Goal: Task Accomplishment & Management: Use online tool/utility

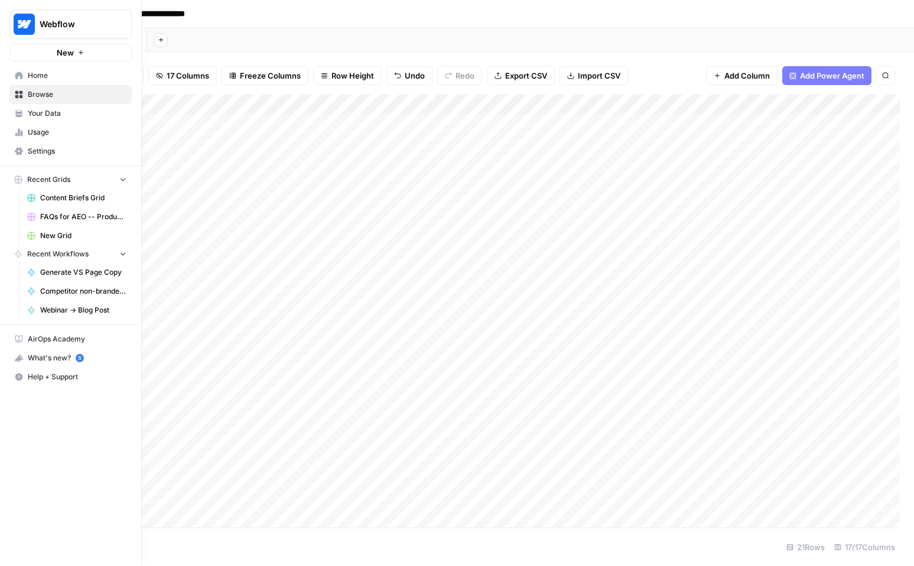
click at [35, 76] on span "Home" at bounding box center [77, 75] width 99 height 11
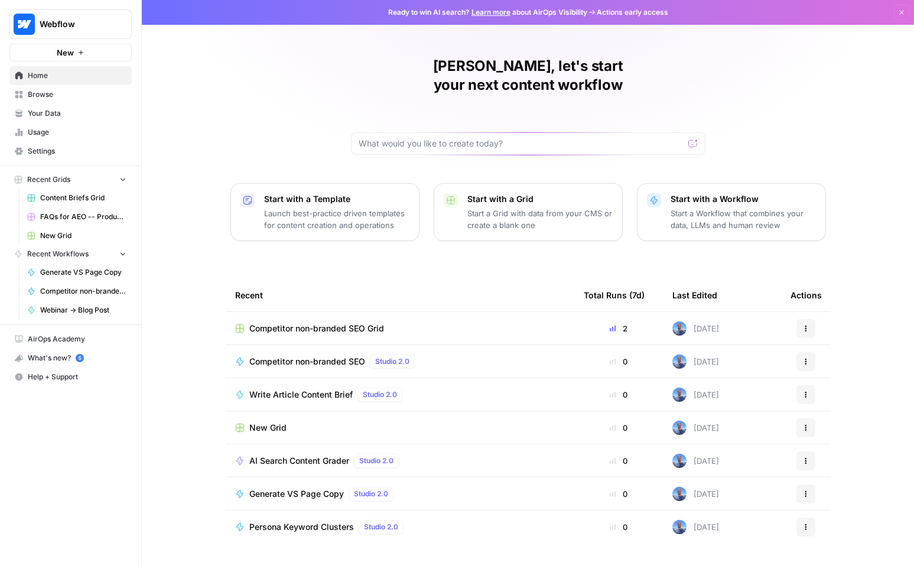
click at [338, 355] on span "Competitor non-branded SEO" at bounding box center [307, 361] width 116 height 12
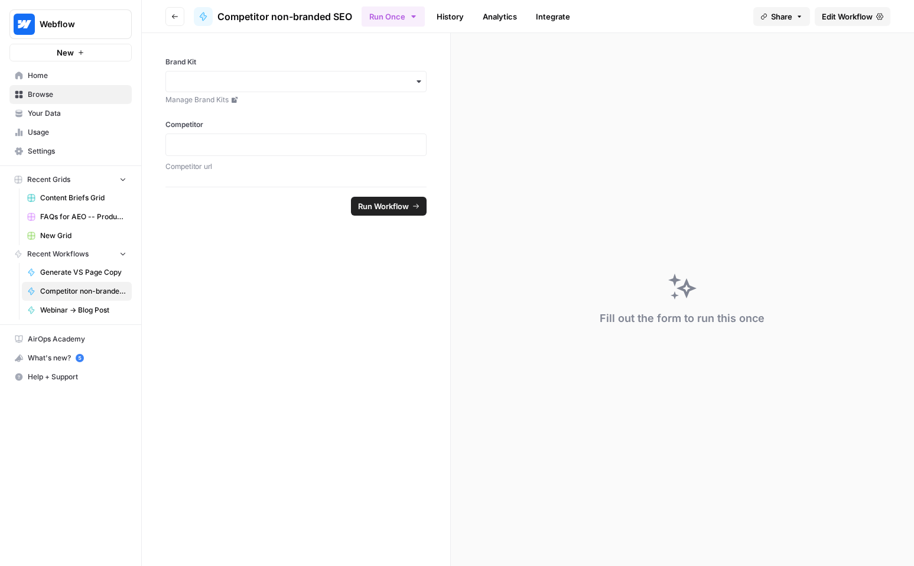
click at [847, 15] on span "Edit Workflow" at bounding box center [846, 17] width 51 height 12
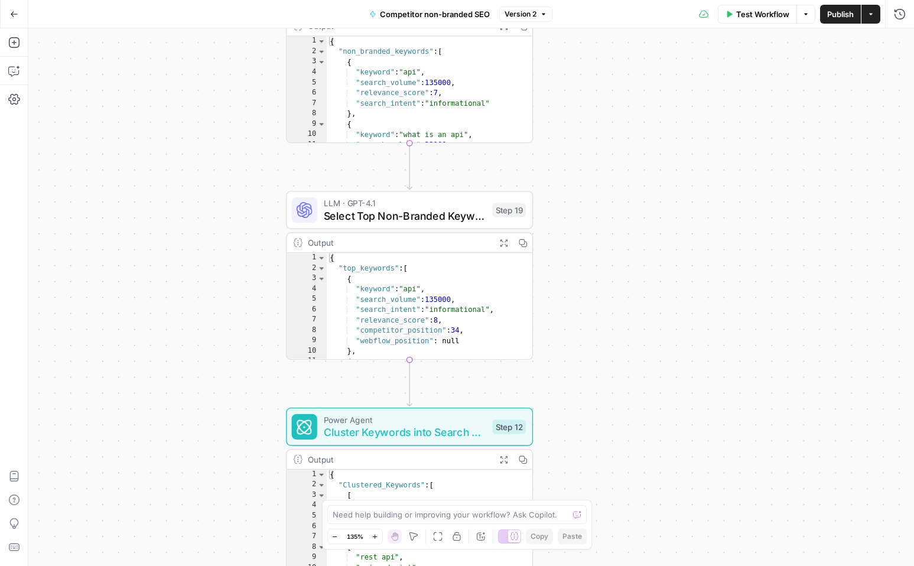
drag, startPoint x: 602, startPoint y: 447, endPoint x: 633, endPoint y: 230, distance: 218.9
click at [633, 230] on div "**********" at bounding box center [470, 296] width 885 height 537
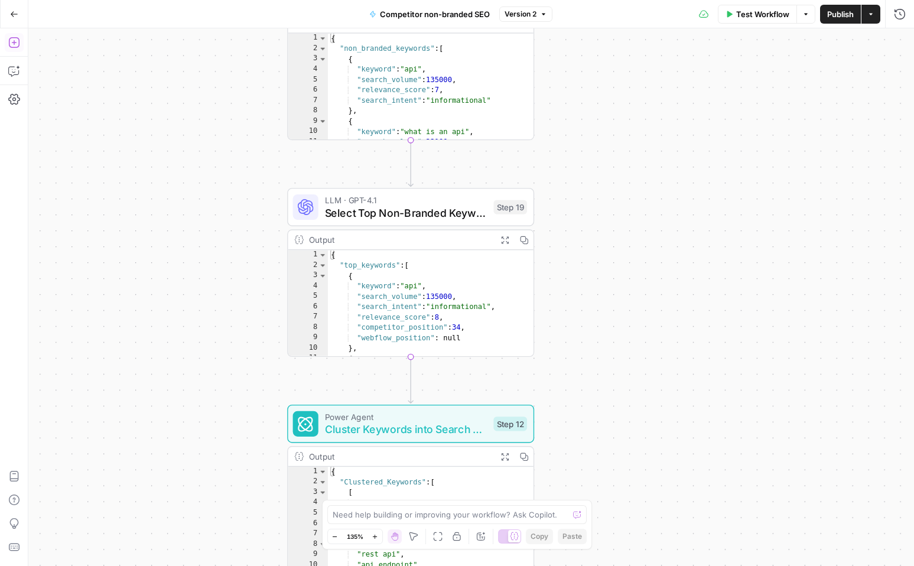
click at [14, 43] on icon "button" at bounding box center [13, 42] width 11 height 11
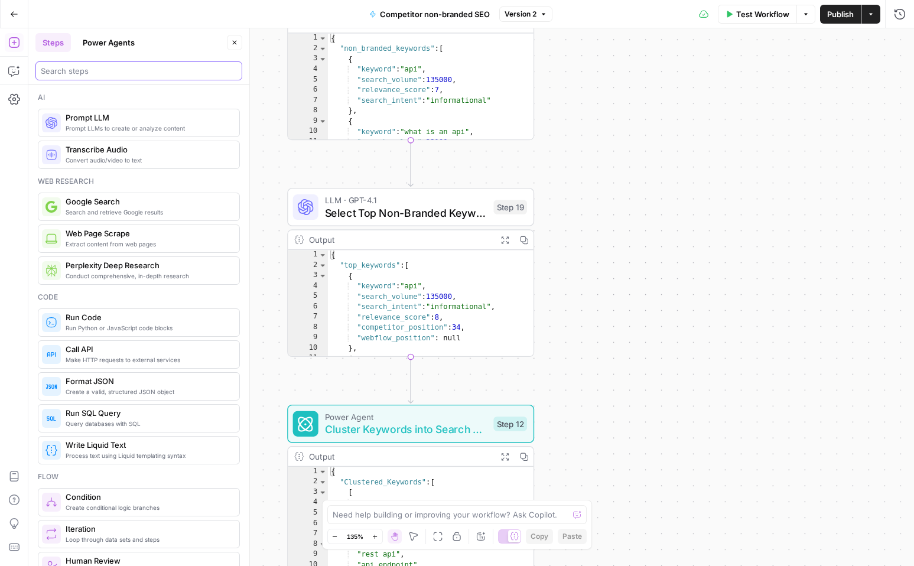
click at [148, 69] on input "search" at bounding box center [139, 71] width 196 height 12
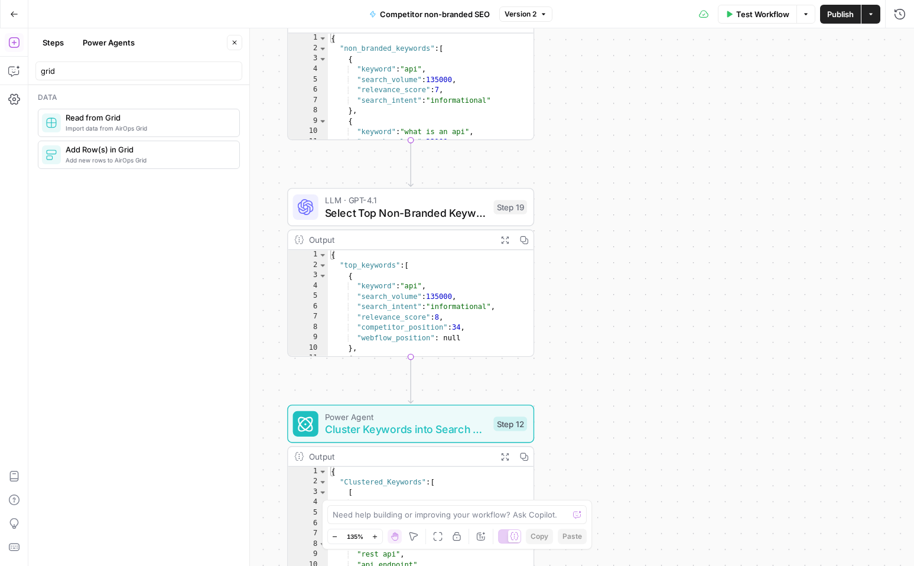
click at [139, 161] on span "Add new rows to AirOps Grid" at bounding box center [148, 159] width 164 height 9
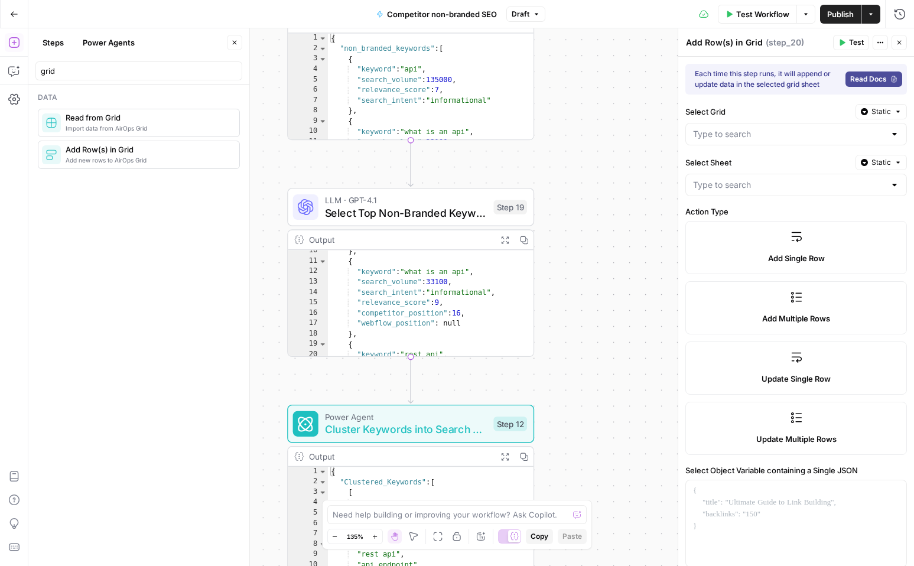
scroll to position [247, 0]
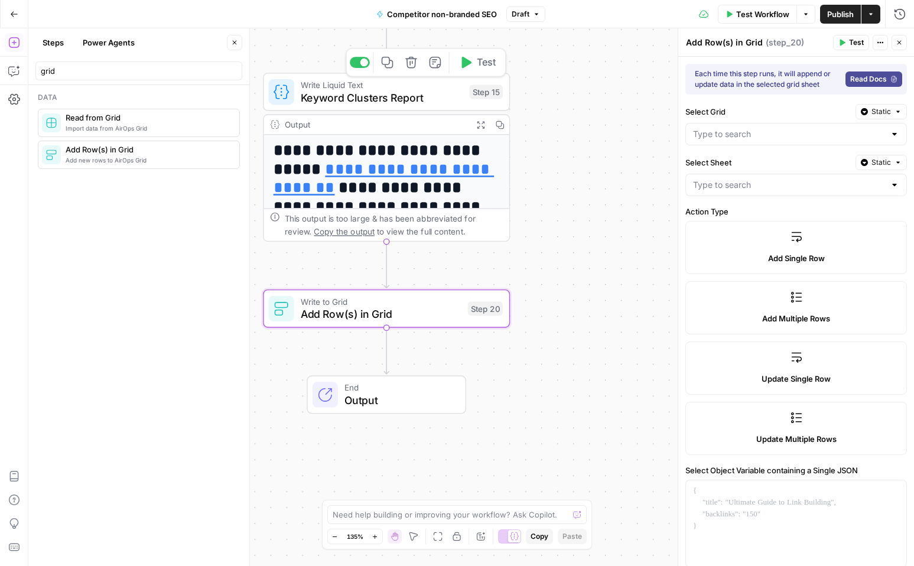
click at [414, 95] on span "Keyword Clusters Report" at bounding box center [382, 98] width 162 height 16
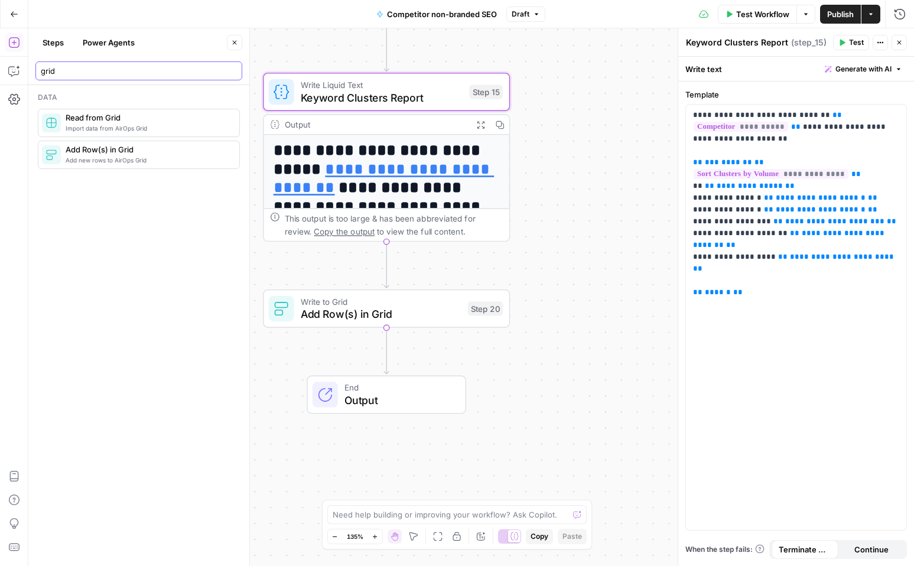
click at [74, 69] on input "grid" at bounding box center [139, 71] width 196 height 12
click at [60, 69] on input "grid" at bounding box center [139, 71] width 196 height 12
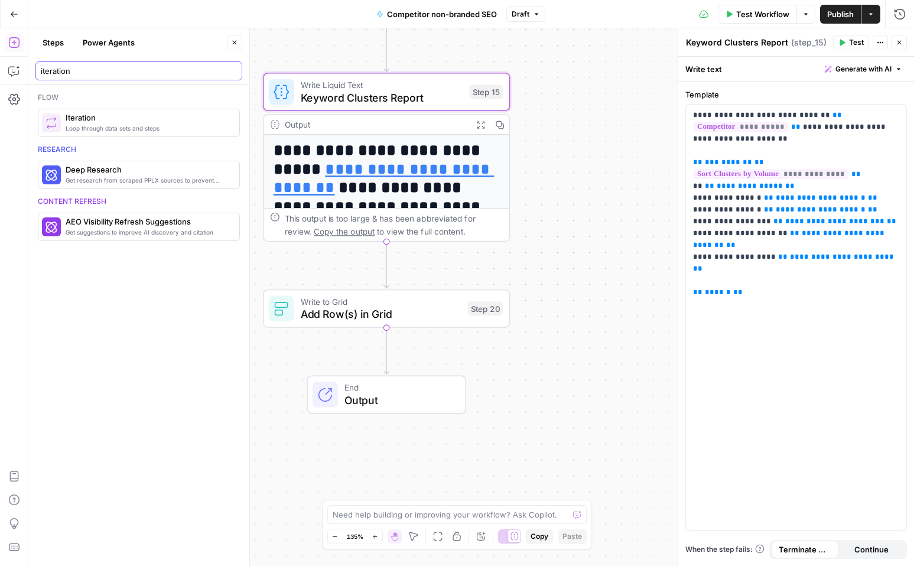
type input "iteration"
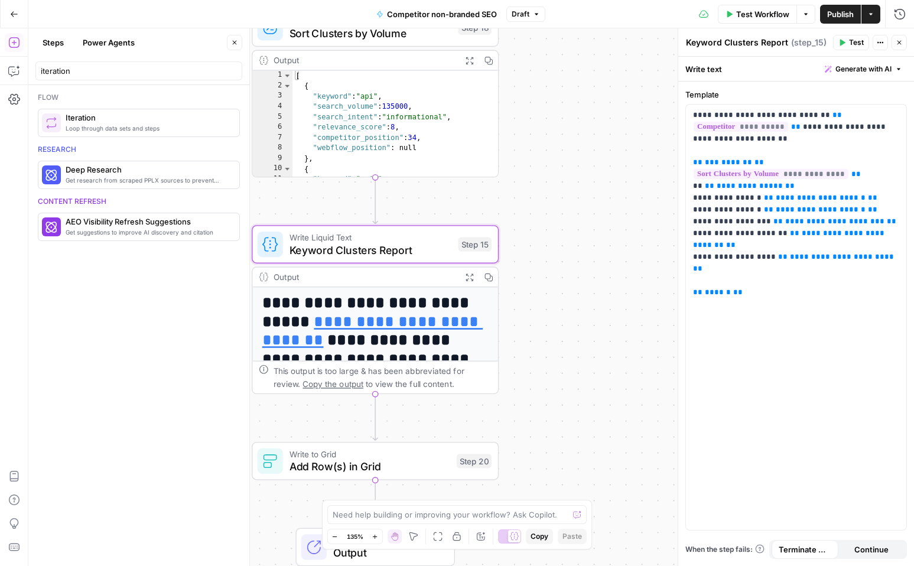
drag, startPoint x: 361, startPoint y: 262, endPoint x: 350, endPoint y: 415, distance: 152.8
click at [350, 415] on div "**********" at bounding box center [470, 296] width 885 height 537
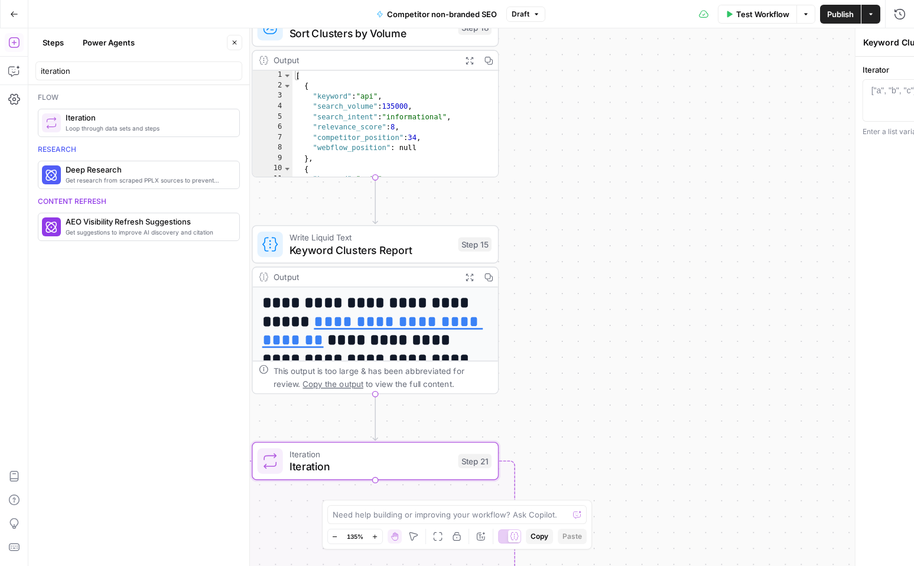
type textarea "Iteration"
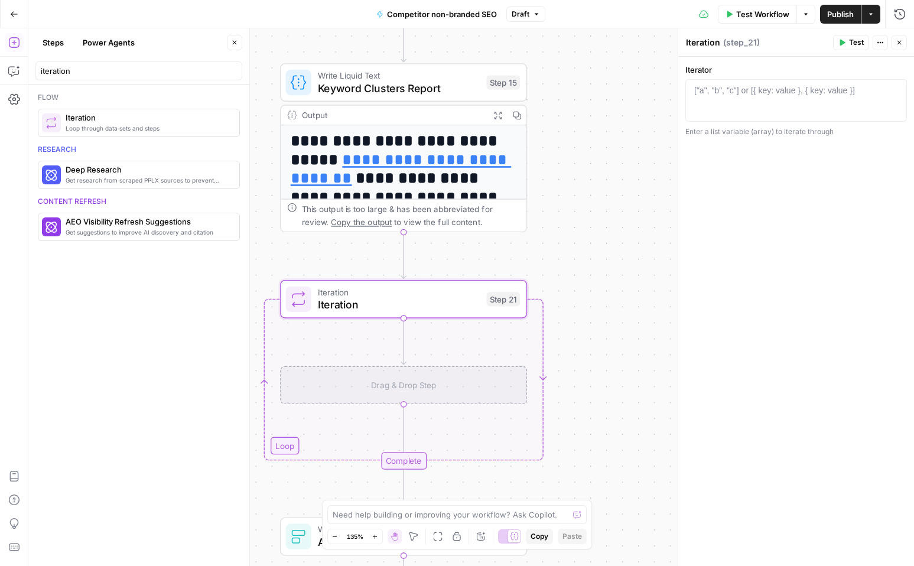
drag, startPoint x: 555, startPoint y: 375, endPoint x: 583, endPoint y: 213, distance: 164.8
click at [583, 213] on div "**********" at bounding box center [470, 296] width 885 height 537
click at [406, 81] on span "Keyword Clusters Report" at bounding box center [399, 88] width 162 height 16
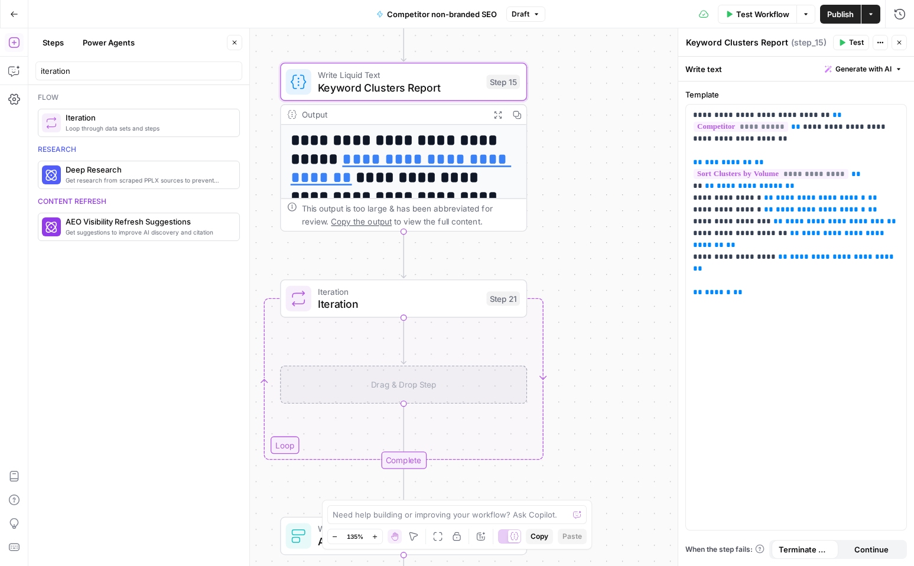
click at [399, 305] on span "Iteration" at bounding box center [399, 304] width 162 height 16
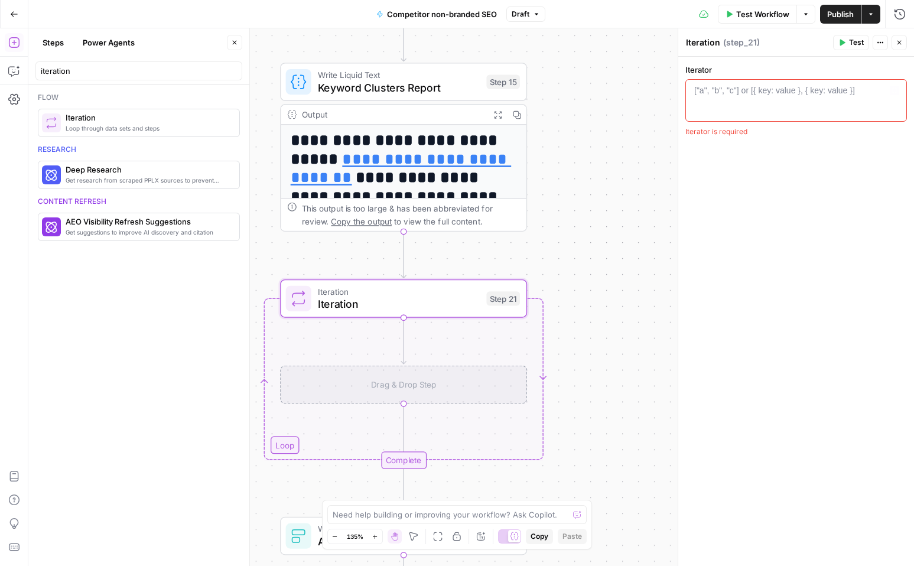
click at [794, 89] on div "["a", "b", "c"] or [{ key: value }, { key: value }]" at bounding box center [774, 90] width 161 height 12
click at [893, 89] on icon "button" at bounding box center [894, 90] width 6 height 6
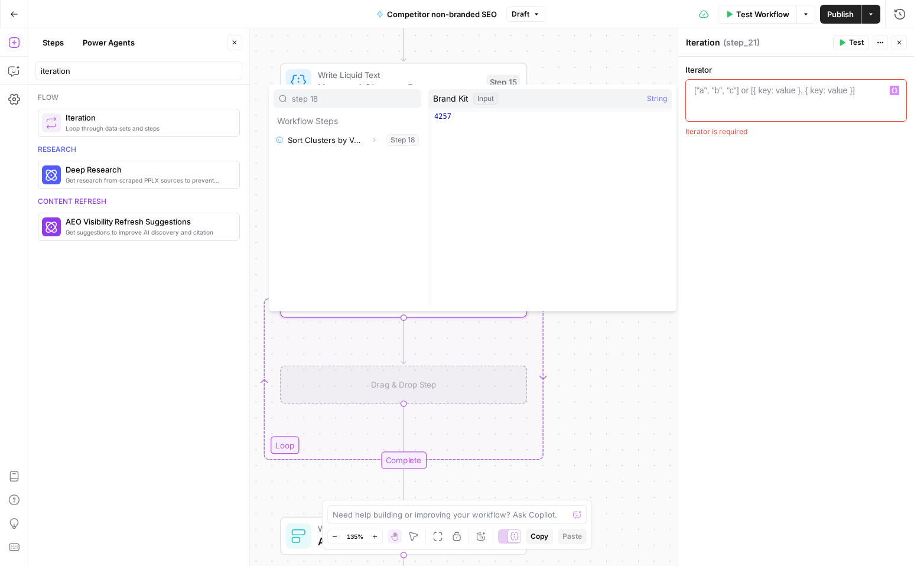
type input "step 18"
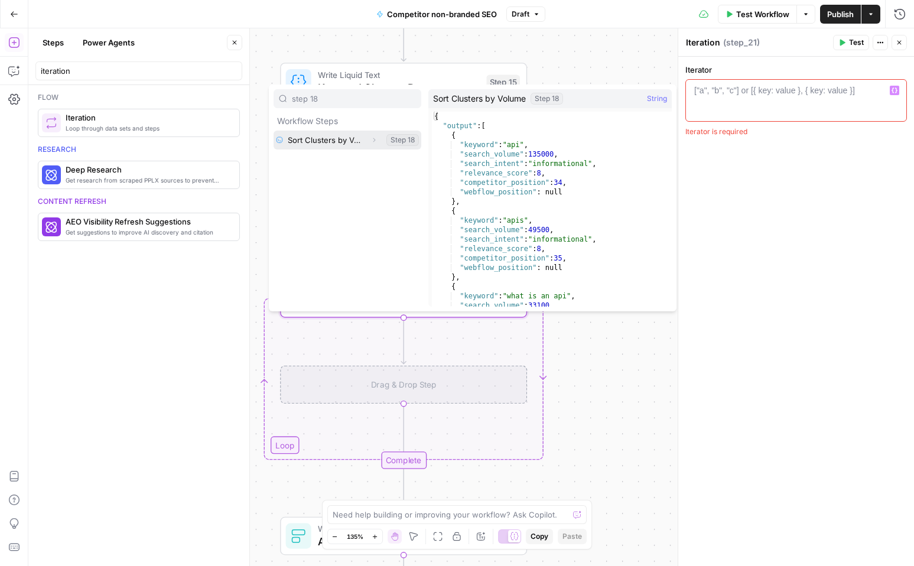
click at [334, 138] on button "Select variable Sort Clusters by Volume" at bounding box center [347, 140] width 148 height 19
type textarea "**********"
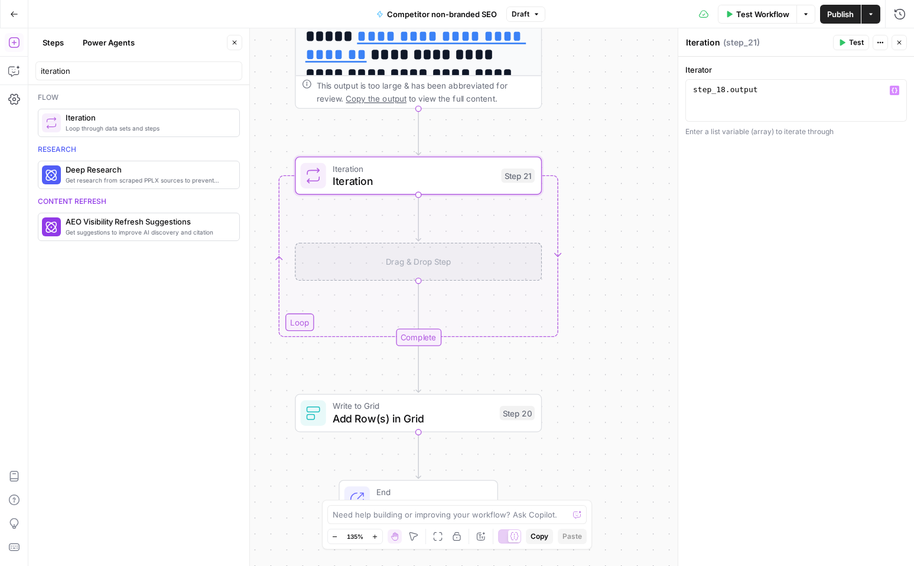
drag, startPoint x: 586, startPoint y: 470, endPoint x: 601, endPoint y: 345, distance: 125.5
click at [601, 345] on div "**********" at bounding box center [470, 296] width 885 height 537
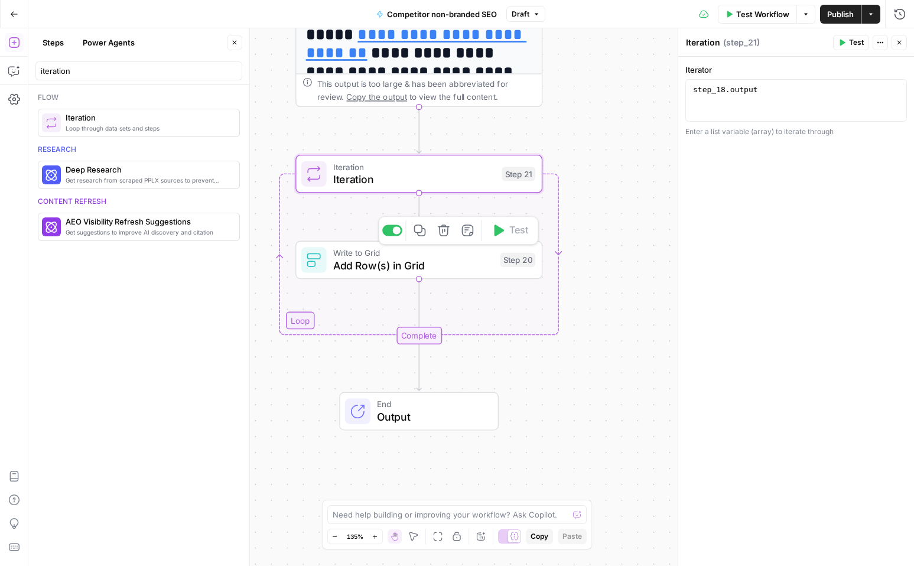
click at [438, 264] on span "Add Row(s) in Grid" at bounding box center [413, 265] width 161 height 16
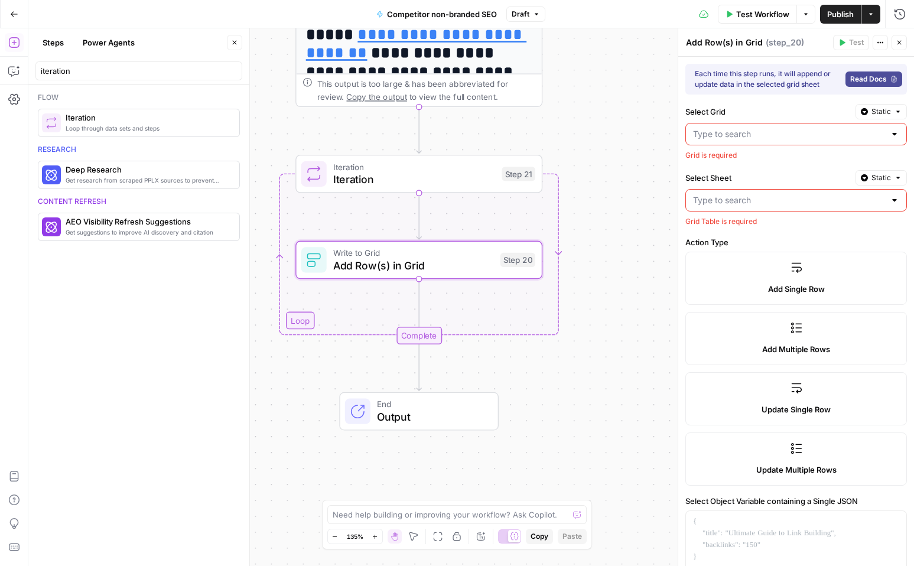
click at [897, 135] on div at bounding box center [893, 134] width 9 height 12
click at [778, 110] on label "Select Grid" at bounding box center [767, 112] width 165 height 12
click at [778, 128] on input "Select Grid" at bounding box center [789, 134] width 192 height 12
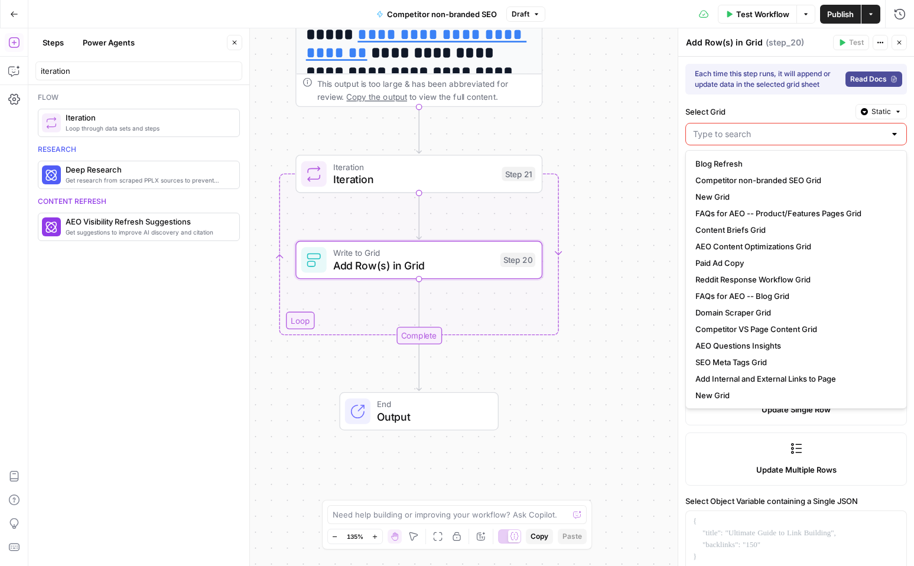
click at [775, 109] on label "Select Grid" at bounding box center [767, 112] width 165 height 12
click at [775, 128] on input "Select Grid" at bounding box center [789, 134] width 192 height 12
click at [738, 390] on span "New Grid" at bounding box center [793, 395] width 197 height 12
type input "New Grid"
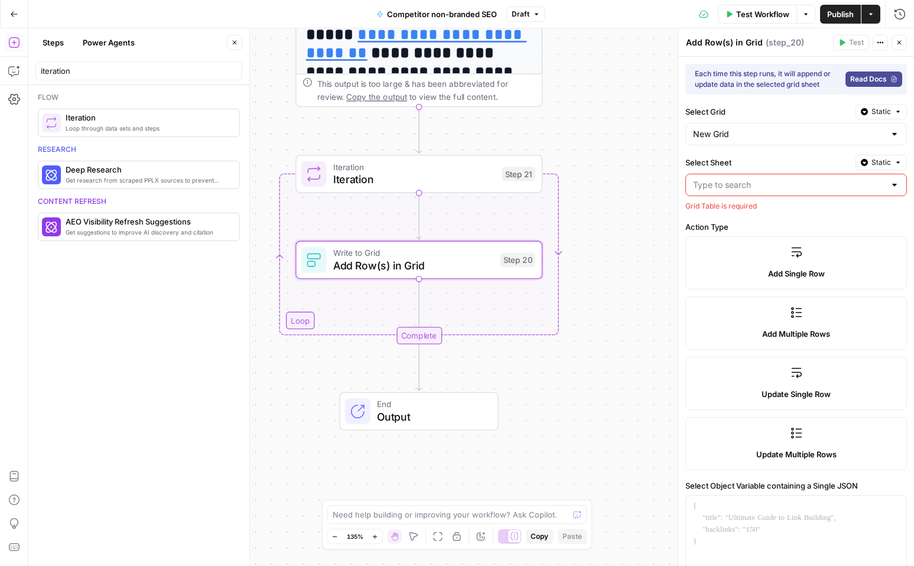
click at [893, 185] on div at bounding box center [893, 185] width 9 height 12
click at [844, 211] on span "Blank" at bounding box center [793, 214] width 197 height 12
type input "Blank"
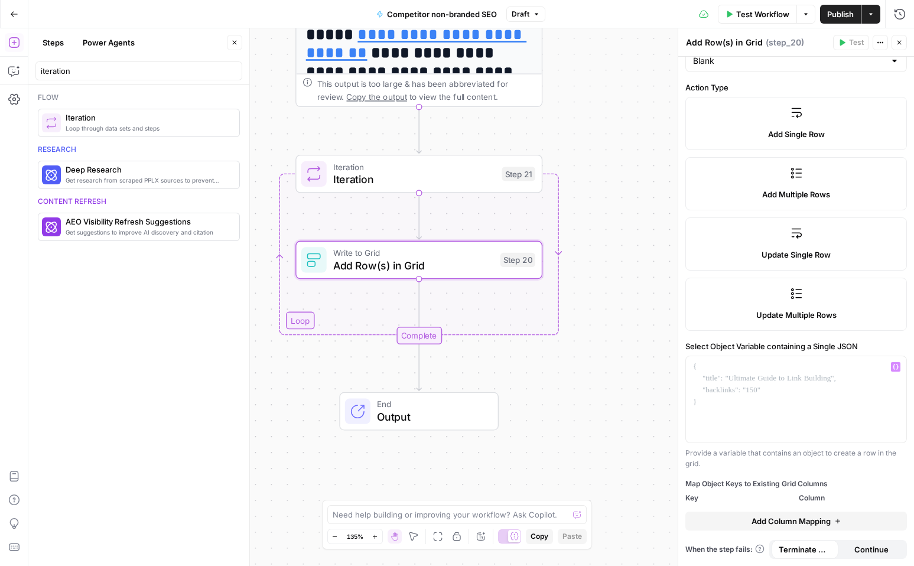
scroll to position [0, 0]
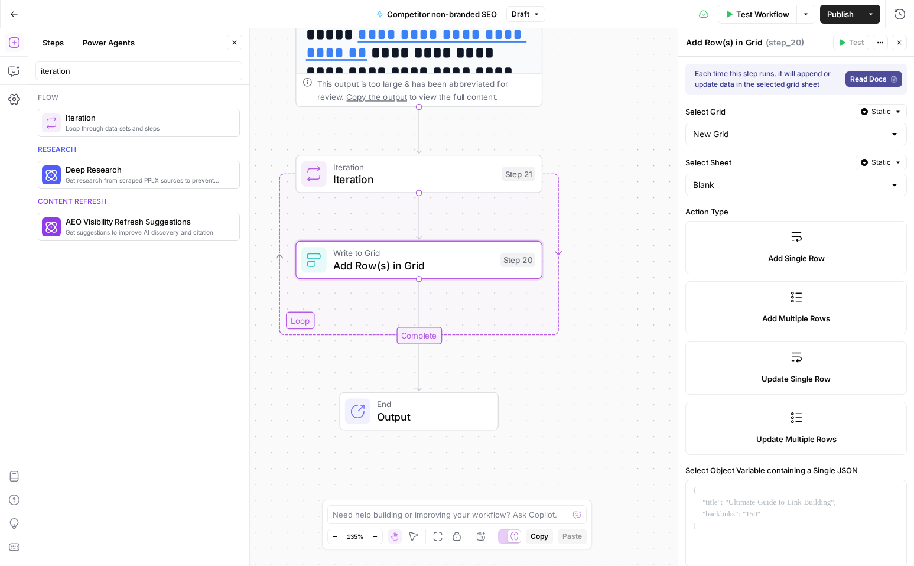
click at [764, 142] on div "New Grid" at bounding box center [795, 134] width 221 height 22
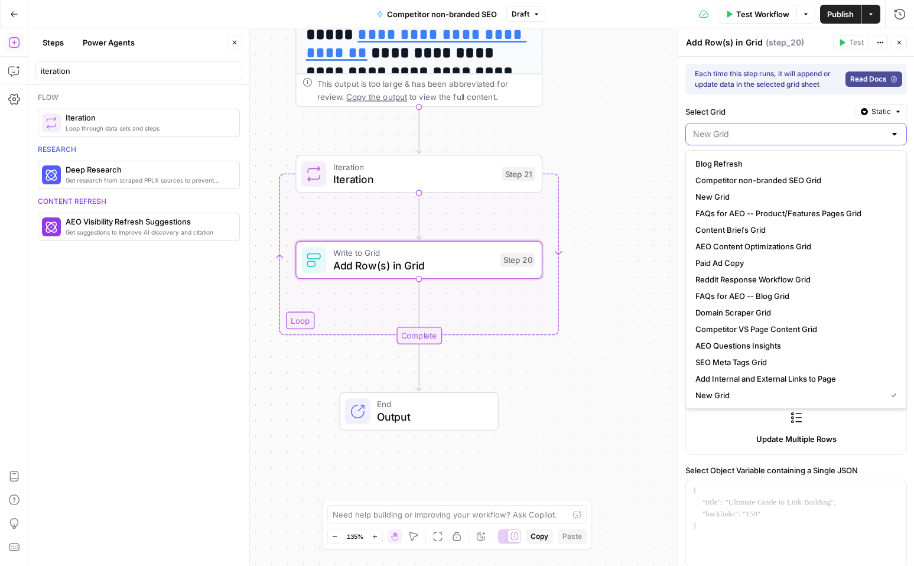
click at [816, 129] on input "Select Grid" at bounding box center [789, 134] width 192 height 12
type input "New Grid"
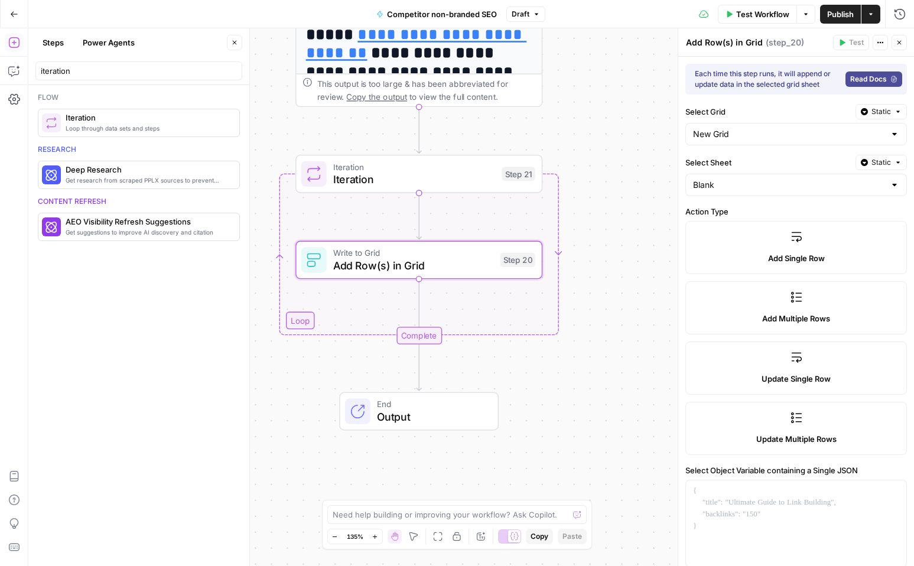
click at [899, 40] on icon "button" at bounding box center [898, 42] width 7 height 7
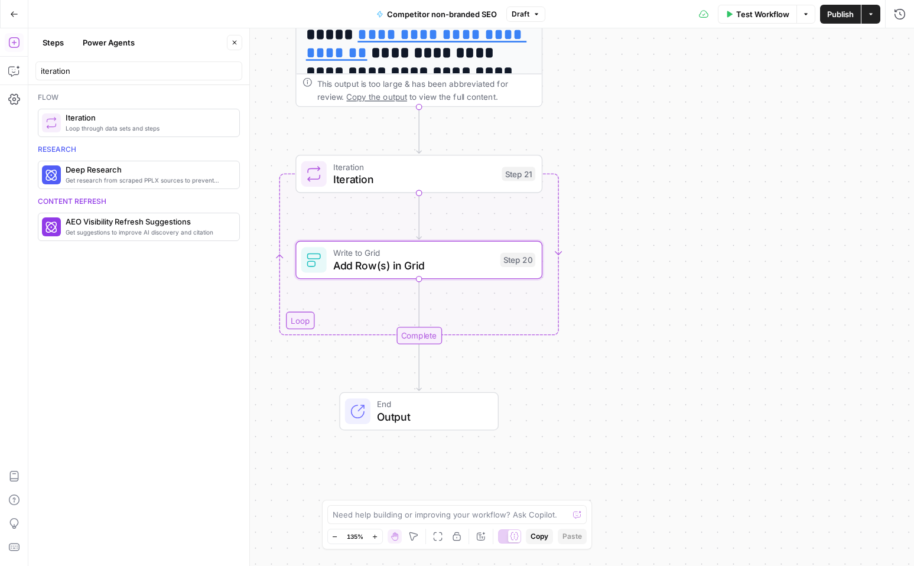
click at [467, 273] on div "Write to Grid Add Row(s) in Grid Step 20" at bounding box center [418, 260] width 247 height 38
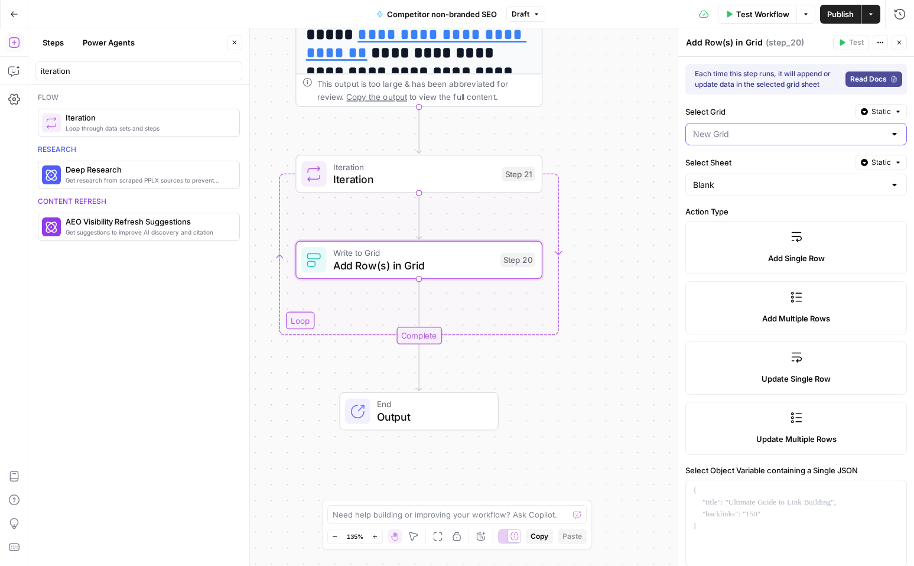
click at [867, 132] on input "Select Grid" at bounding box center [789, 134] width 192 height 12
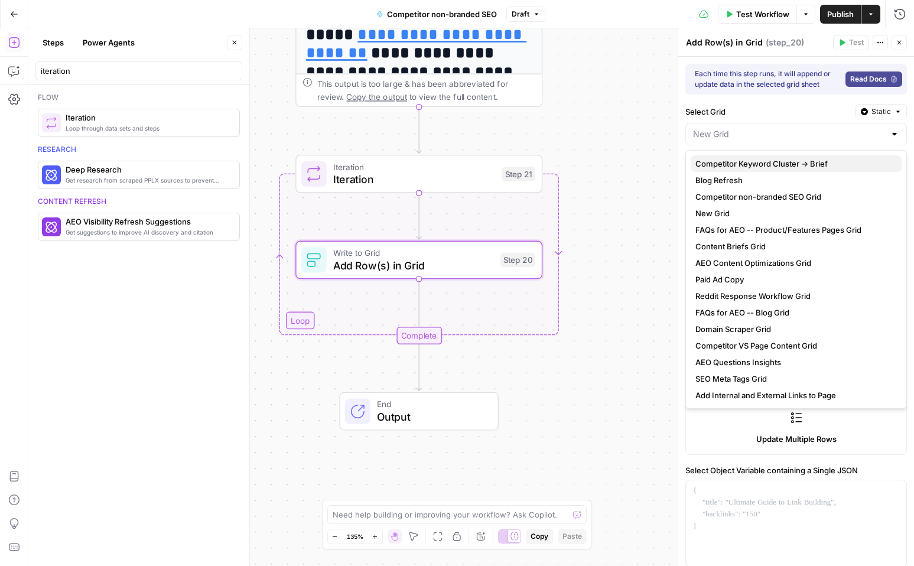
click at [816, 170] on button "Competitor Keyword Cluster -> Brief" at bounding box center [795, 163] width 211 height 17
type input "Competitor Keyword Cluster -> Brief"
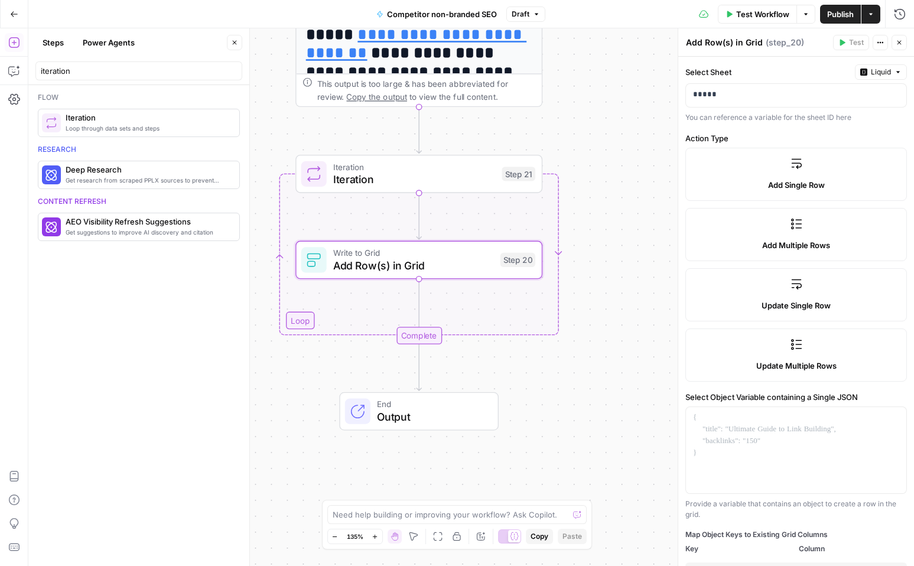
scroll to position [141, 0]
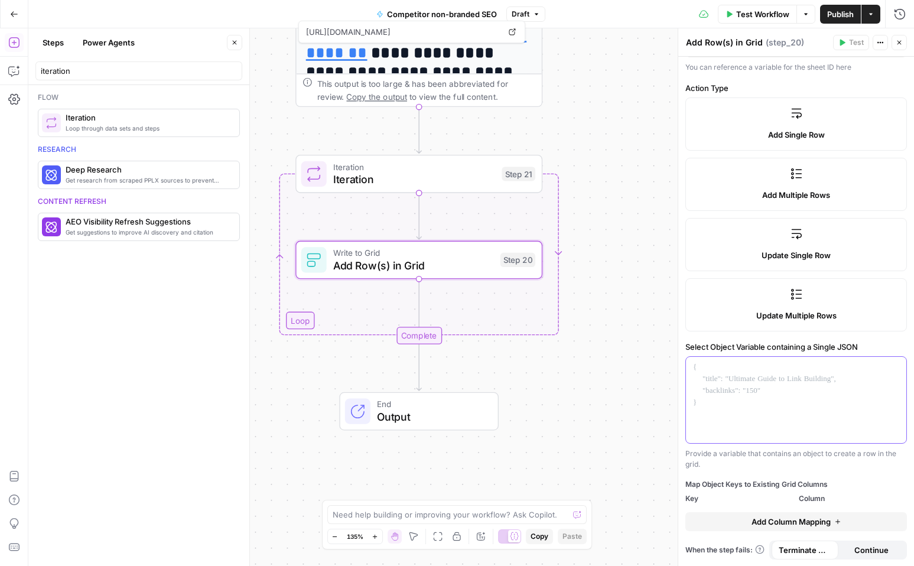
click at [759, 394] on div at bounding box center [796, 400] width 220 height 86
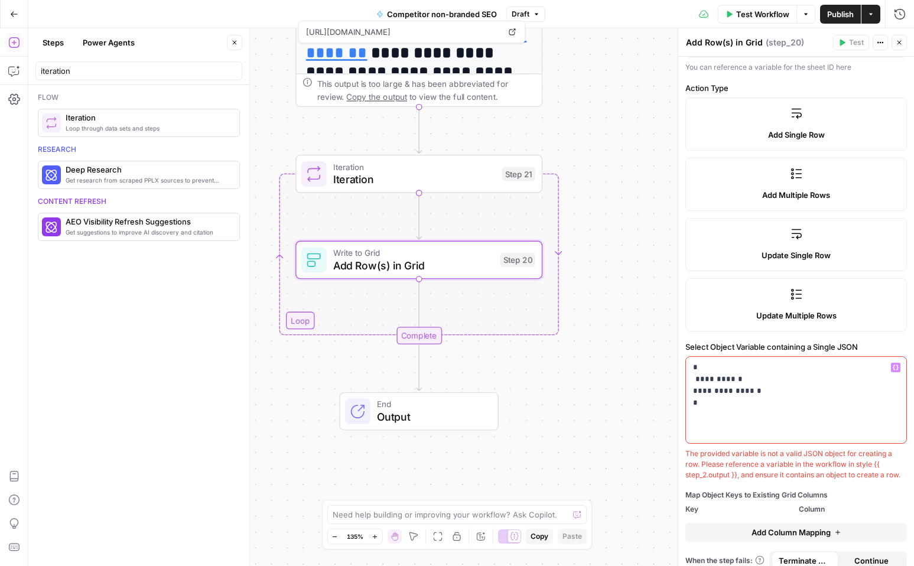
click at [745, 379] on p "**********" at bounding box center [796, 384] width 206 height 47
click at [898, 370] on button "Variables Menu" at bounding box center [895, 367] width 9 height 9
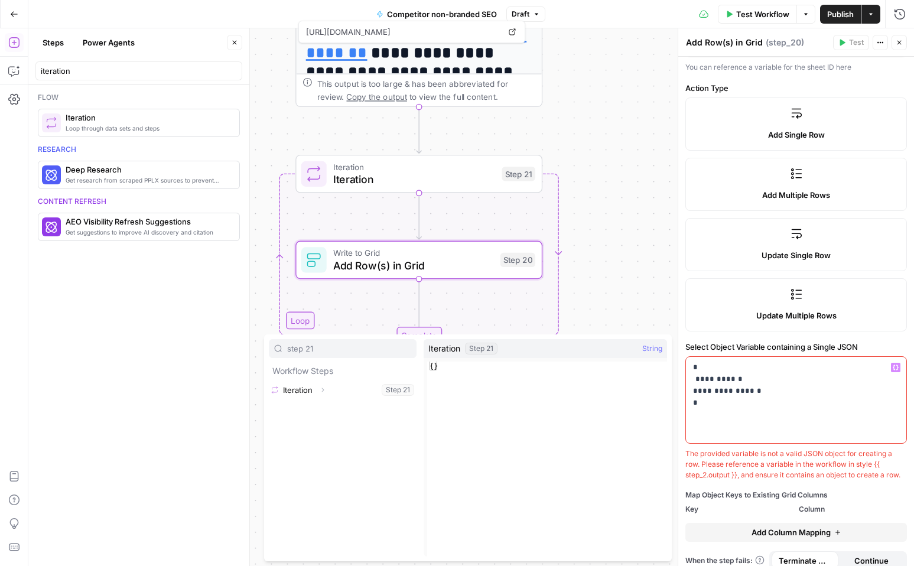
type input "step 21"
click at [324, 390] on icon "button" at bounding box center [322, 389] width 7 height 7
click at [332, 427] on button "Select variable Element" at bounding box center [348, 427] width 136 height 19
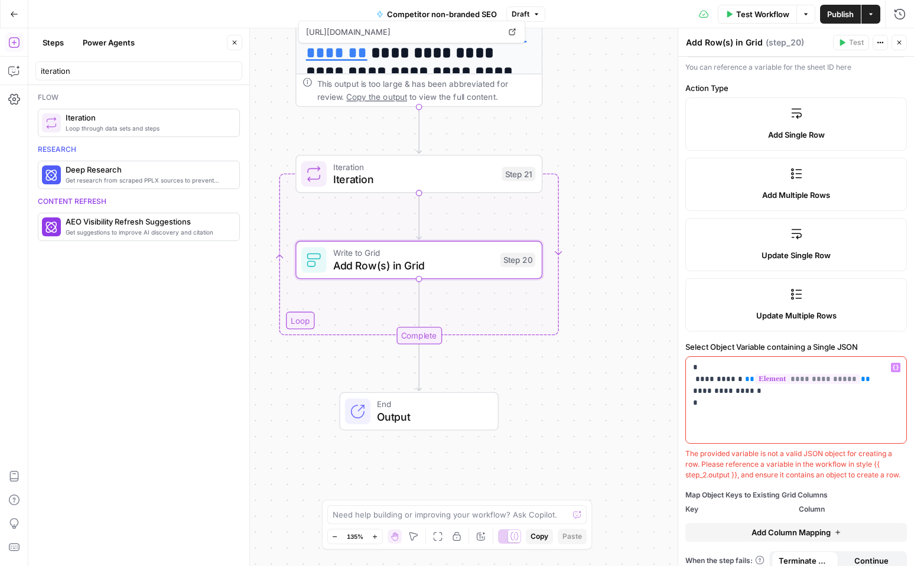
click at [765, 393] on p "**********" at bounding box center [796, 384] width 206 height 47
click at [896, 364] on icon "button" at bounding box center [895, 366] width 6 height 5
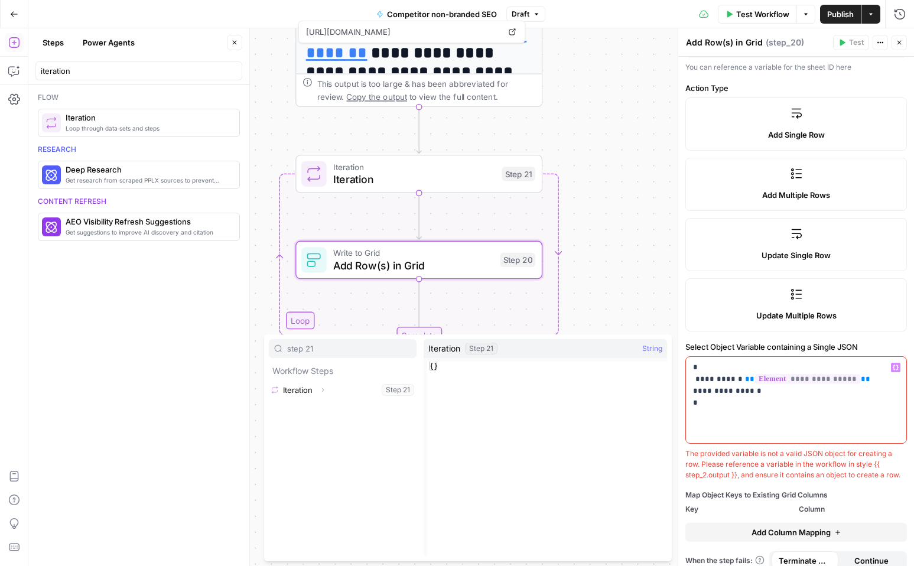
type input "step 21"
click at [322, 391] on icon "button" at bounding box center [323, 390] width 2 height 4
click at [323, 425] on button "Select variable Element" at bounding box center [348, 427] width 136 height 19
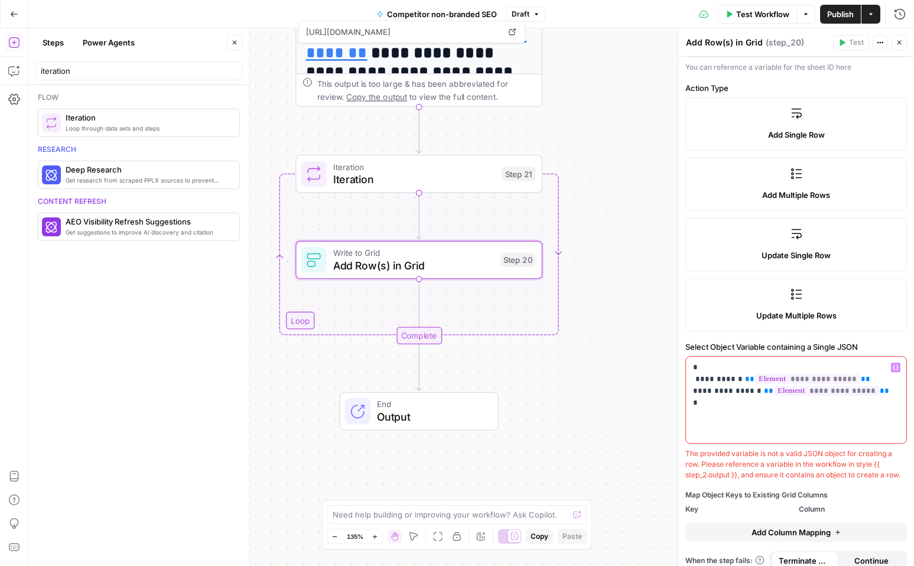
click at [715, 455] on div "The provided variable is not a valid JSON object for creating a row. Please ref…" at bounding box center [795, 464] width 221 height 32
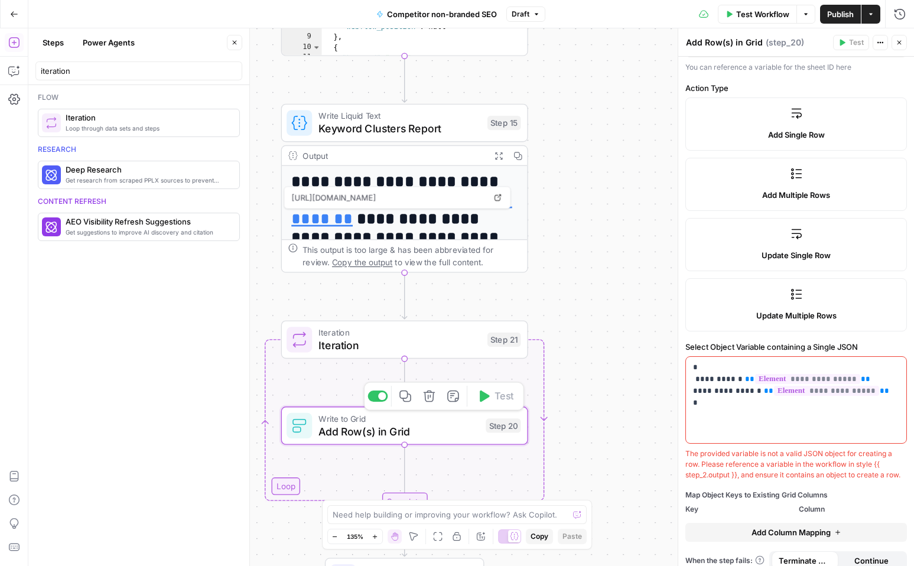
click at [539, 296] on div "**********" at bounding box center [470, 296] width 885 height 537
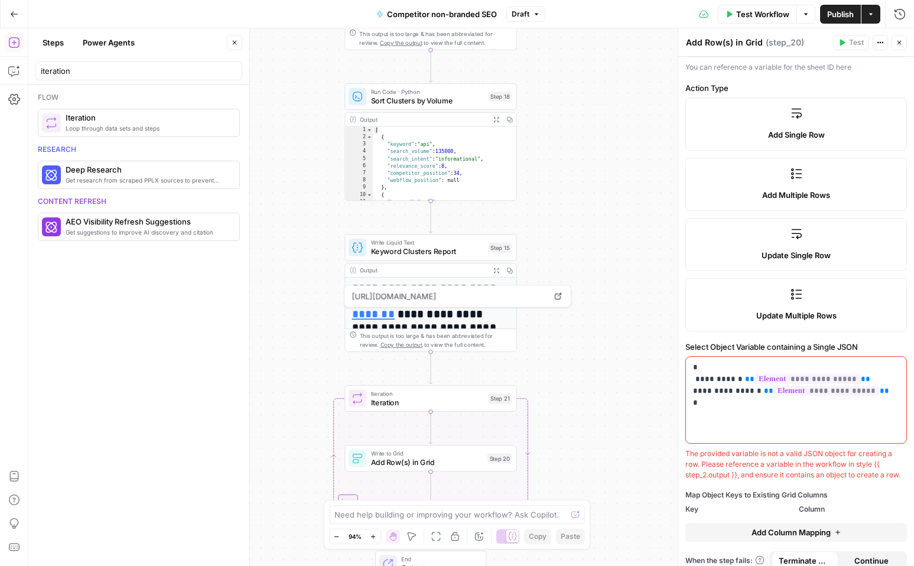
click at [446, 100] on span "Sort Clusters by Volume" at bounding box center [427, 100] width 113 height 11
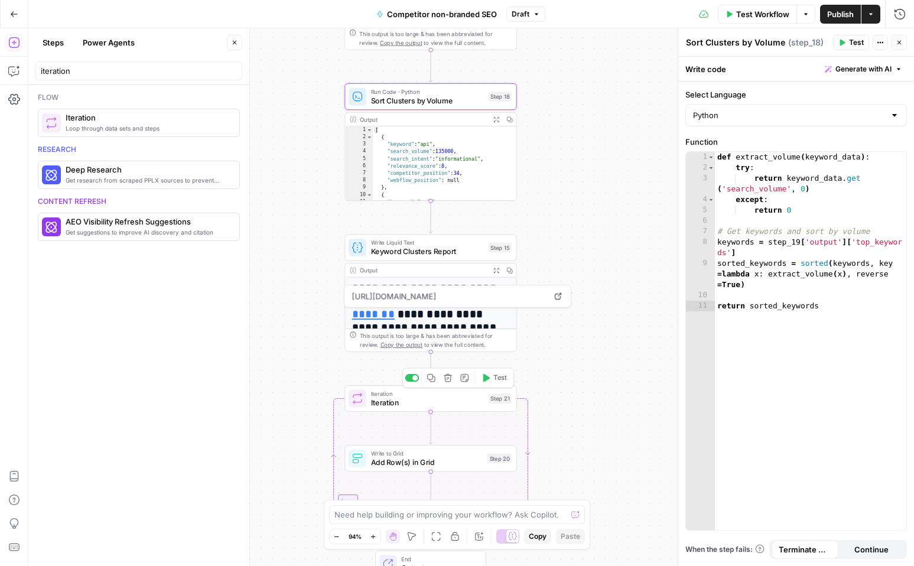
click at [413, 398] on span "Iteration" at bounding box center [427, 402] width 113 height 11
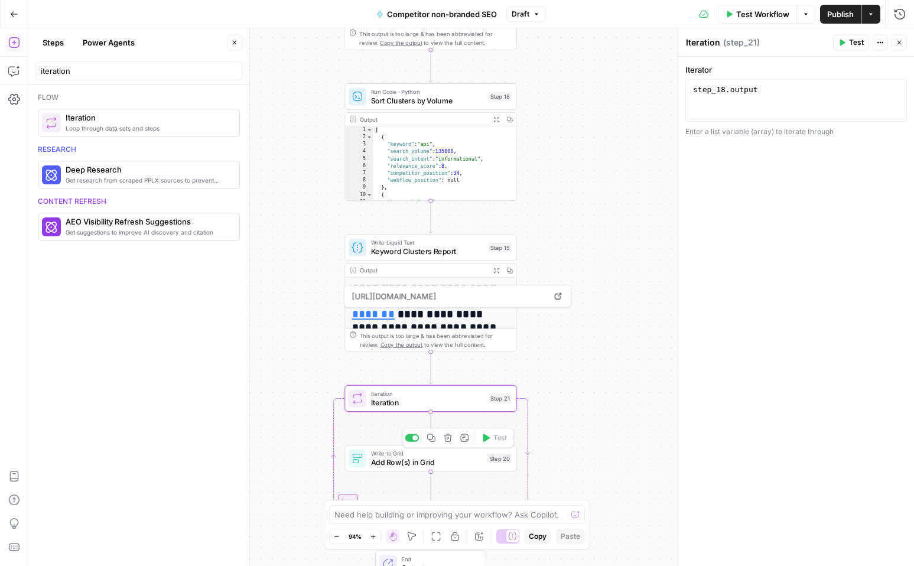
click at [408, 464] on span "Add Row(s) in Grid" at bounding box center [427, 461] width 112 height 11
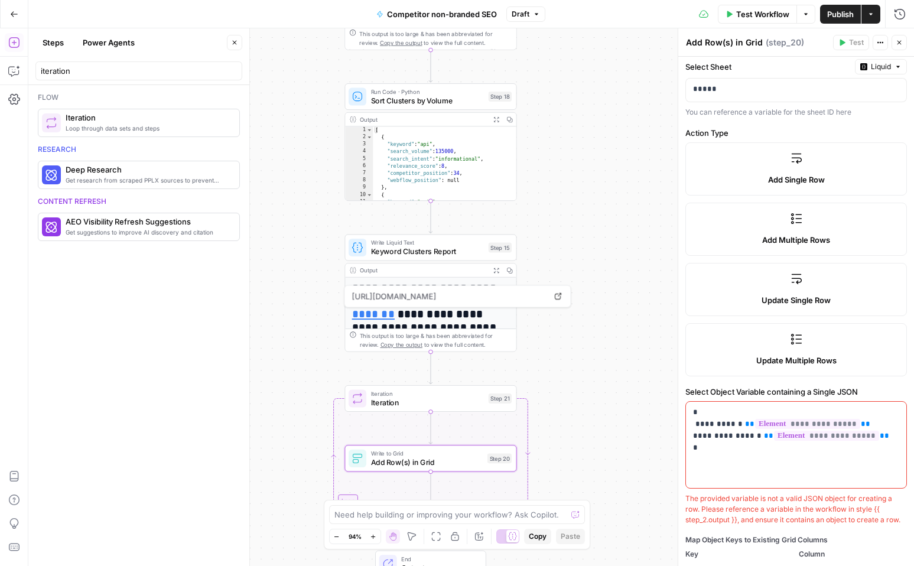
scroll to position [95, 0]
click at [843, 425] on span "**********" at bounding box center [807, 424] width 105 height 10
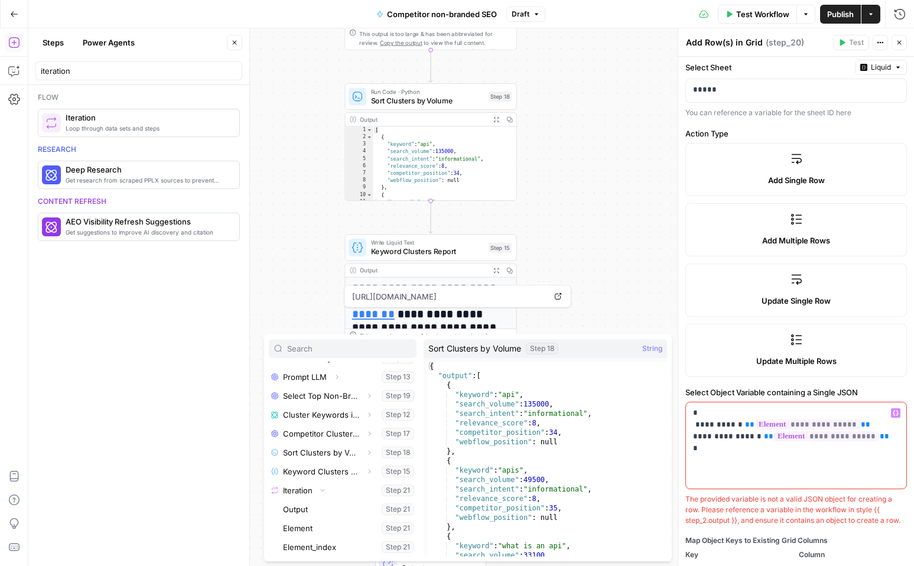
click at [859, 423] on p "**********" at bounding box center [796, 430] width 206 height 47
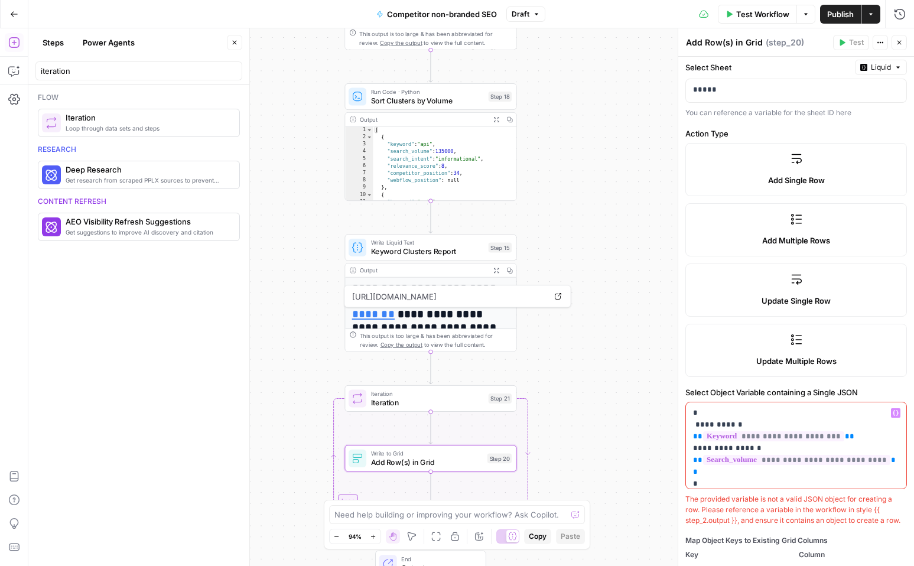
click at [782, 477] on div "**********" at bounding box center [796, 445] width 220 height 86
click at [892, 423] on p "**********" at bounding box center [796, 436] width 206 height 59
click at [775, 504] on div "The provided variable is not a valid JSON object for creating a row. Please ref…" at bounding box center [795, 510] width 221 height 32
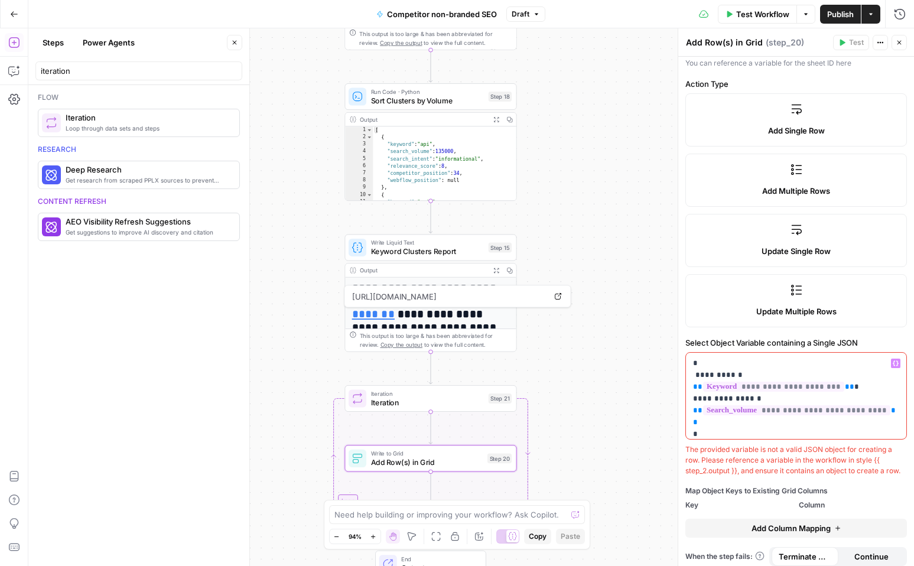
scroll to position [151, 0]
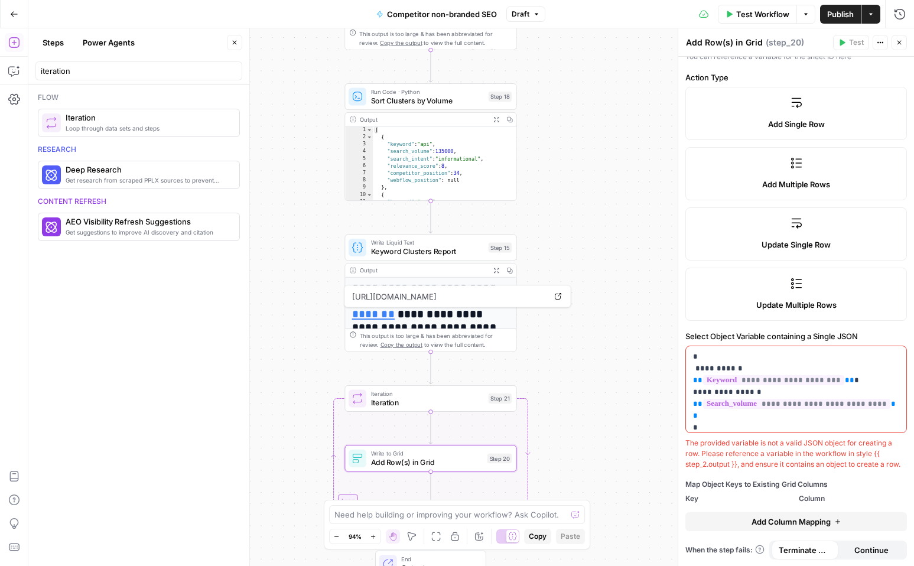
click at [716, 464] on div "The provided variable is not a valid JSON object for creating a row. Please ref…" at bounding box center [795, 454] width 221 height 32
click at [734, 327] on div "**********" at bounding box center [796, 236] width 236 height 661
click at [762, 468] on div "The provided variable is not a valid JSON object for creating a row. Please ref…" at bounding box center [795, 454] width 221 height 32
click at [692, 367] on div "**********" at bounding box center [796, 389] width 220 height 86
click at [93, 76] on input "iteration" at bounding box center [139, 71] width 196 height 12
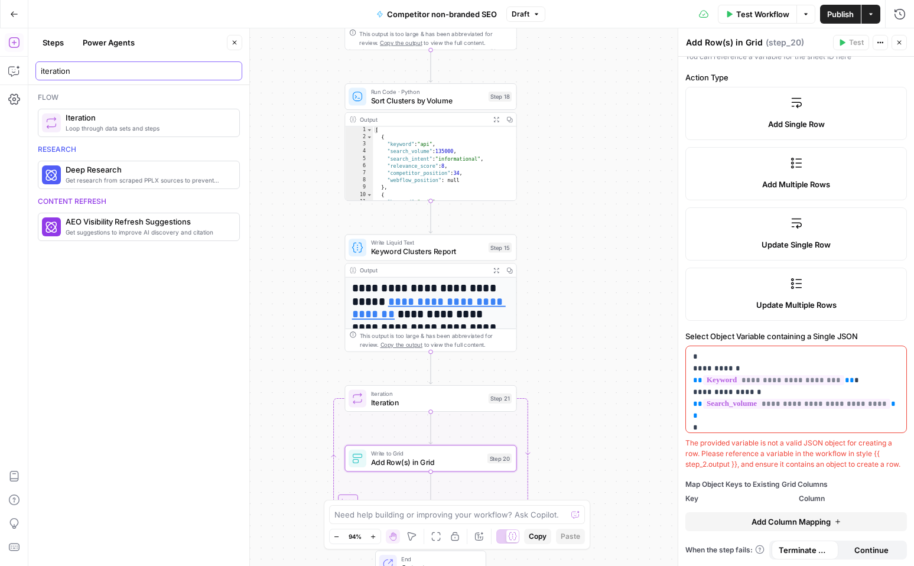
click at [231, 71] on input "iteration" at bounding box center [139, 71] width 196 height 12
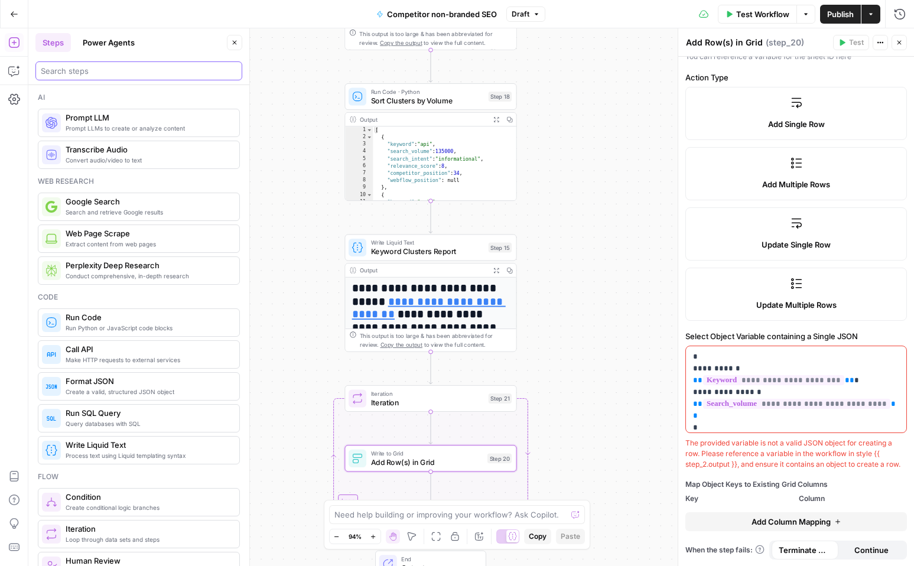
click at [117, 74] on input "search" at bounding box center [139, 71] width 196 height 12
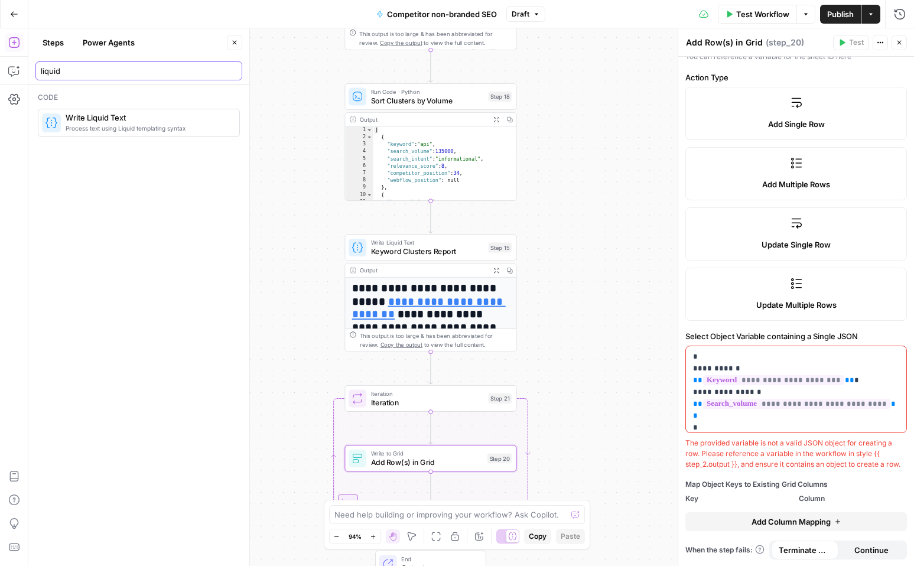
type input "liquid"
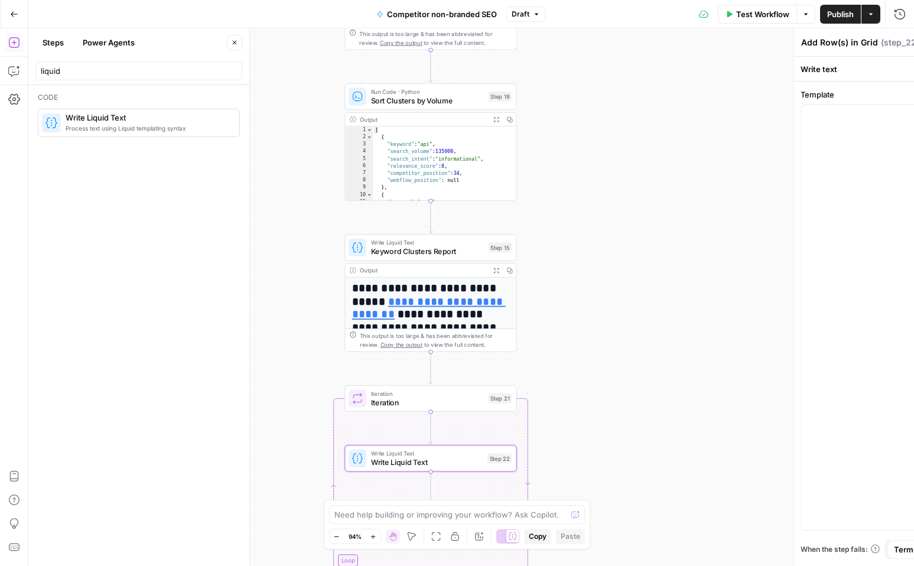
type textarea "Write Liquid Text"
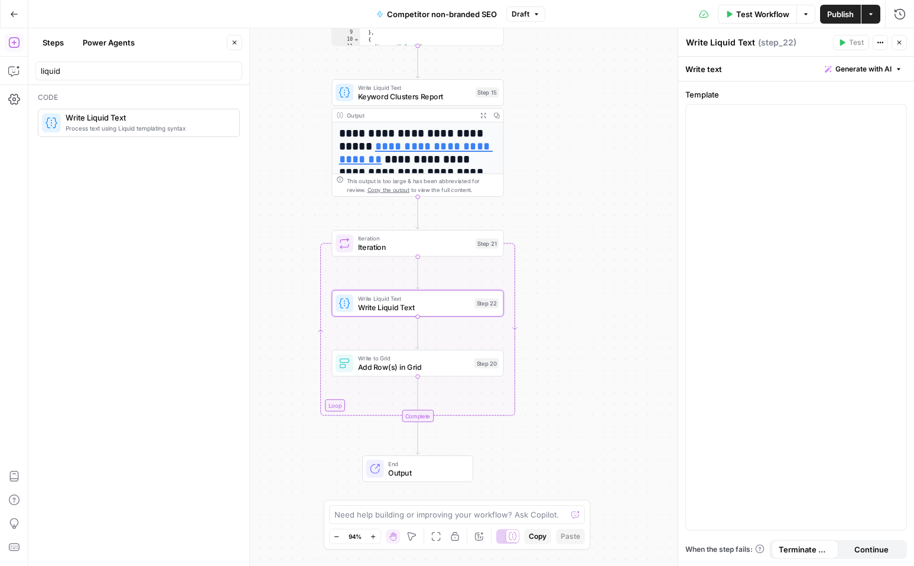
drag, startPoint x: 570, startPoint y: 396, endPoint x: 508, endPoint y: 216, distance: 189.9
click at [508, 216] on div "**********" at bounding box center [470, 296] width 885 height 537
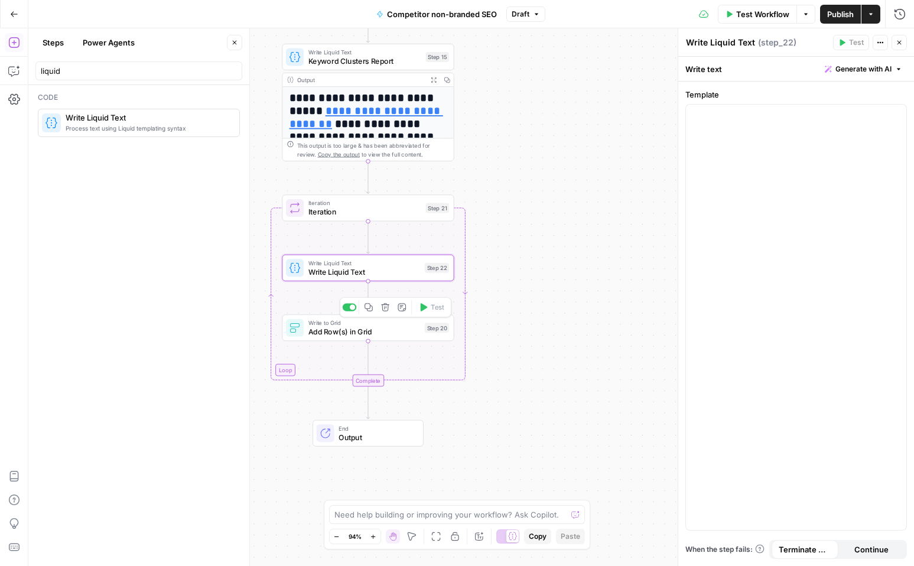
click at [366, 325] on span "Write to Grid" at bounding box center [364, 322] width 112 height 9
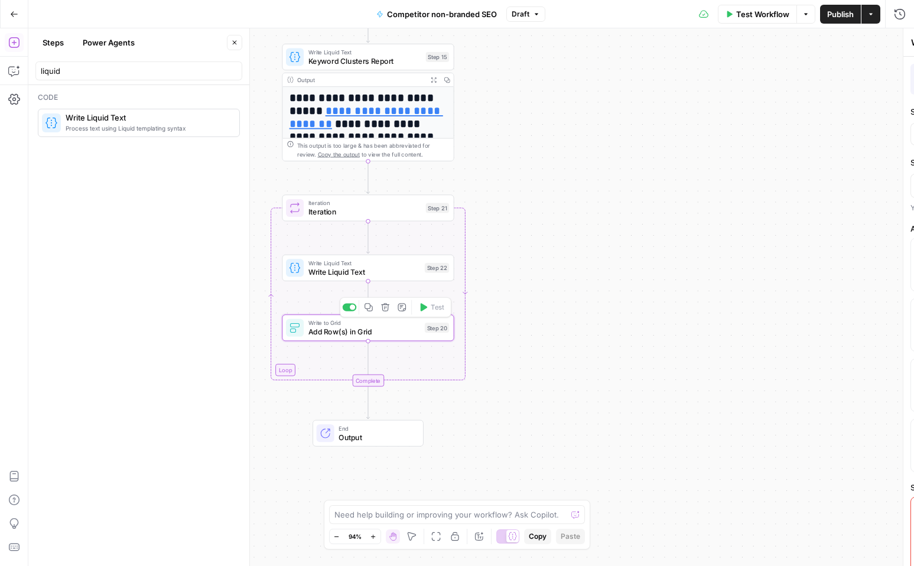
type textarea "Add Row(s) in Grid"
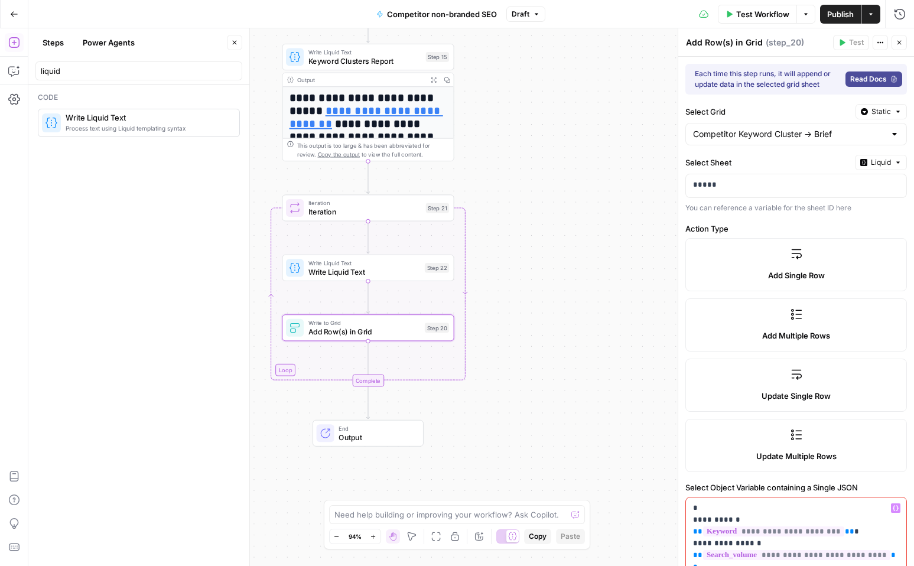
click at [697, 507] on p "**********" at bounding box center [796, 531] width 206 height 59
copy p "**********"
click at [389, 276] on span "Write Liquid Text" at bounding box center [364, 271] width 112 height 11
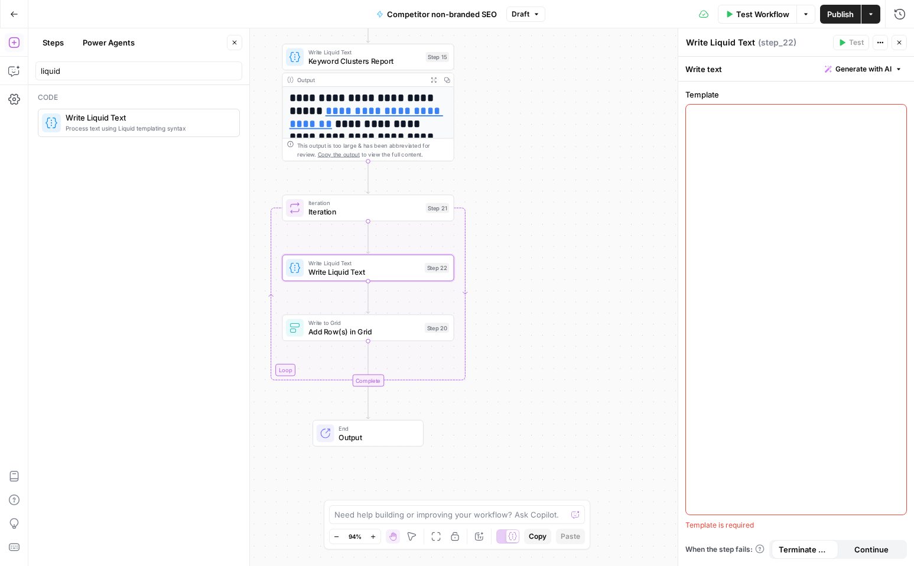
click at [766, 152] on div at bounding box center [796, 310] width 220 height 410
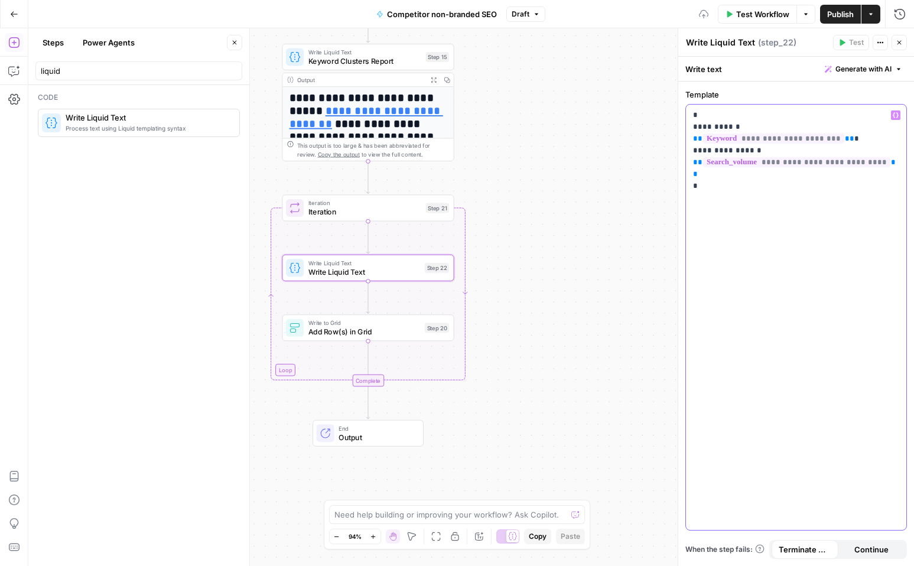
click at [702, 114] on p "**********" at bounding box center [796, 138] width 206 height 59
click at [384, 328] on span "Add Row(s) in Grid" at bounding box center [364, 331] width 112 height 11
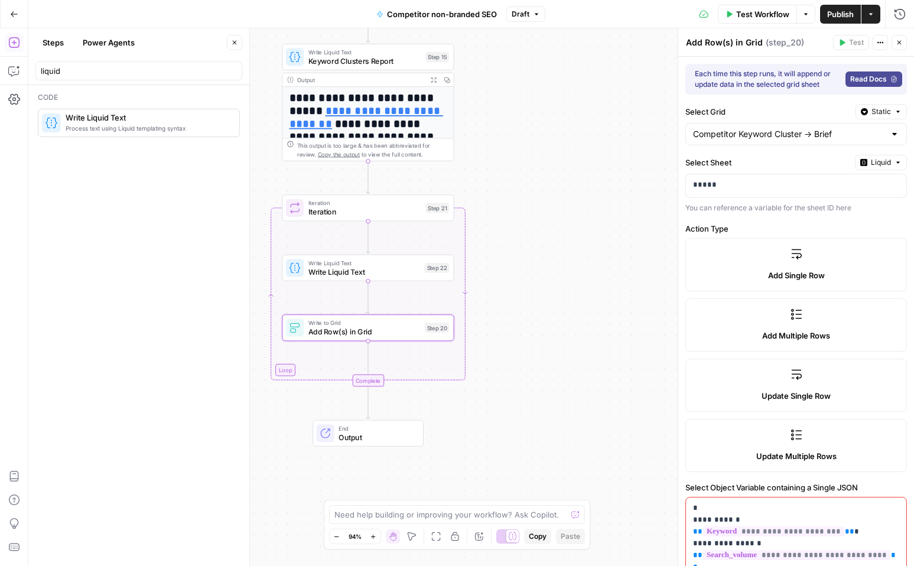
click at [387, 278] on div "Write Liquid Text Write Liquid Text Step 22 Copy step Delete step Add Note Test" at bounding box center [368, 268] width 172 height 27
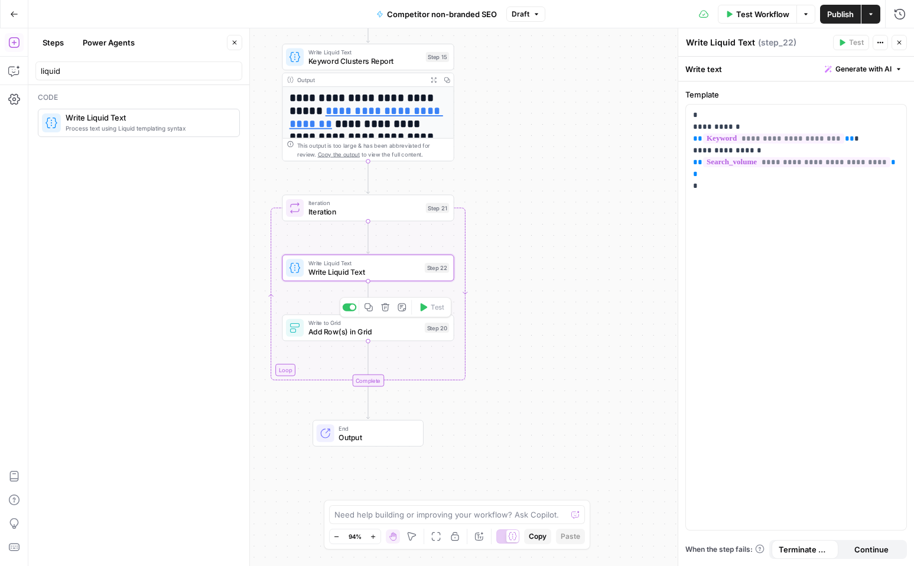
click at [374, 325] on span "Write to Grid" at bounding box center [364, 322] width 112 height 9
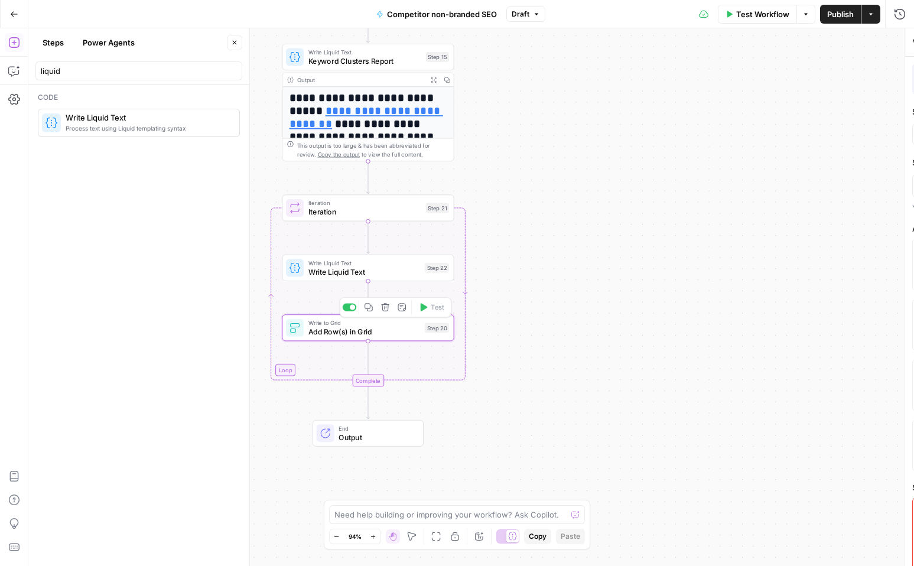
type textarea "Add Row(s) in Grid"
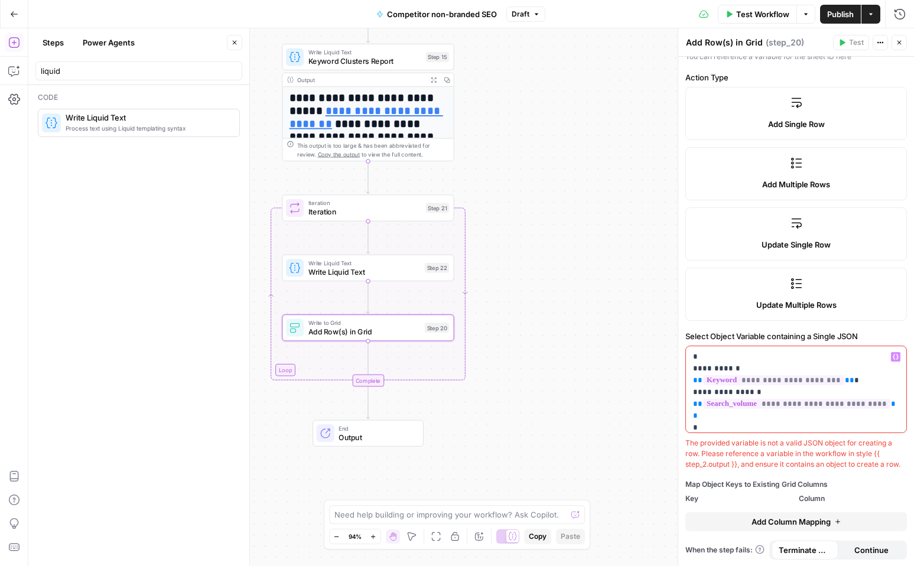
click at [711, 403] on p "**********" at bounding box center [796, 380] width 206 height 59
drag, startPoint x: 718, startPoint y: 405, endPoint x: 679, endPoint y: 347, distance: 69.8
click at [679, 347] on div "**********" at bounding box center [795, 296] width 236 height 537
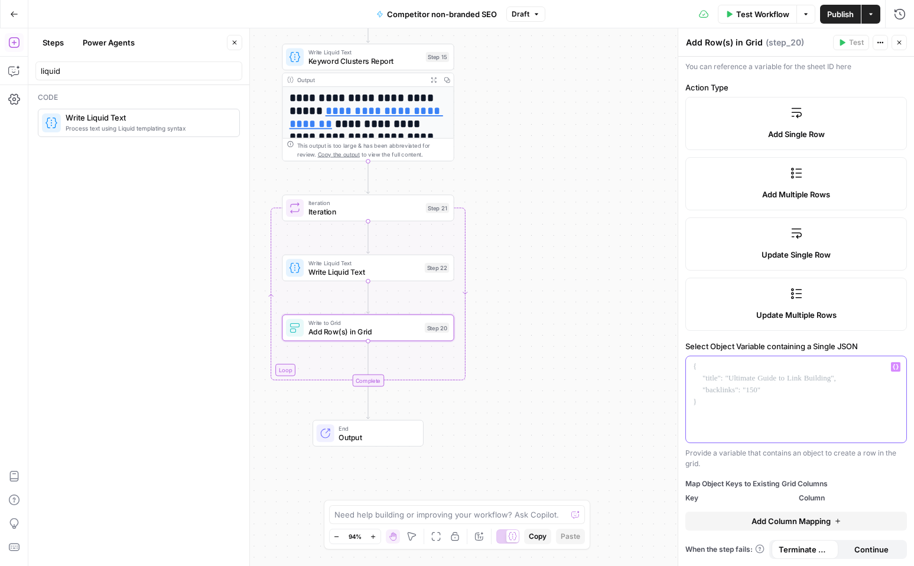
scroll to position [141, 0]
click at [893, 370] on button "Variables Menu" at bounding box center [895, 367] width 9 height 9
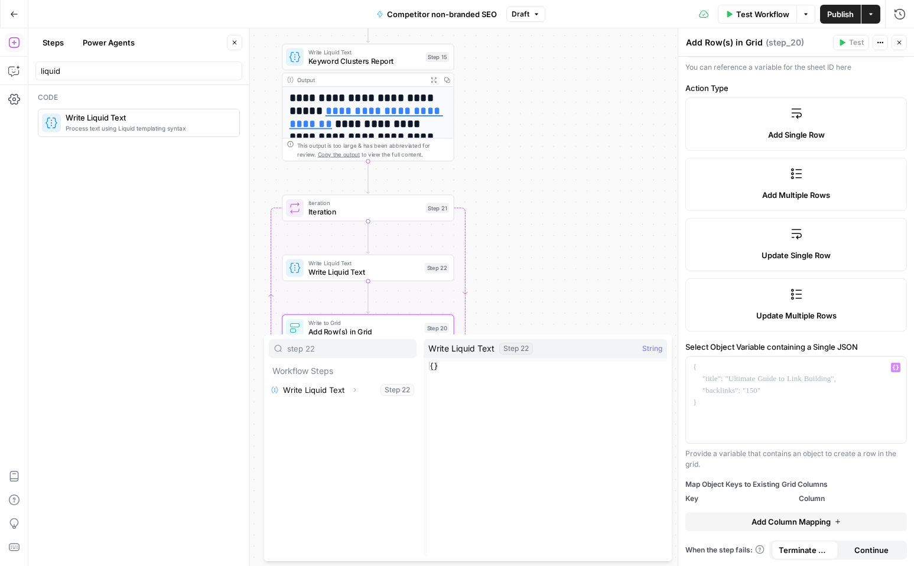
type input "step 22"
click at [353, 390] on icon "button" at bounding box center [354, 389] width 7 height 7
click at [301, 407] on button "Select variable Output" at bounding box center [348, 408] width 136 height 19
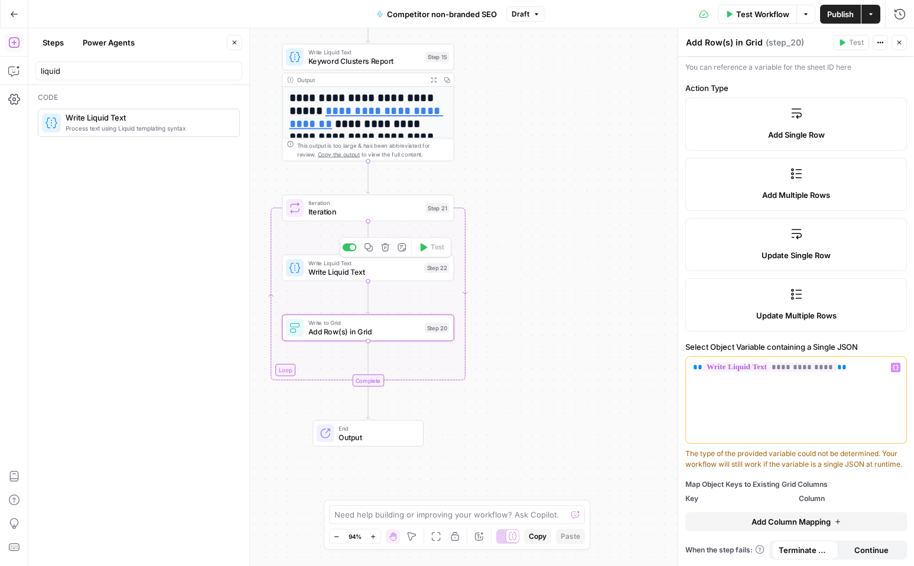
click at [374, 206] on span "Iteration" at bounding box center [364, 211] width 113 height 11
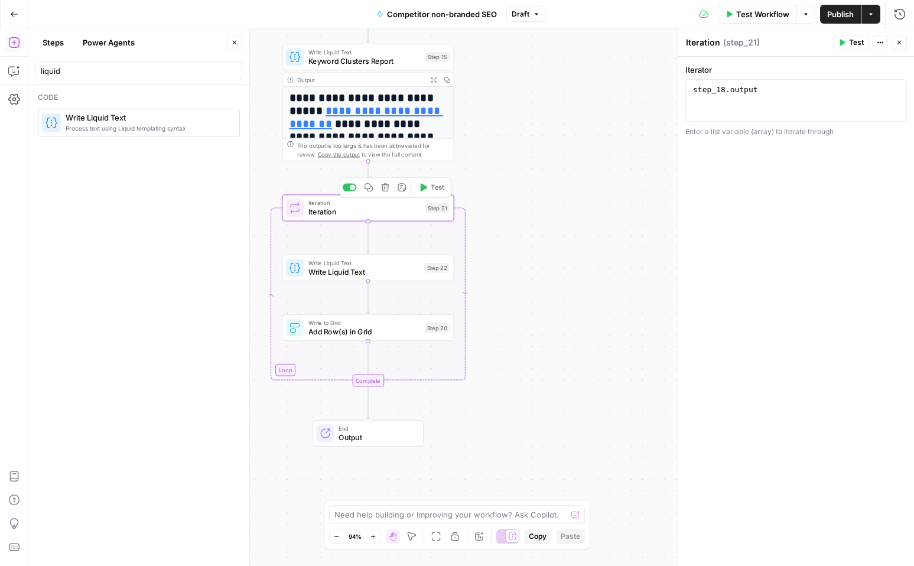
click at [426, 189] on icon "button" at bounding box center [422, 187] width 9 height 9
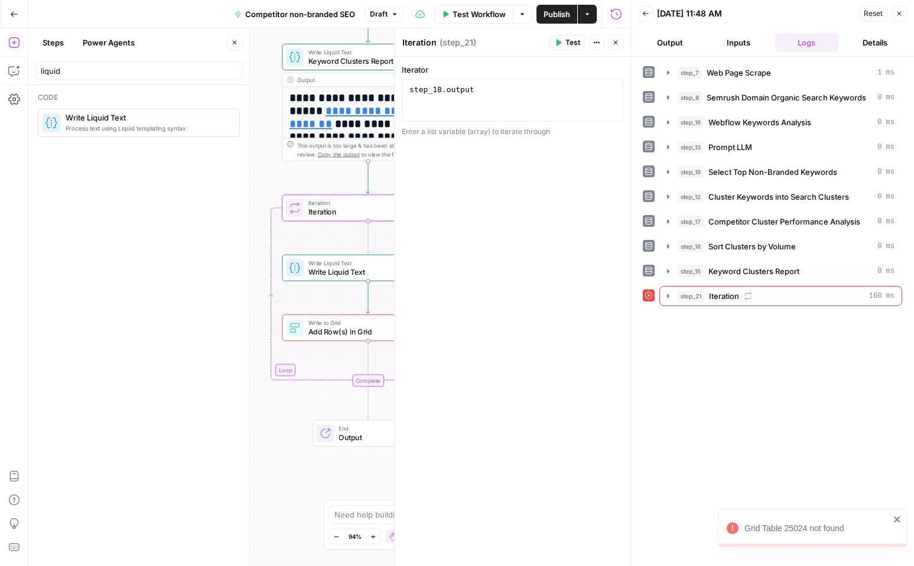
click at [897, 518] on icon "close" at bounding box center [896, 519] width 6 height 6
click at [349, 210] on span "Iteration" at bounding box center [364, 211] width 113 height 11
click at [897, 12] on icon "button" at bounding box center [899, 14] width 4 height 4
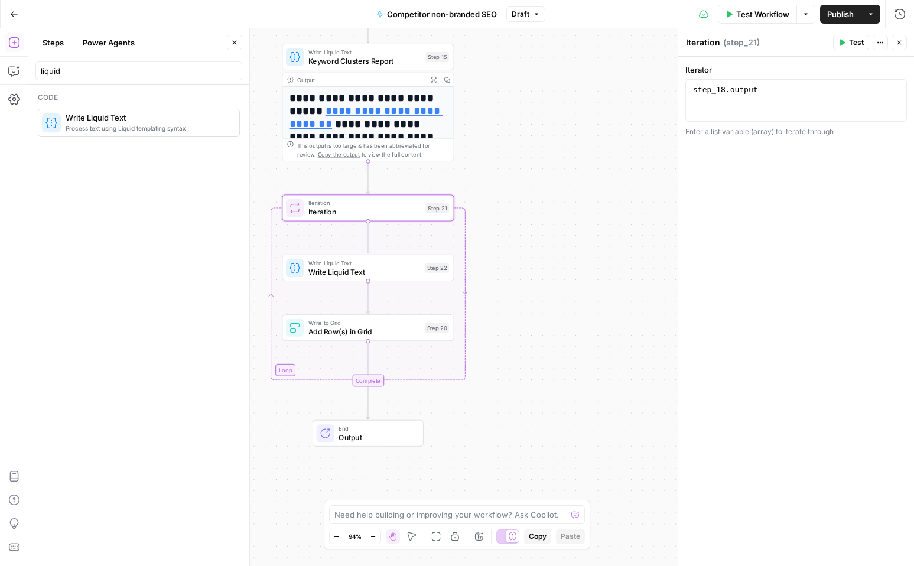
click at [360, 332] on span "Add Row(s) in Grid" at bounding box center [364, 331] width 112 height 11
type textarea "Add Row(s) in Grid"
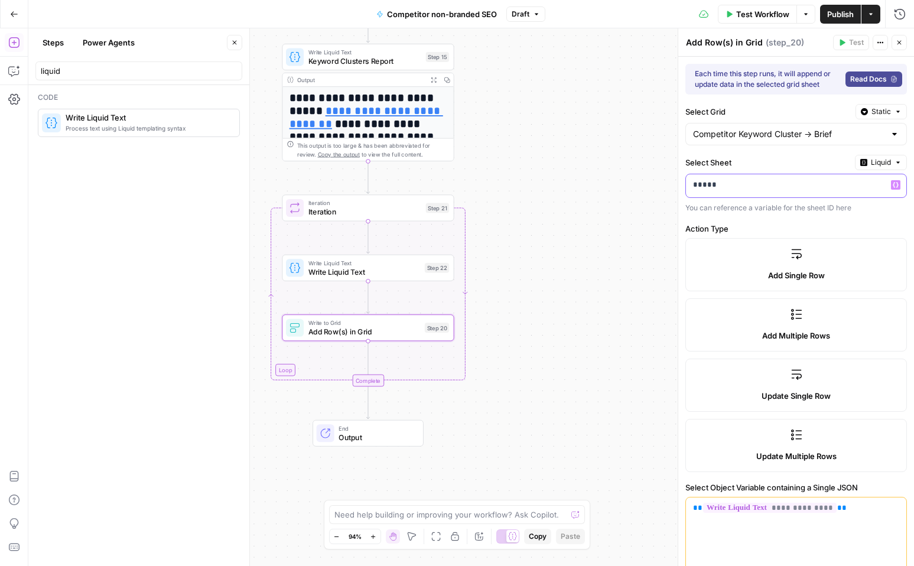
click at [870, 187] on p "*****" at bounding box center [786, 185] width 187 height 12
click at [897, 167] on button "Liquid" at bounding box center [880, 162] width 52 height 15
click at [772, 162] on label "Select Sheet" at bounding box center [767, 162] width 165 height 12
drag, startPoint x: 739, startPoint y: 189, endPoint x: 692, endPoint y: 187, distance: 47.3
click at [687, 187] on div "*****" at bounding box center [786, 185] width 201 height 23
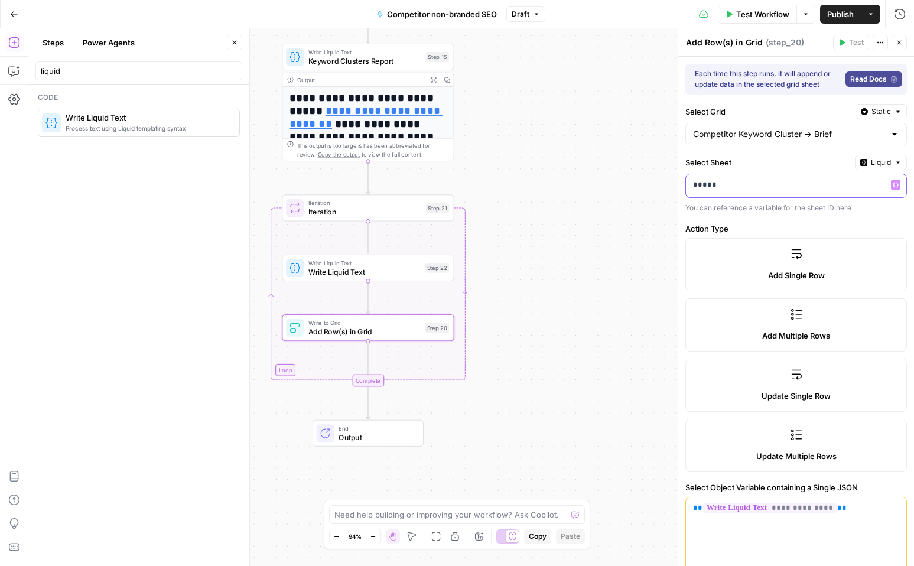
click at [785, 186] on p "*****" at bounding box center [786, 185] width 187 height 12
click at [761, 185] on p "*****" at bounding box center [786, 185] width 187 height 12
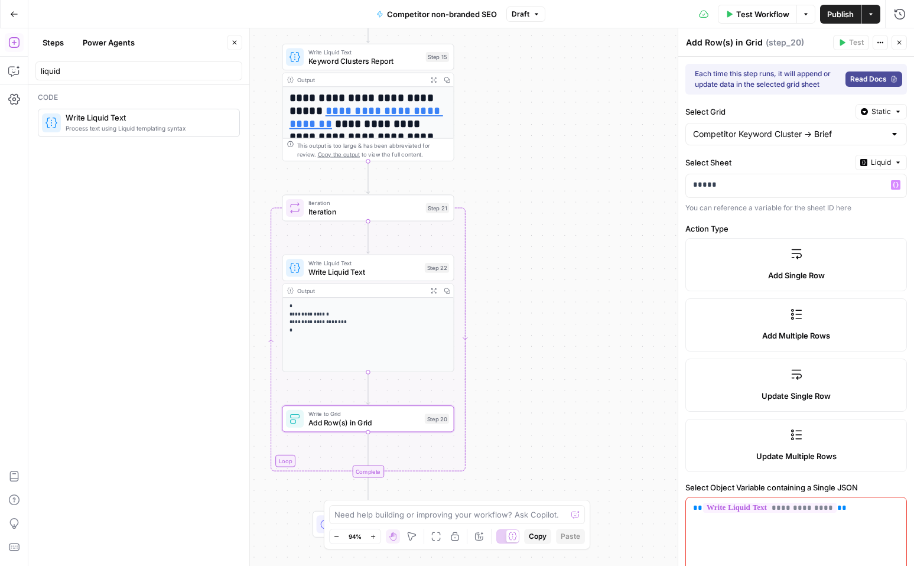
click at [761, 220] on div "**********" at bounding box center [796, 387] width 236 height 661
click at [379, 212] on span "Iteration" at bounding box center [364, 211] width 113 height 11
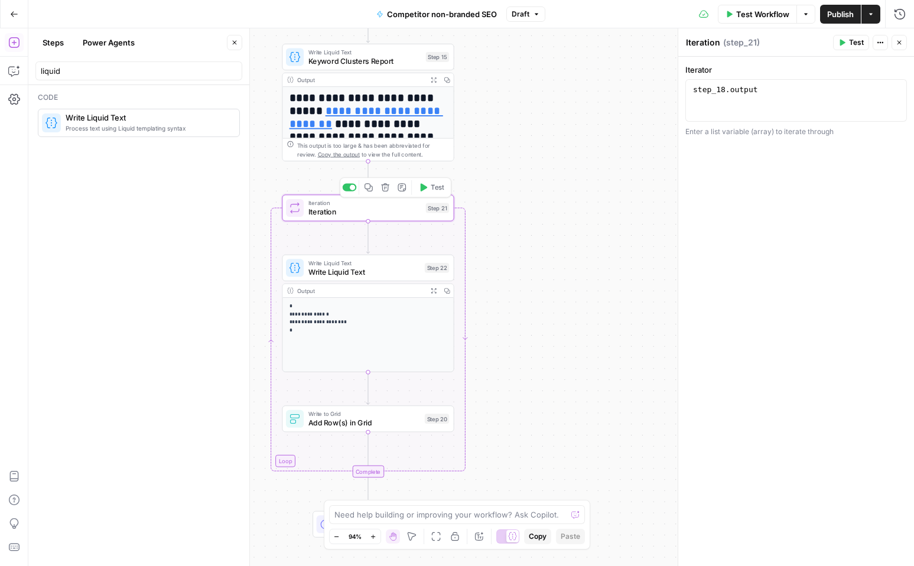
click at [435, 188] on span "Test" at bounding box center [437, 187] width 14 height 10
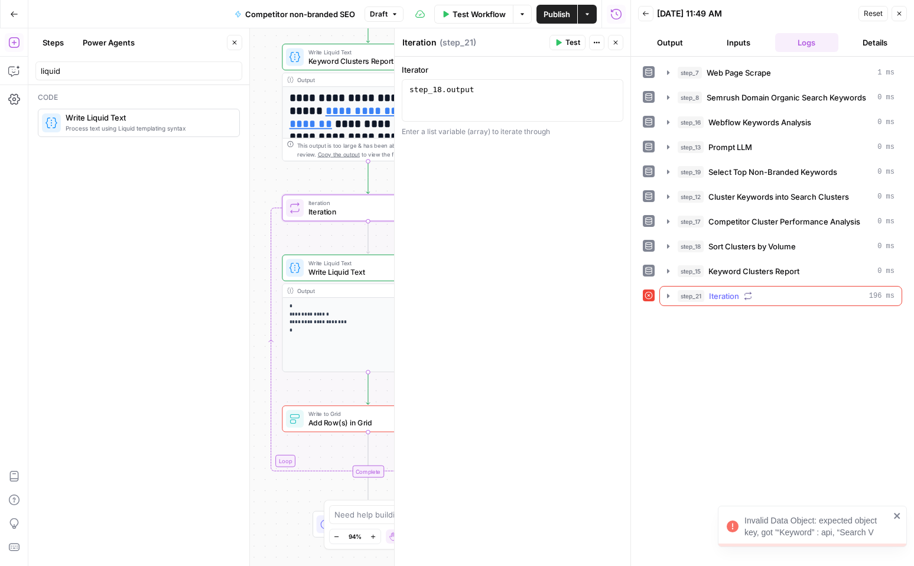
click at [668, 296] on icon "button" at bounding box center [668, 295] width 2 height 4
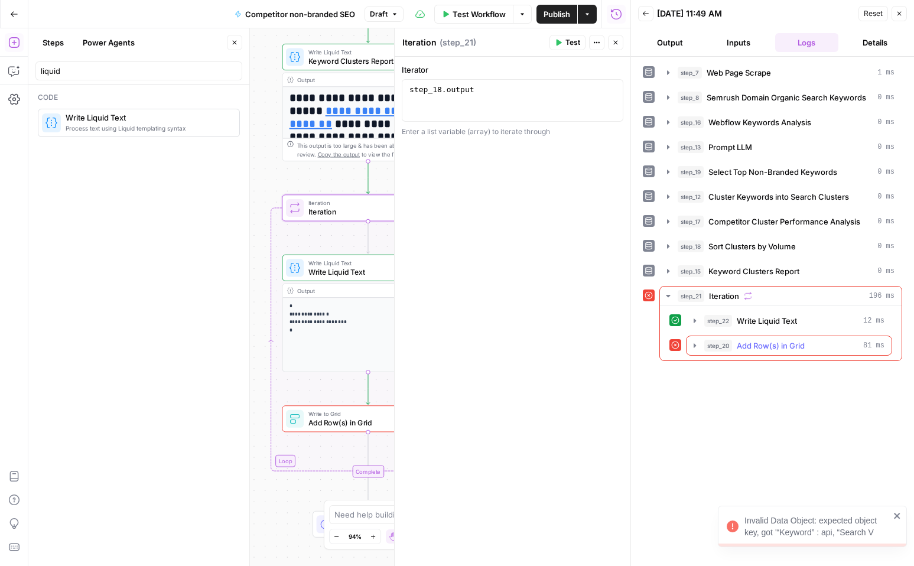
click at [697, 349] on icon "button" at bounding box center [694, 345] width 9 height 9
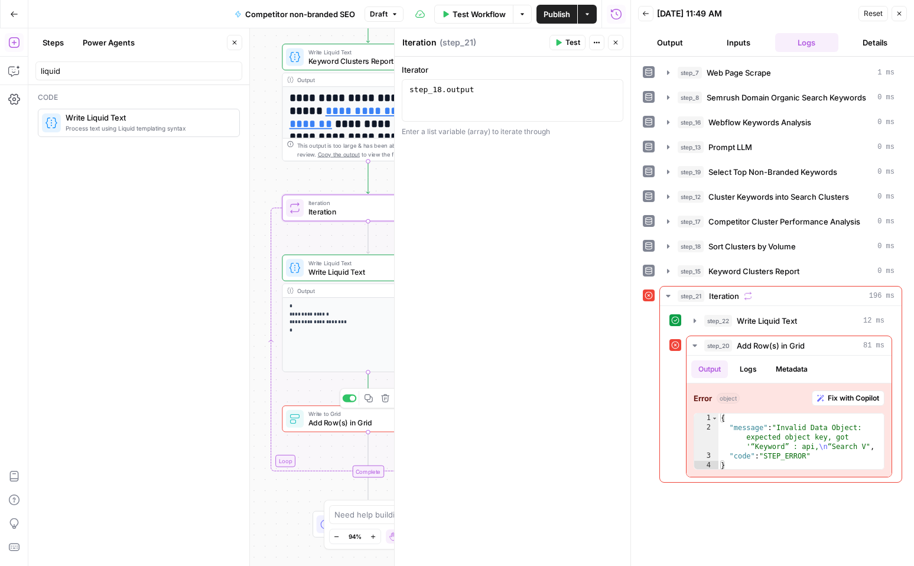
click at [331, 432] on div "**********" at bounding box center [329, 296] width 602 height 537
click at [331, 421] on span "Add Row(s) in Grid" at bounding box center [364, 422] width 112 height 11
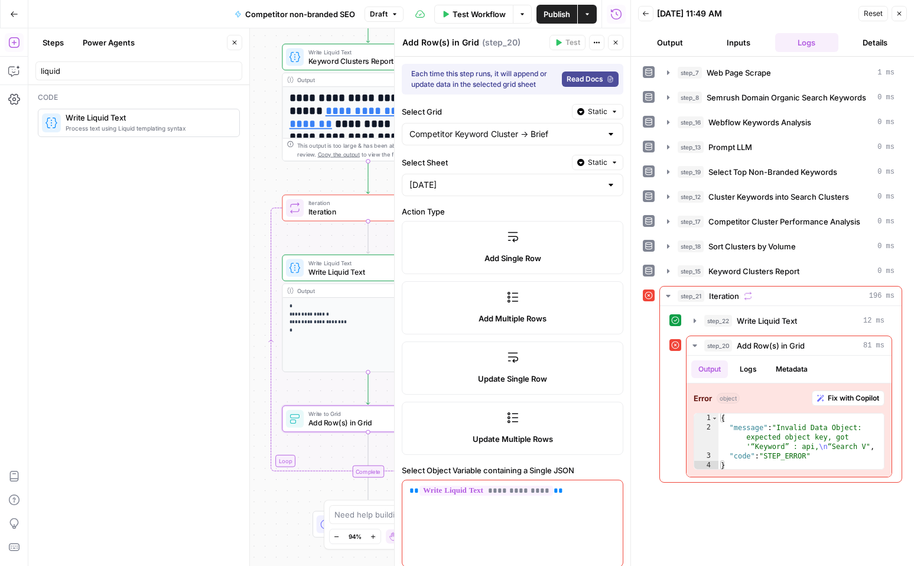
click at [615, 40] on icon "button" at bounding box center [615, 42] width 7 height 7
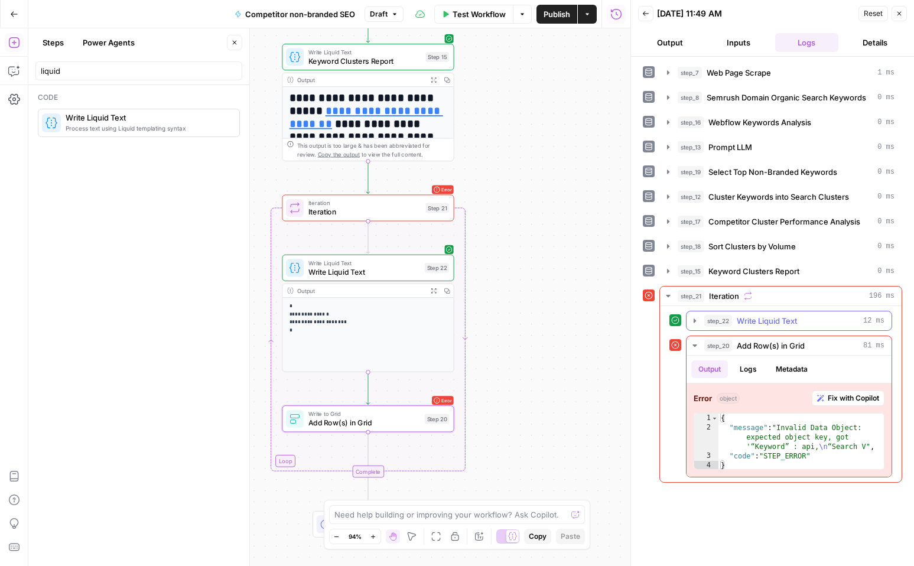
click at [693, 319] on icon "button" at bounding box center [694, 320] width 2 height 4
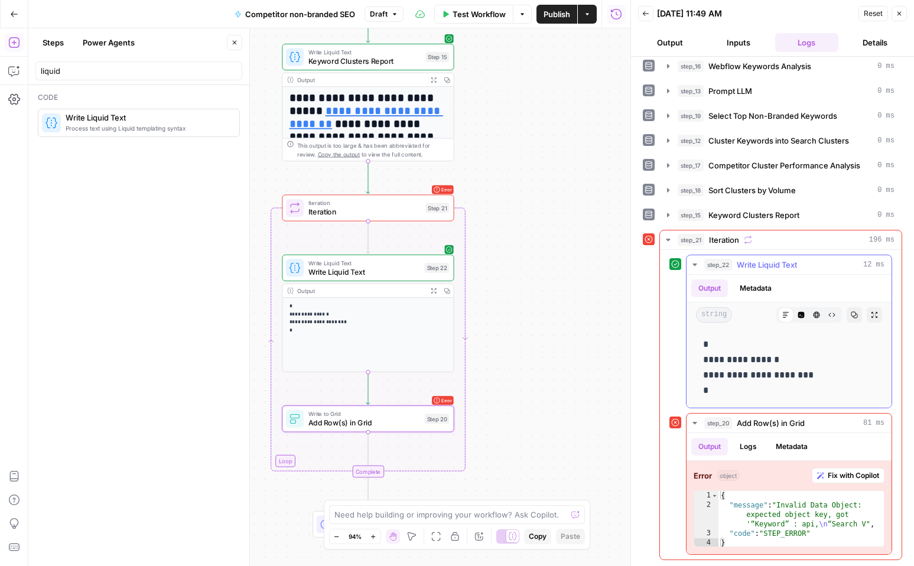
scroll to position [55, 0]
click at [774, 472] on div "Error object Fix with Copilot" at bounding box center [788, 476] width 191 height 15
type textarea "**********"
click at [790, 524] on div "{ "message" : "Invalid Data Object: expected object key, got '“Keyword” : api, …" at bounding box center [800, 530] width 165 height 76
click at [336, 276] on span "Write Liquid Text" at bounding box center [364, 271] width 112 height 11
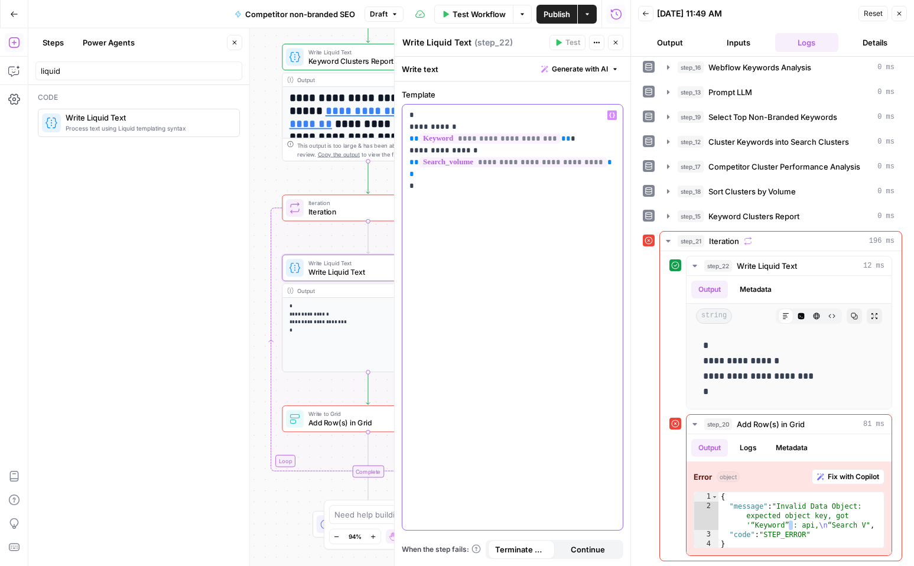
click at [451, 127] on p "**********" at bounding box center [512, 138] width 206 height 59
click at [314, 238] on div "**********" at bounding box center [329, 296] width 602 height 537
click at [616, 38] on button "Close" at bounding box center [615, 42] width 15 height 15
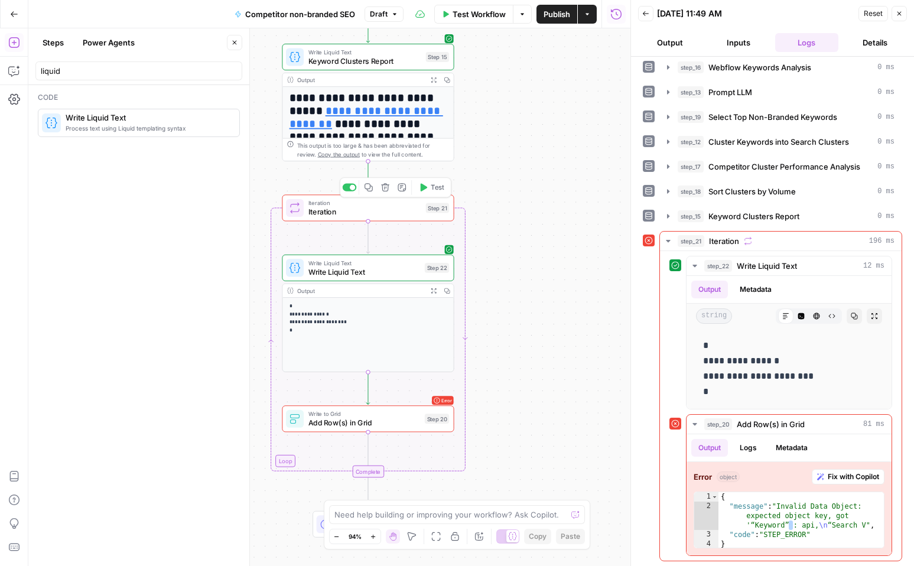
click at [426, 191] on icon "button" at bounding box center [422, 187] width 9 height 9
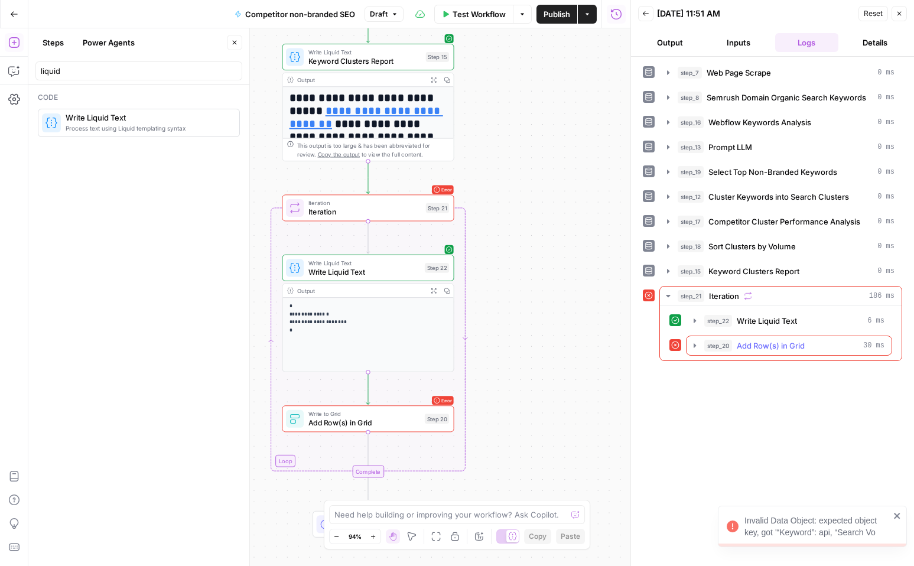
click at [692, 341] on icon "button" at bounding box center [694, 345] width 9 height 9
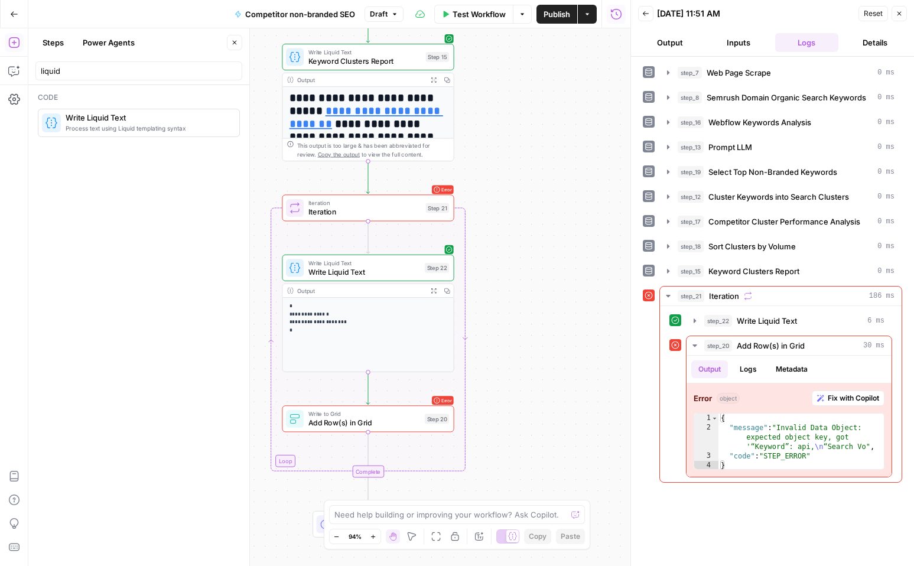
click at [343, 275] on span "Write Liquid Text" at bounding box center [364, 271] width 112 height 11
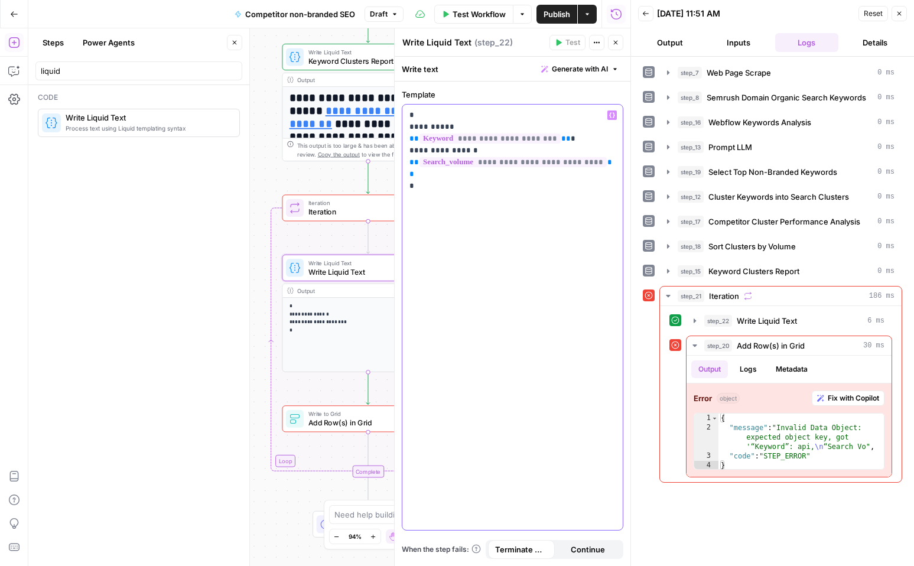
click at [448, 128] on p "**********" at bounding box center [512, 138] width 206 height 59
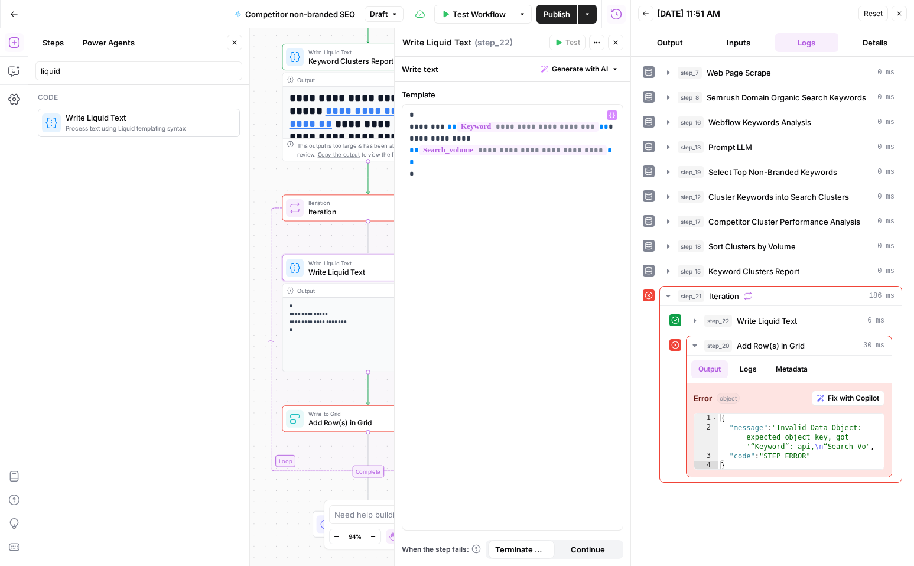
click at [617, 40] on icon "button" at bounding box center [615, 42] width 7 height 7
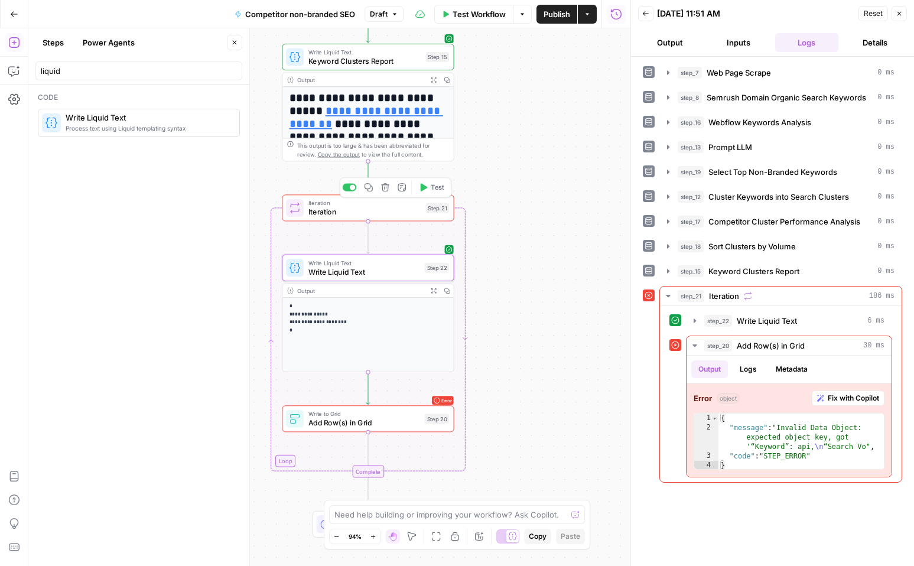
click at [430, 193] on button "Test" at bounding box center [431, 187] width 34 height 14
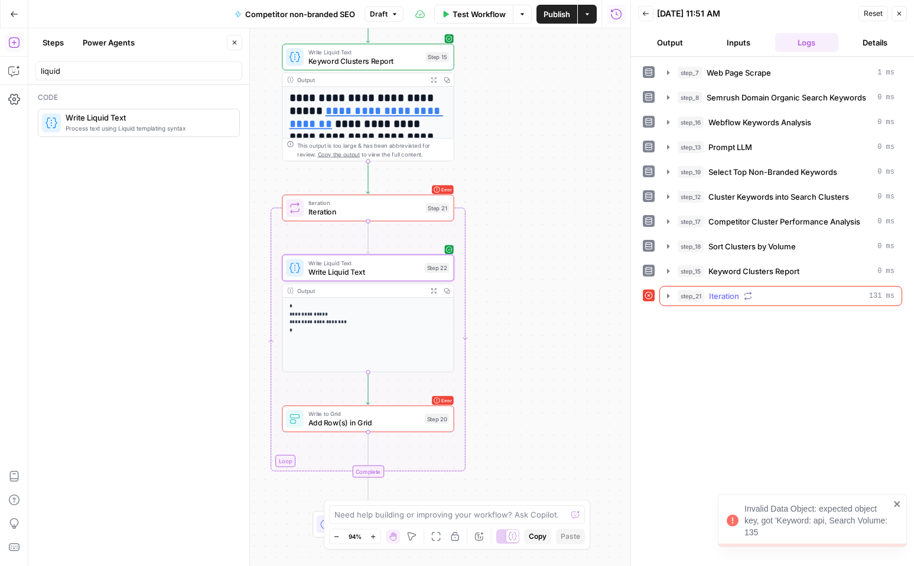
click at [665, 291] on icon "button" at bounding box center [667, 295] width 9 height 9
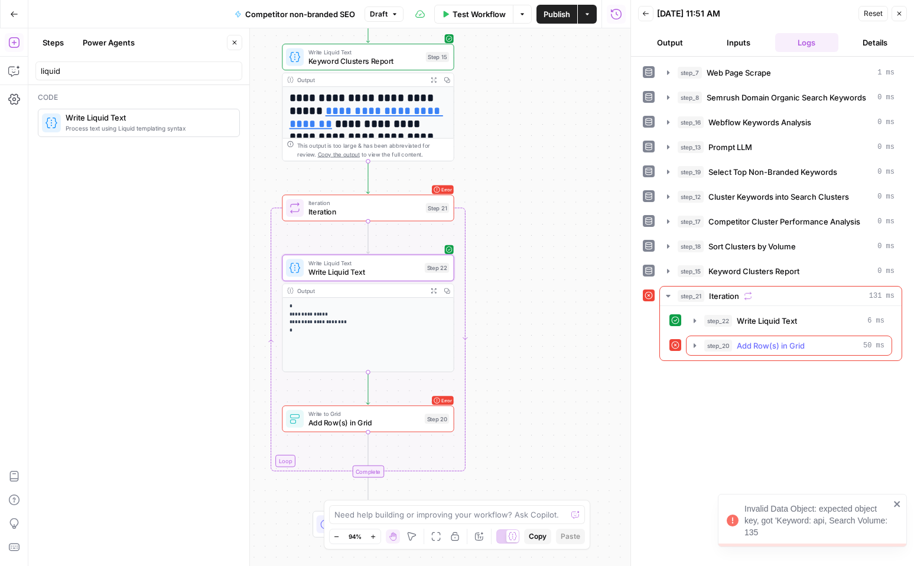
click at [693, 341] on icon "button" at bounding box center [694, 345] width 9 height 9
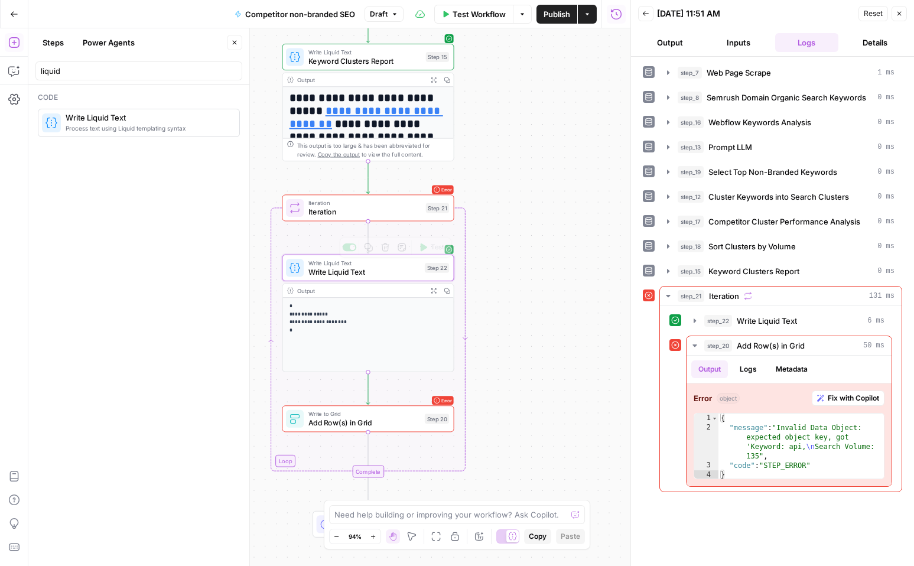
click at [368, 276] on span "Write Liquid Text" at bounding box center [364, 271] width 112 height 11
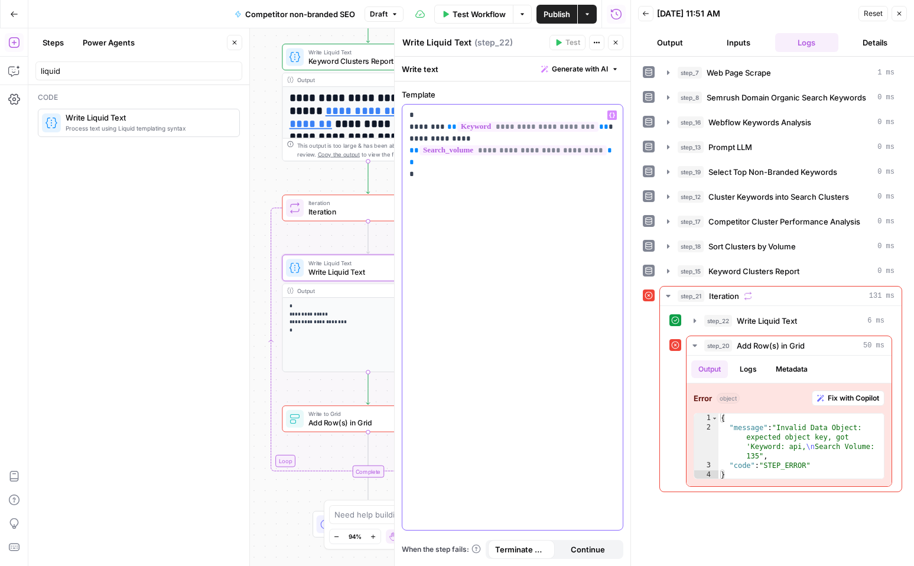
drag, startPoint x: 494, startPoint y: 178, endPoint x: 397, endPoint y: 113, distance: 116.9
click at [397, 113] on div "**********" at bounding box center [512, 296] width 236 height 537
copy p "**********"
click at [615, 40] on icon "button" at bounding box center [615, 42] width 7 height 7
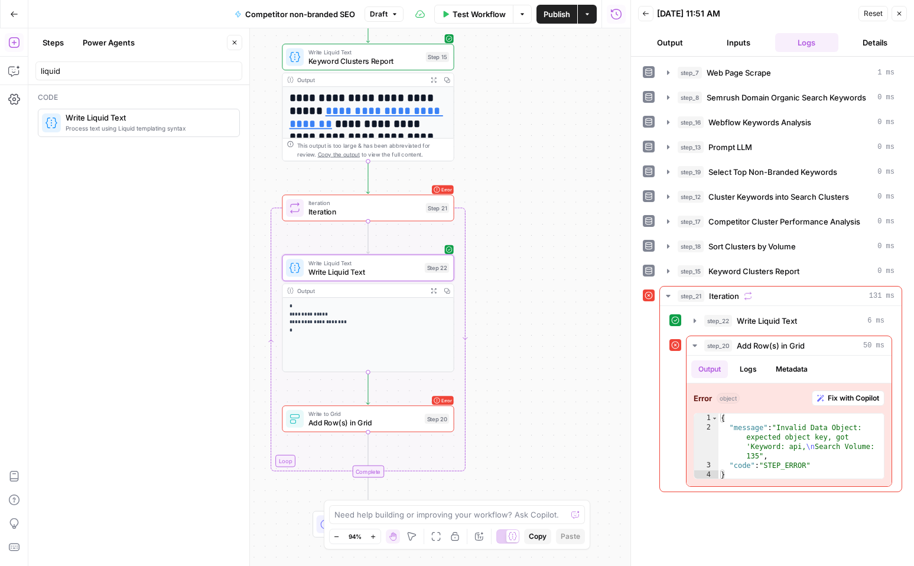
click at [897, 17] on icon "button" at bounding box center [898, 13] width 7 height 7
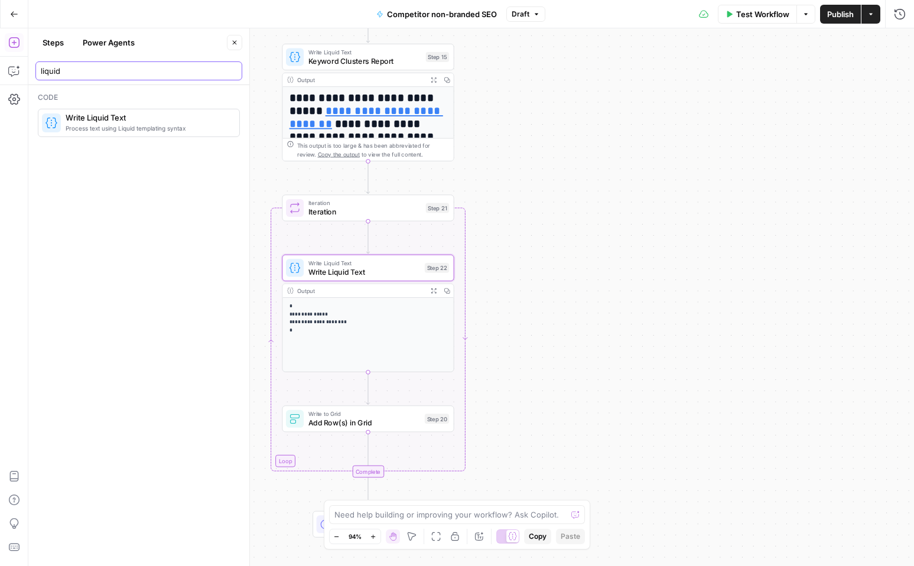
click at [61, 68] on input "liquid" at bounding box center [139, 71] width 196 height 12
click at [67, 75] on input "liquid" at bounding box center [139, 71] width 196 height 12
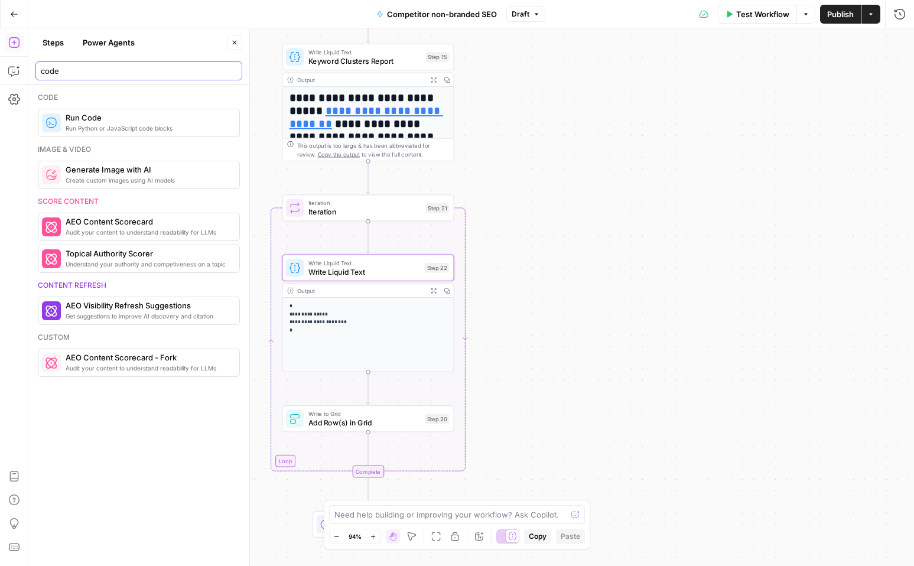
type input "code"
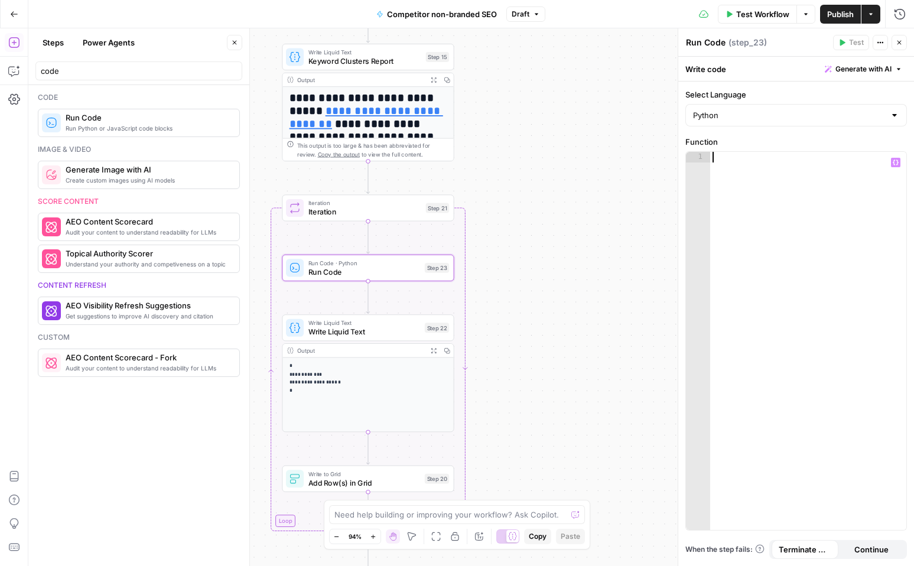
click at [744, 207] on div at bounding box center [808, 351] width 196 height 399
click at [383, 308] on icon "button" at bounding box center [385, 307] width 9 height 9
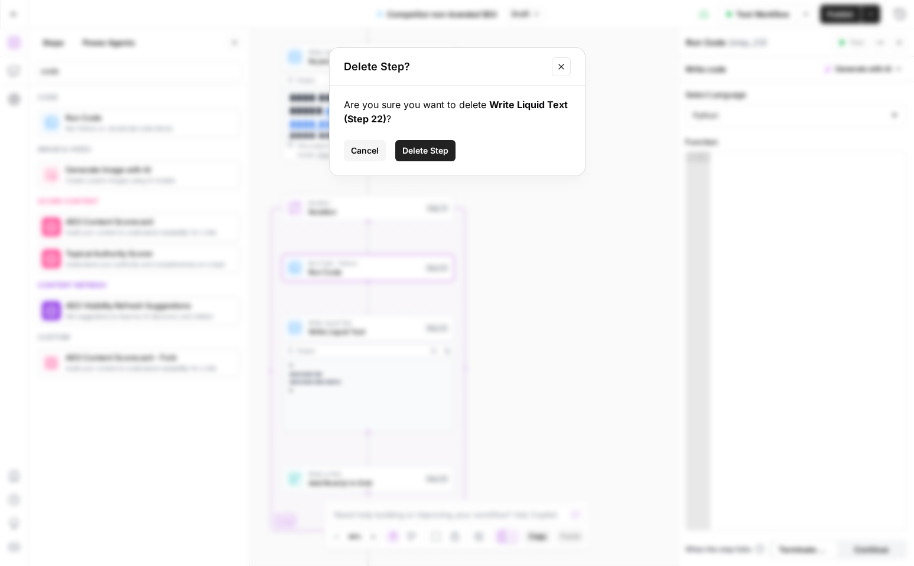
click at [430, 144] on button "Delete Step" at bounding box center [425, 150] width 60 height 21
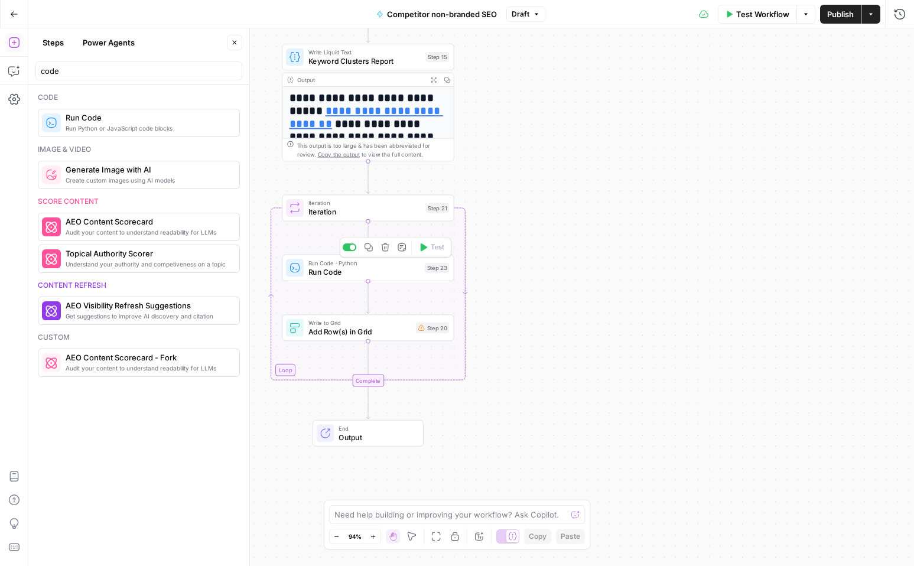
click at [381, 268] on span "Run Code" at bounding box center [364, 271] width 112 height 11
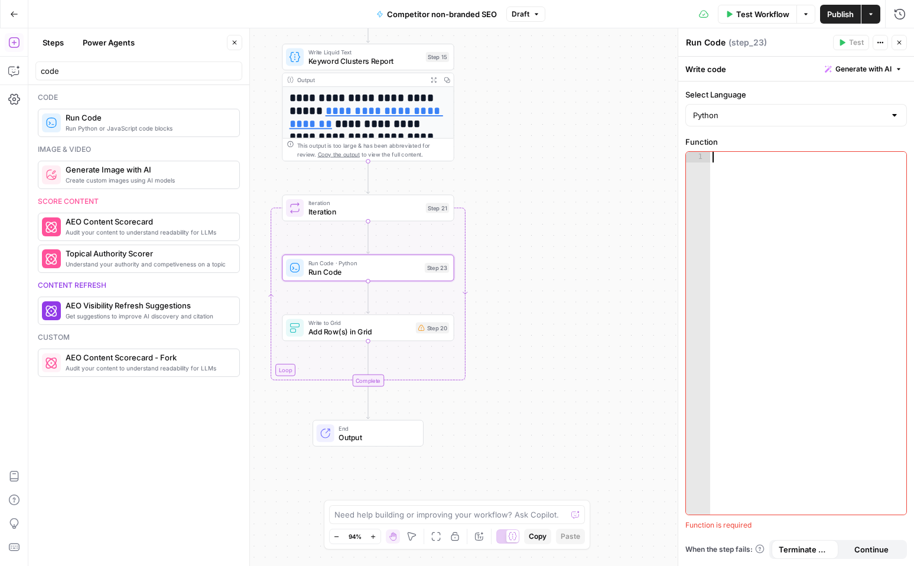
click at [771, 184] on div at bounding box center [808, 344] width 196 height 384
click at [873, 70] on span "Generate with AI" at bounding box center [863, 69] width 56 height 11
click at [684, 120] on div at bounding box center [788, 138] width 226 height 70
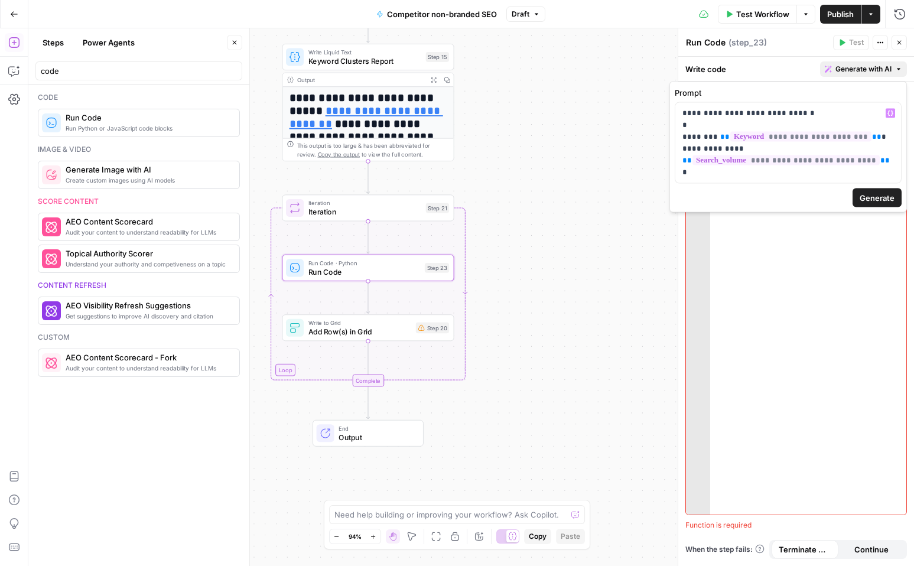
click at [883, 201] on span "Generate" at bounding box center [876, 198] width 35 height 12
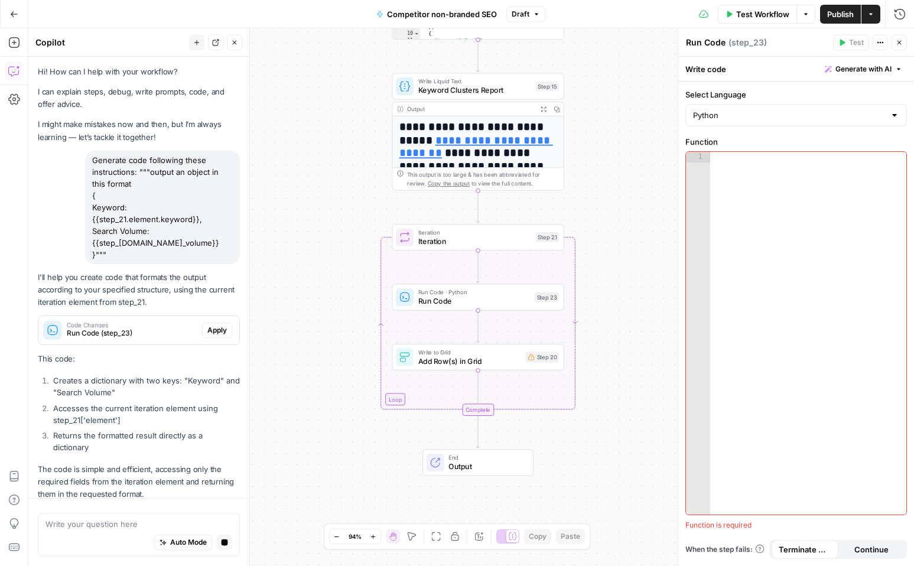
scroll to position [35, 0]
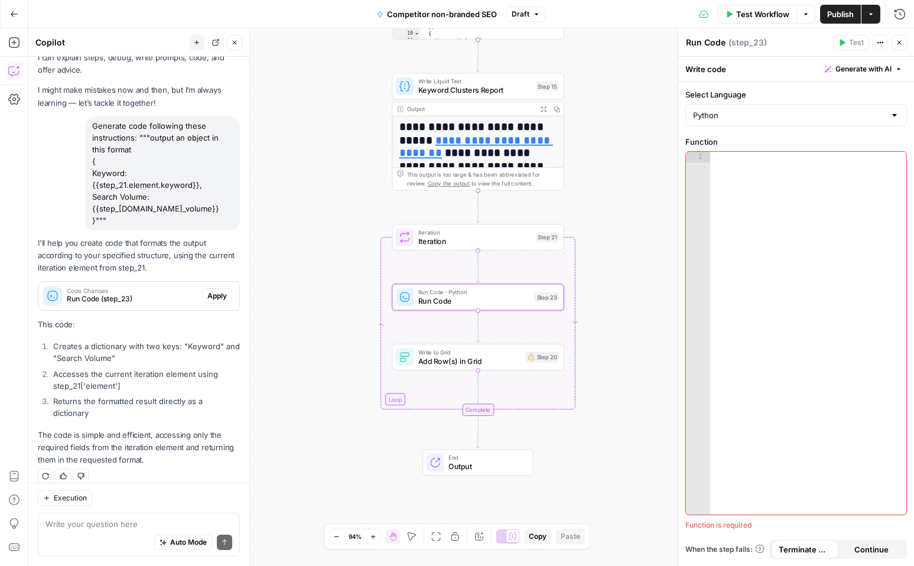
click at [213, 293] on span "Apply" at bounding box center [216, 296] width 19 height 11
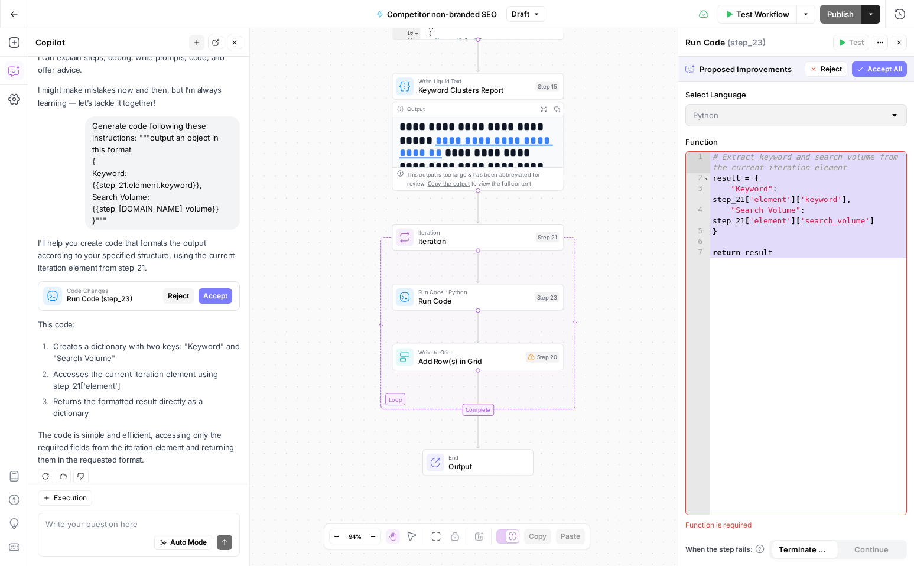
click at [873, 67] on span "Accept All" at bounding box center [884, 69] width 35 height 11
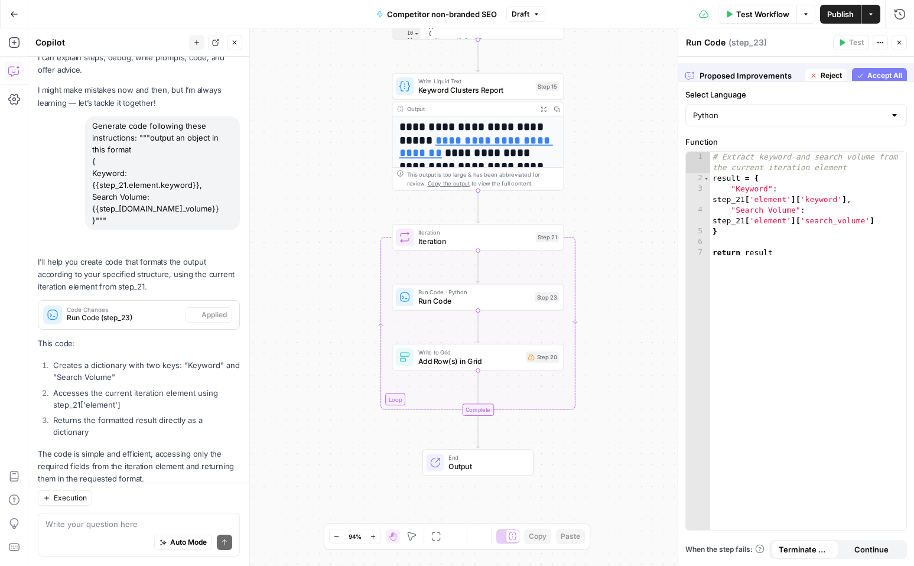
scroll to position [54, 0]
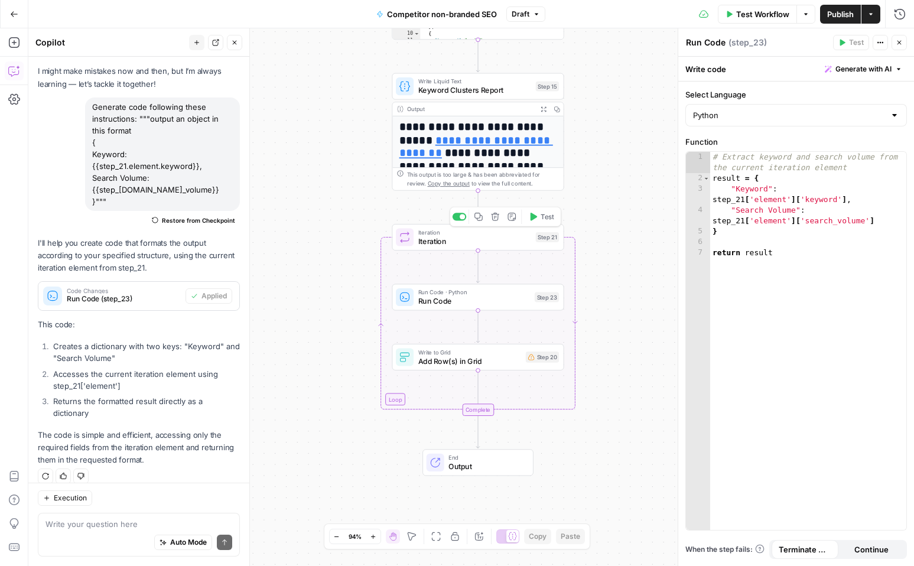
click at [539, 216] on button "Test" at bounding box center [541, 217] width 34 height 14
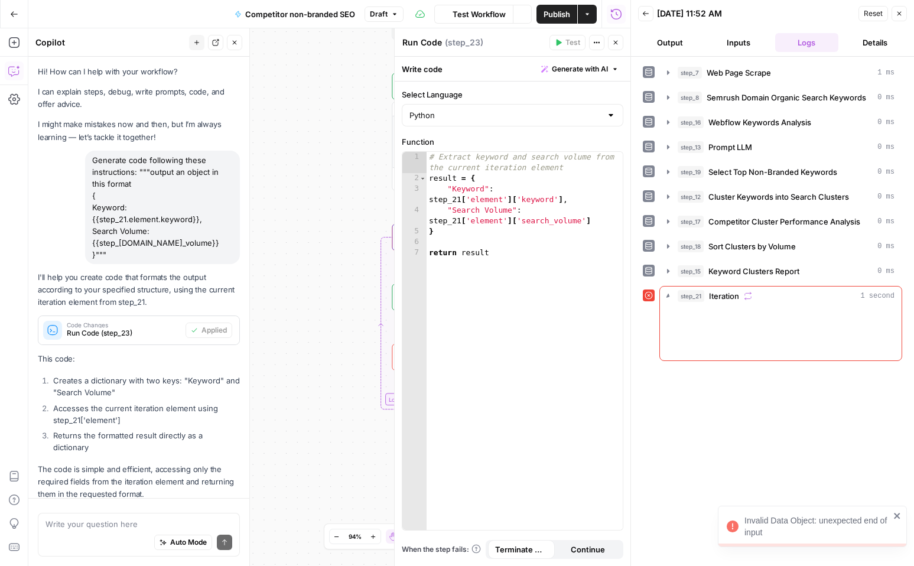
scroll to position [54, 0]
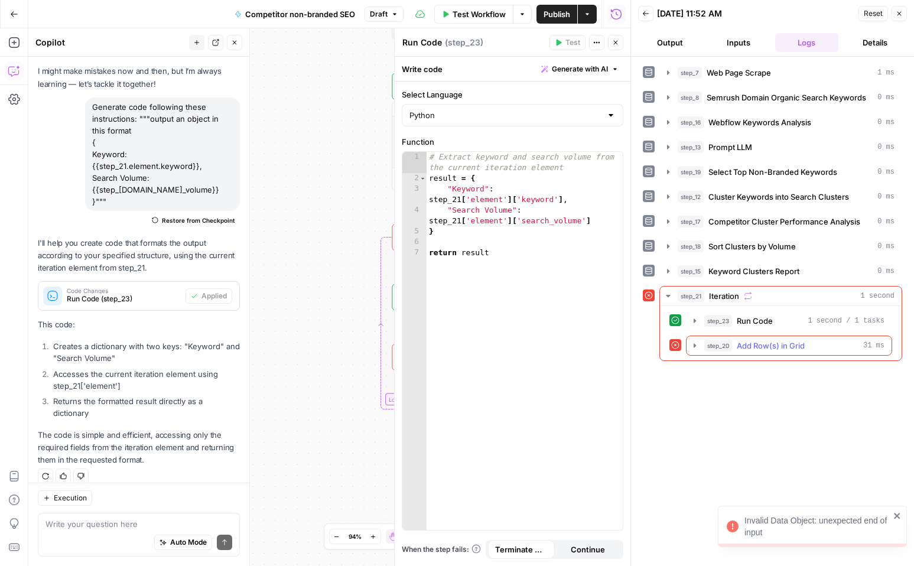
click at [690, 345] on button "step_20 Add Row(s) in Grid 31 ms" at bounding box center [788, 345] width 205 height 19
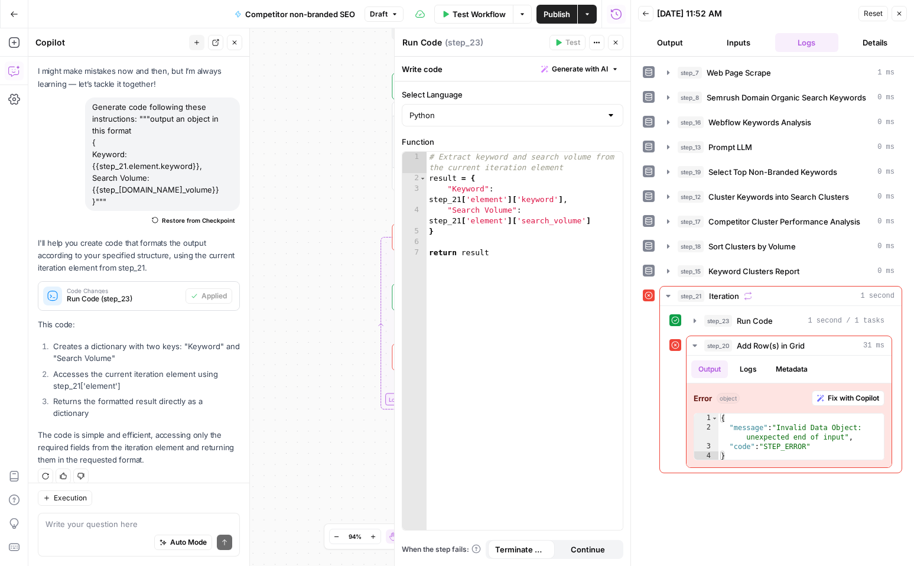
click at [617, 41] on icon "button" at bounding box center [615, 42] width 7 height 7
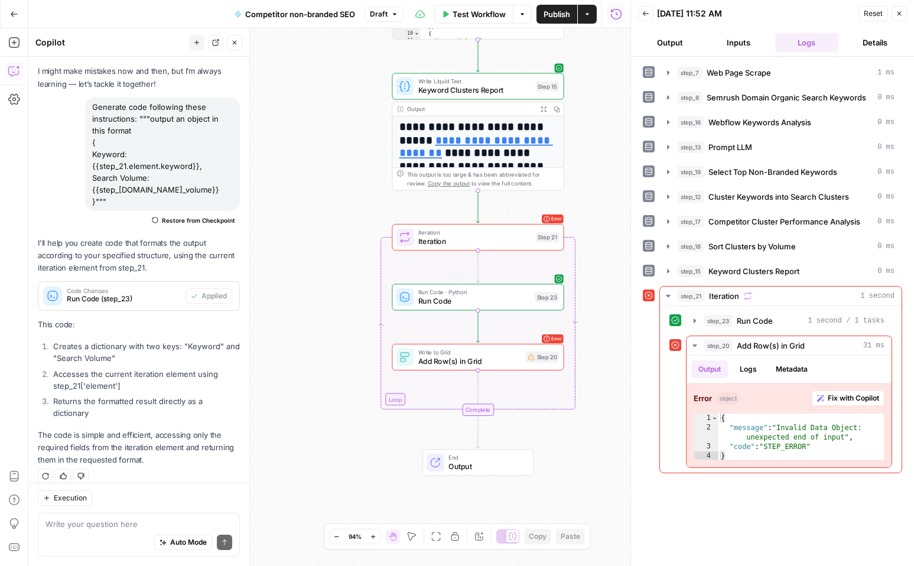
click at [487, 363] on span "Add Row(s) in Grid" at bounding box center [469, 360] width 103 height 11
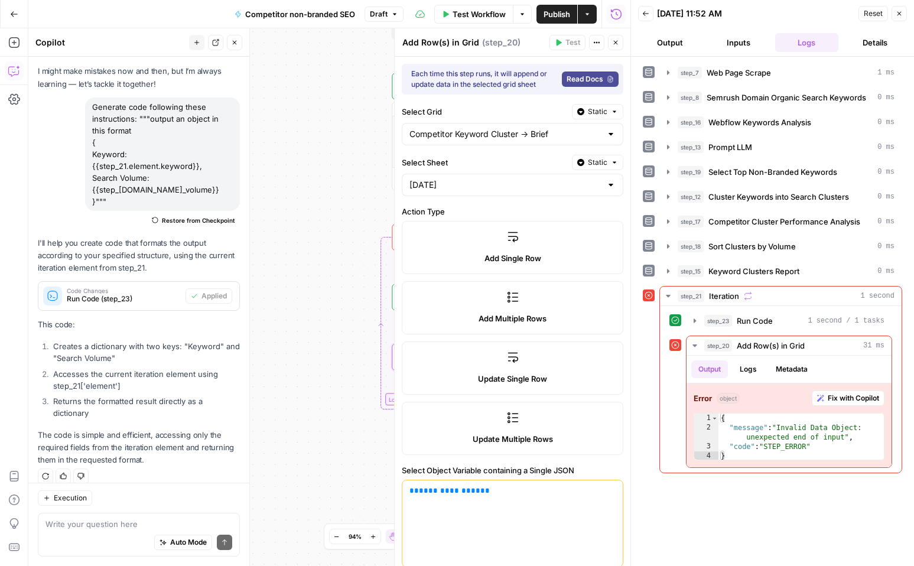
click at [903, 11] on button "Close" at bounding box center [898, 13] width 15 height 15
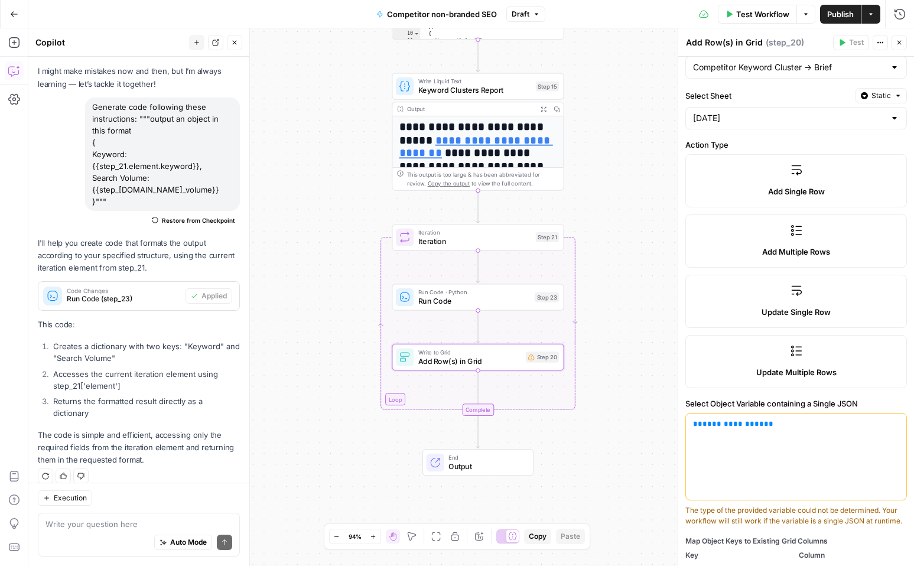
scroll to position [73, 0]
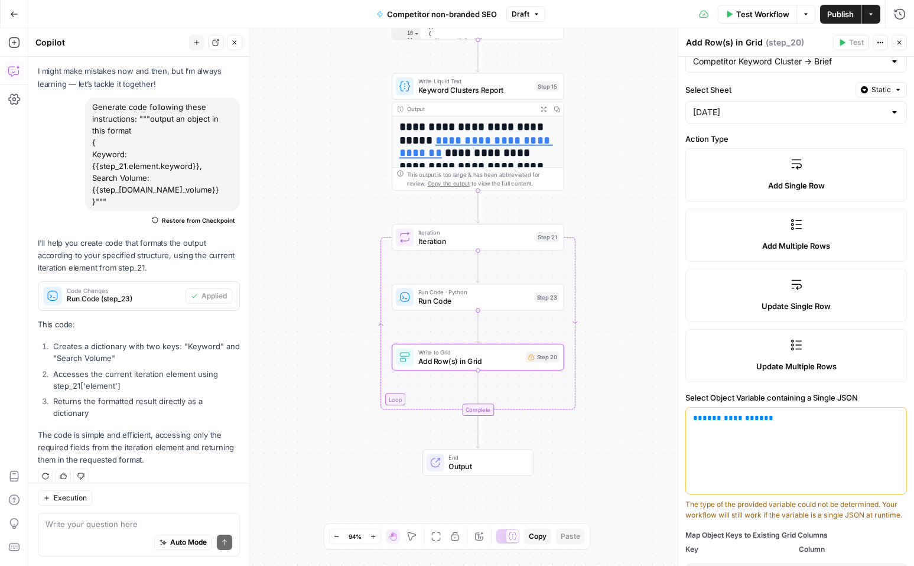
click at [722, 417] on span "**********" at bounding box center [732, 418] width 61 height 8
click at [839, 411] on div "**********" at bounding box center [796, 450] width 220 height 86
click at [829, 425] on div "**********" at bounding box center [796, 450] width 220 height 86
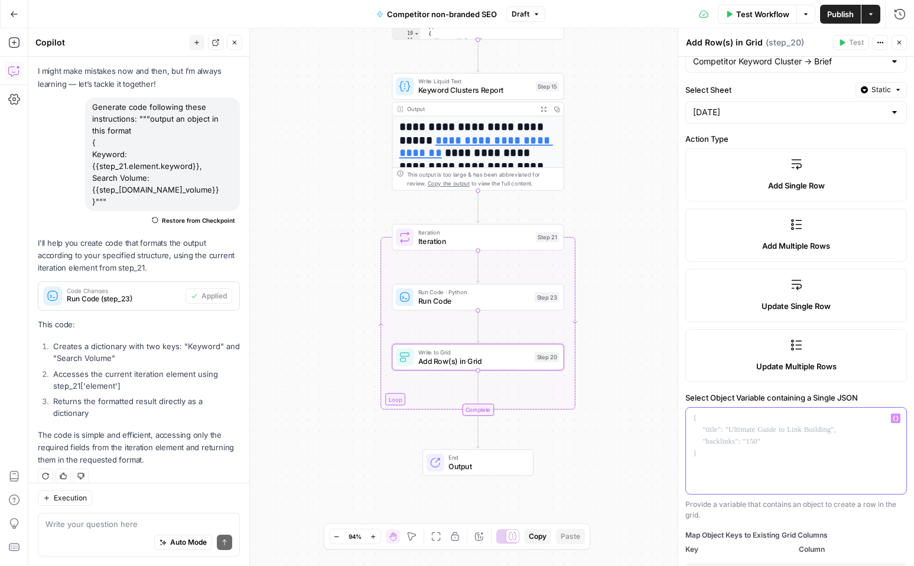
click at [893, 419] on icon "button" at bounding box center [895, 418] width 6 height 5
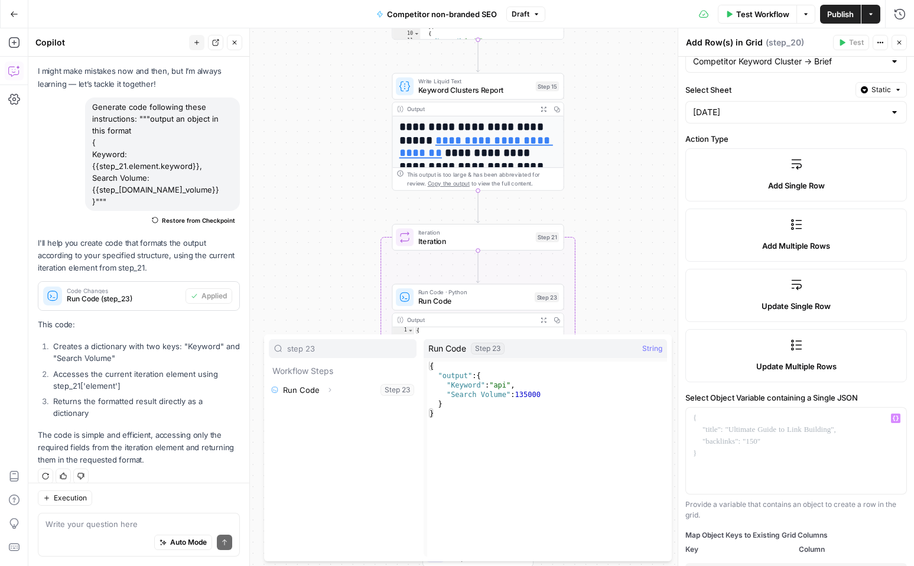
type input "step 23"
click at [326, 389] on icon "button" at bounding box center [329, 389] width 7 height 7
click at [306, 413] on button "Select variable Output" at bounding box center [348, 408] width 136 height 19
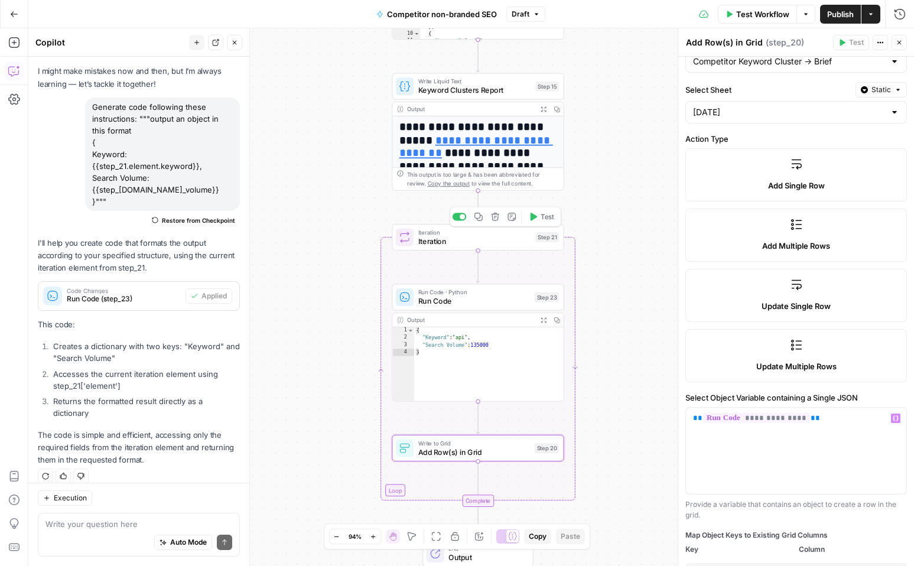
click at [533, 221] on icon "button" at bounding box center [532, 216] width 9 height 9
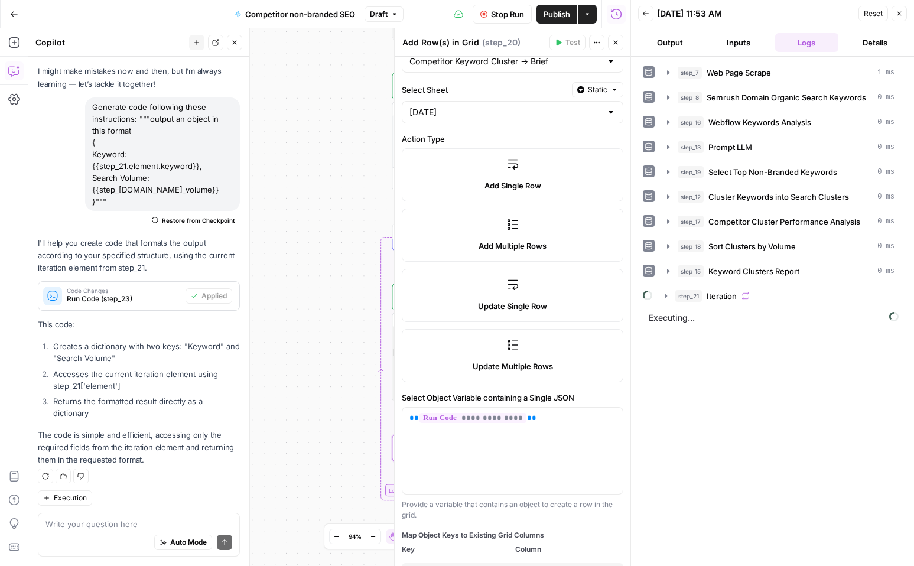
click at [617, 44] on icon "button" at bounding box center [616, 43] width 4 height 4
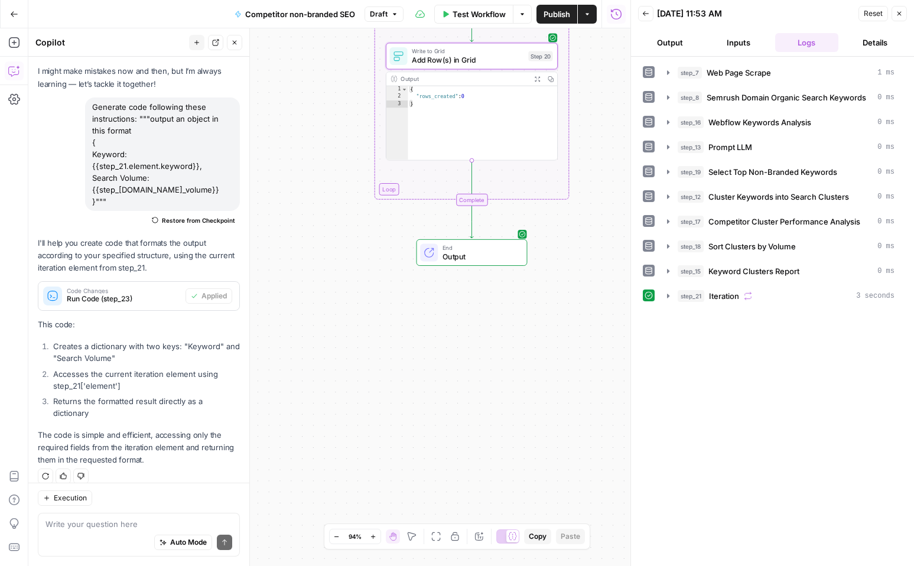
click at [455, 255] on span "Output" at bounding box center [480, 256] width 76 height 11
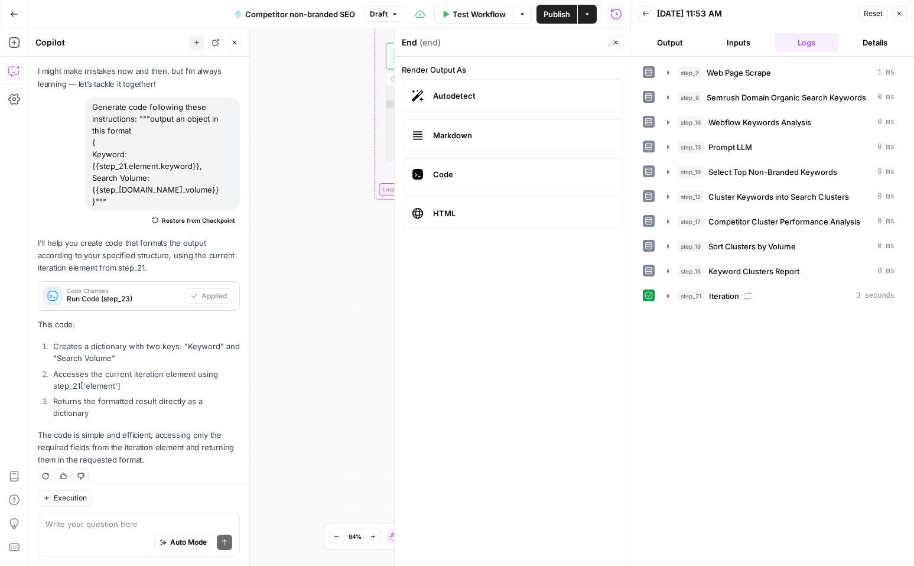
click at [615, 45] on icon "button" at bounding box center [615, 42] width 7 height 7
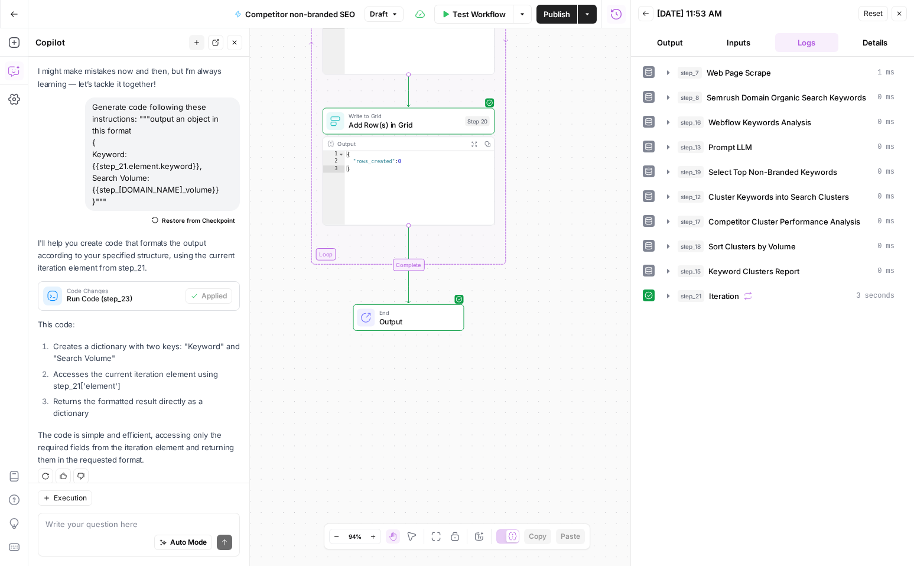
drag, startPoint x: 342, startPoint y: 248, endPoint x: 280, endPoint y: 313, distance: 89.8
click at [280, 313] on div "**********" at bounding box center [329, 296] width 602 height 537
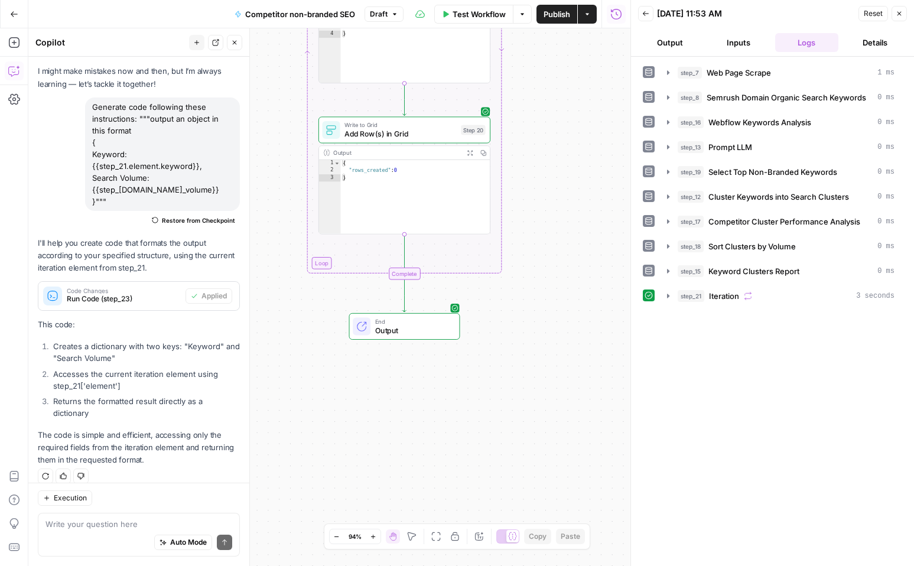
drag, startPoint x: 296, startPoint y: 295, endPoint x: 284, endPoint y: 325, distance: 32.6
click at [284, 325] on div "**********" at bounding box center [329, 296] width 602 height 537
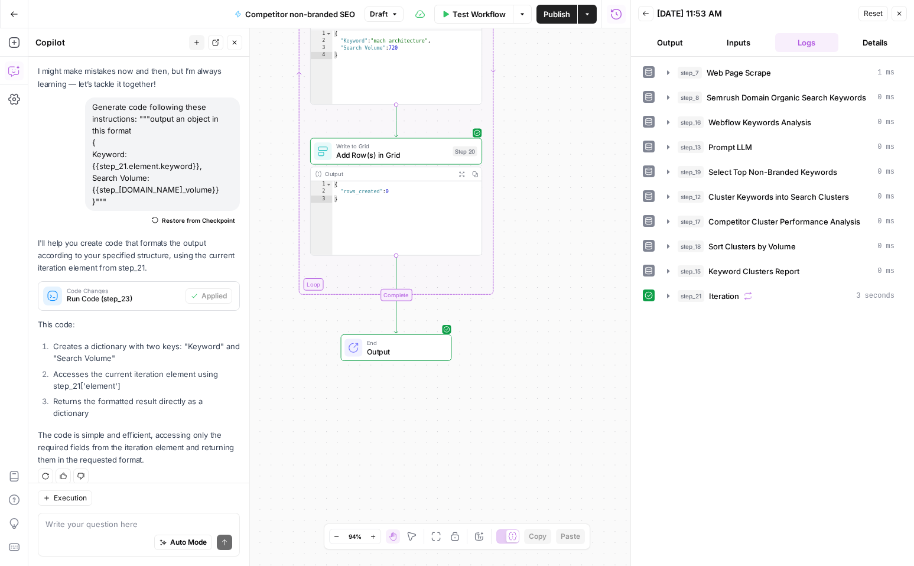
click at [234, 40] on icon "button" at bounding box center [234, 42] width 7 height 7
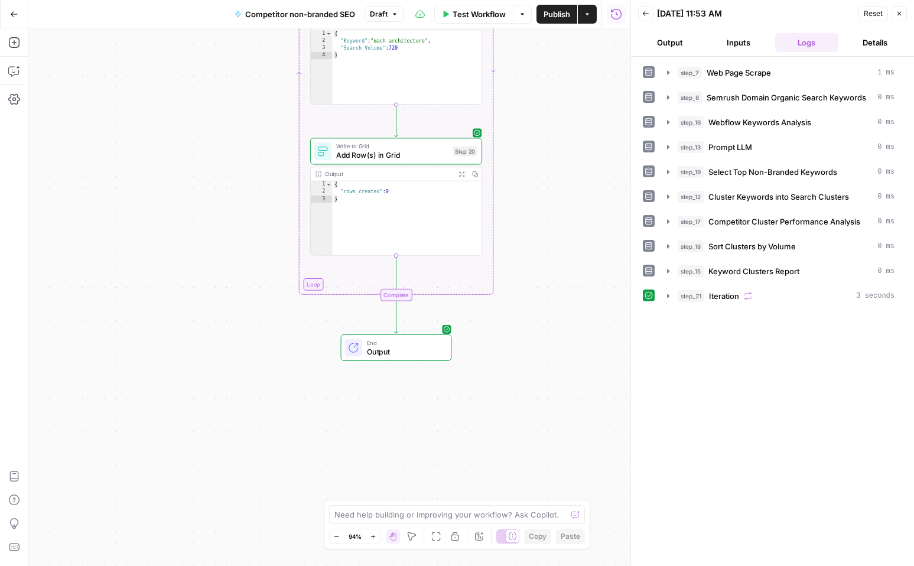
type textarea "**********"
click at [368, 193] on div "{ "rows_created" : 0 }" at bounding box center [407, 225] width 150 height 89
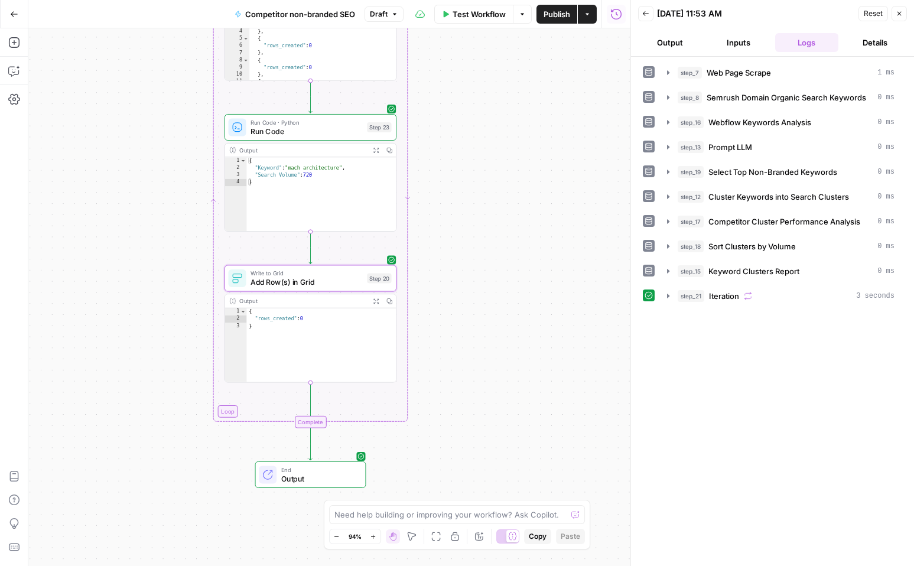
drag, startPoint x: 513, startPoint y: 143, endPoint x: 427, endPoint y: 270, distance: 153.5
click at [427, 270] on div "**********" at bounding box center [329, 296] width 602 height 537
type textarea "**********"
click at [316, 171] on div "{ "Keyword" : "mach architecture" , "Search Volume" : 720 }" at bounding box center [321, 201] width 150 height 89
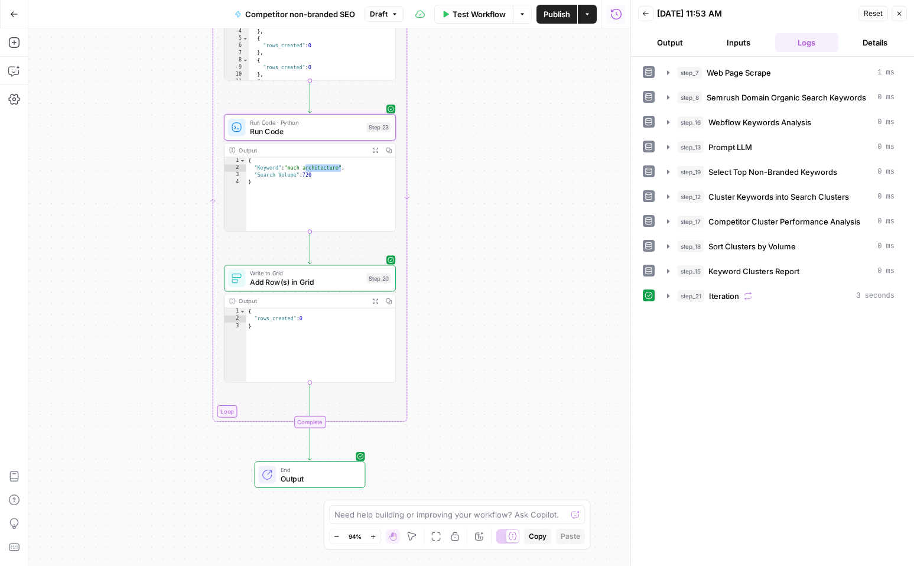
click at [311, 125] on span "Run Code · Python" at bounding box center [306, 122] width 112 height 9
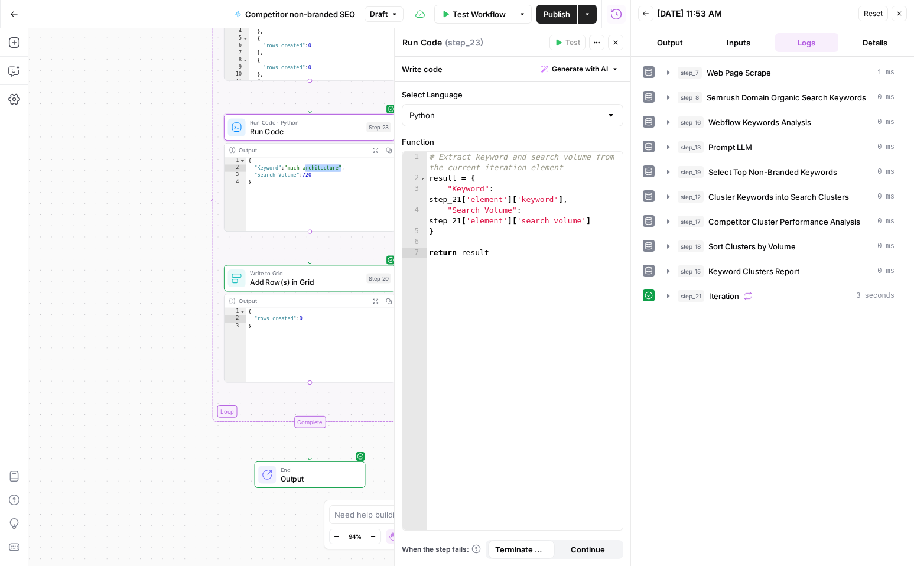
click at [613, 42] on icon "button" at bounding box center [615, 42] width 7 height 7
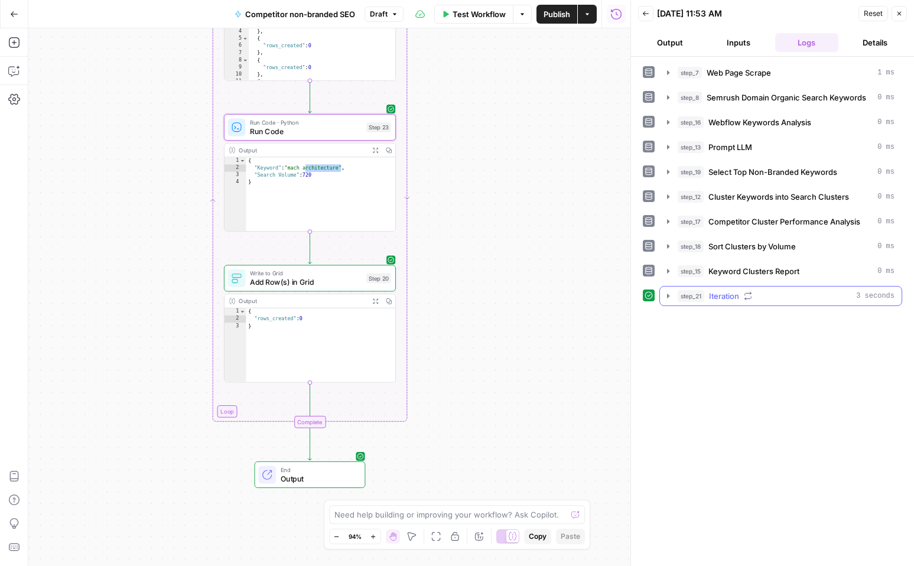
click at [669, 301] on button "step_21 Iteration 3 seconds" at bounding box center [781, 295] width 242 height 19
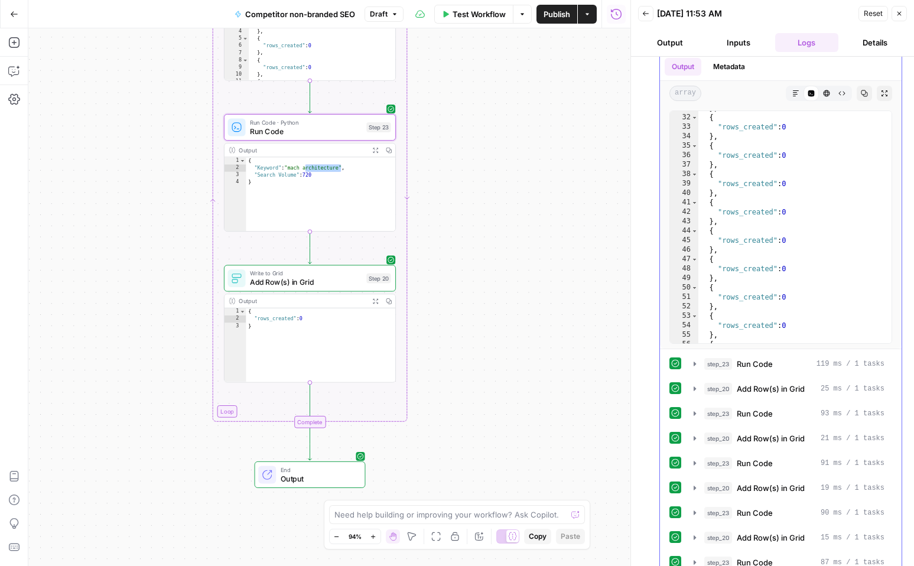
scroll to position [266, 0]
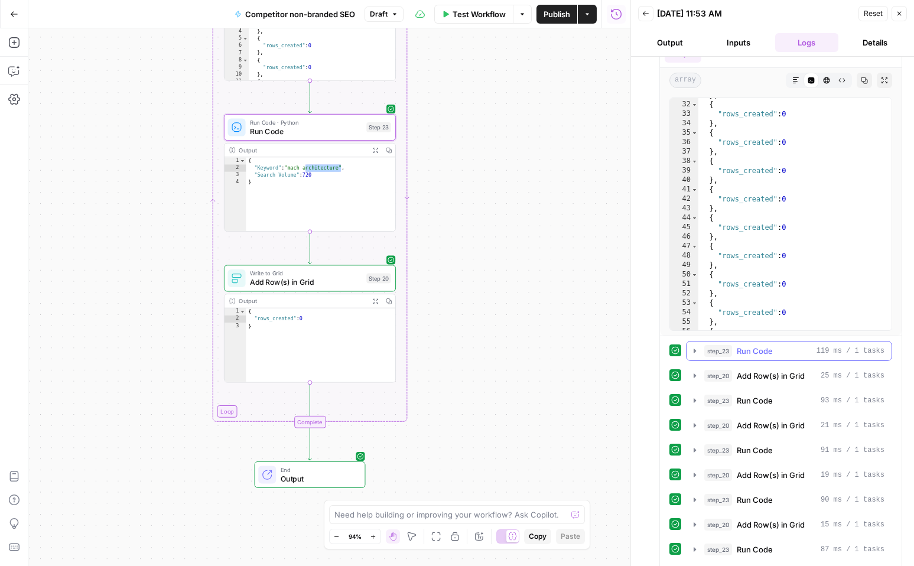
click at [696, 350] on icon "button" at bounding box center [694, 350] width 9 height 9
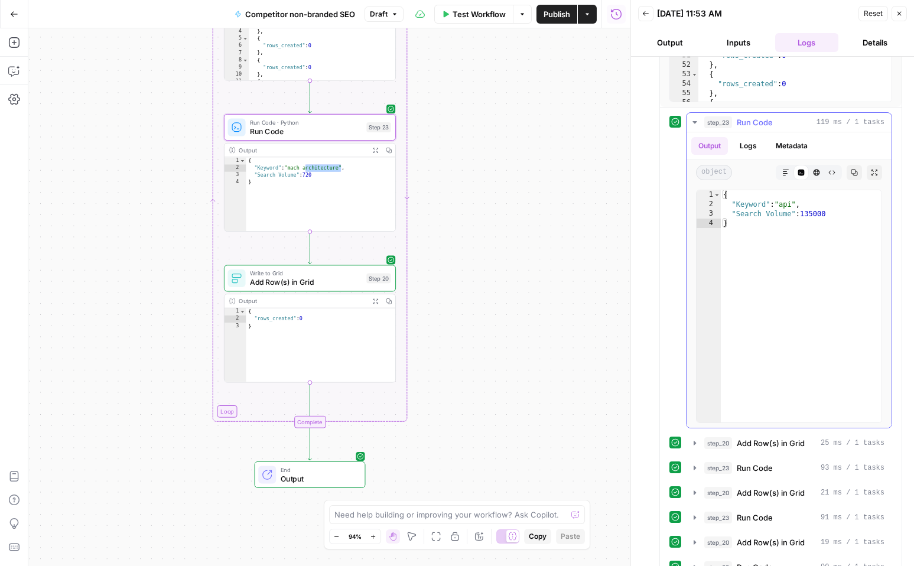
scroll to position [518, 0]
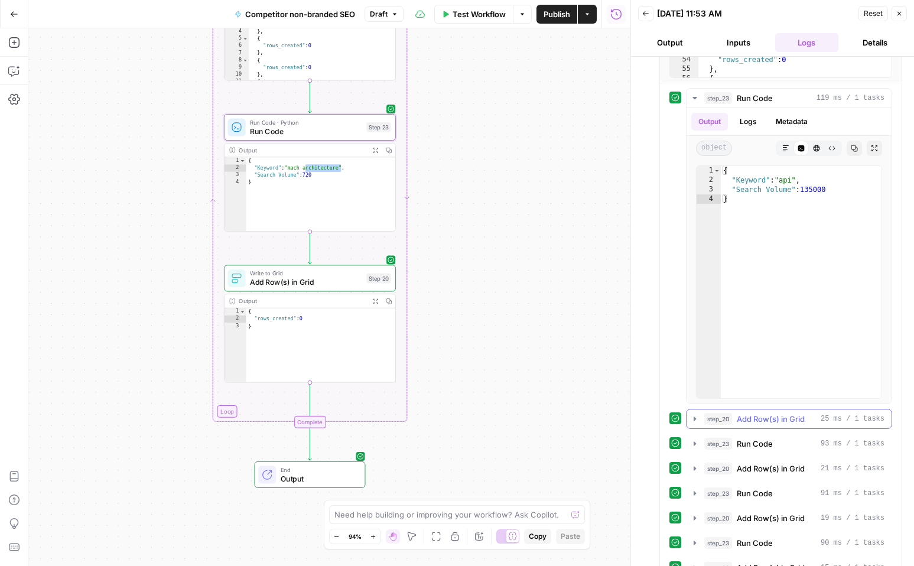
click at [695, 417] on icon "button" at bounding box center [694, 418] width 9 height 9
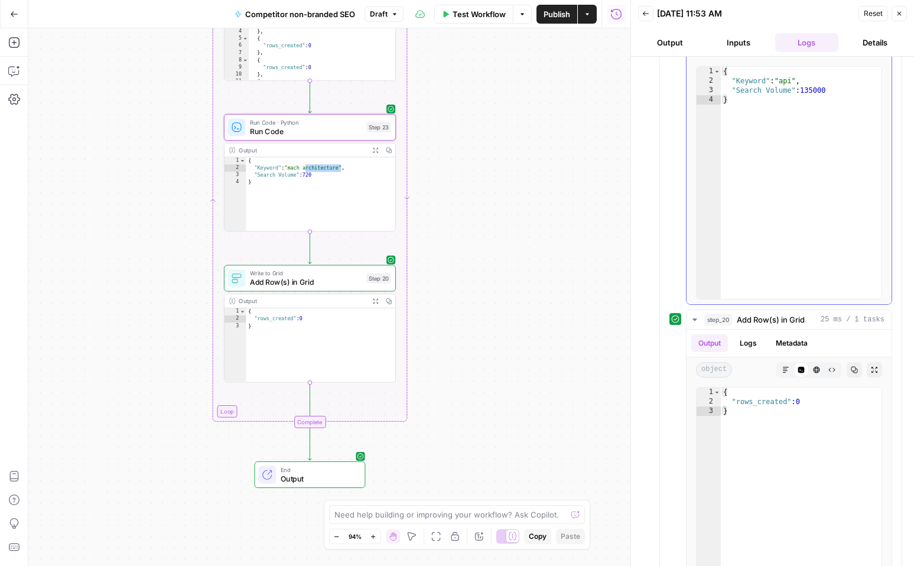
scroll to position [644, 0]
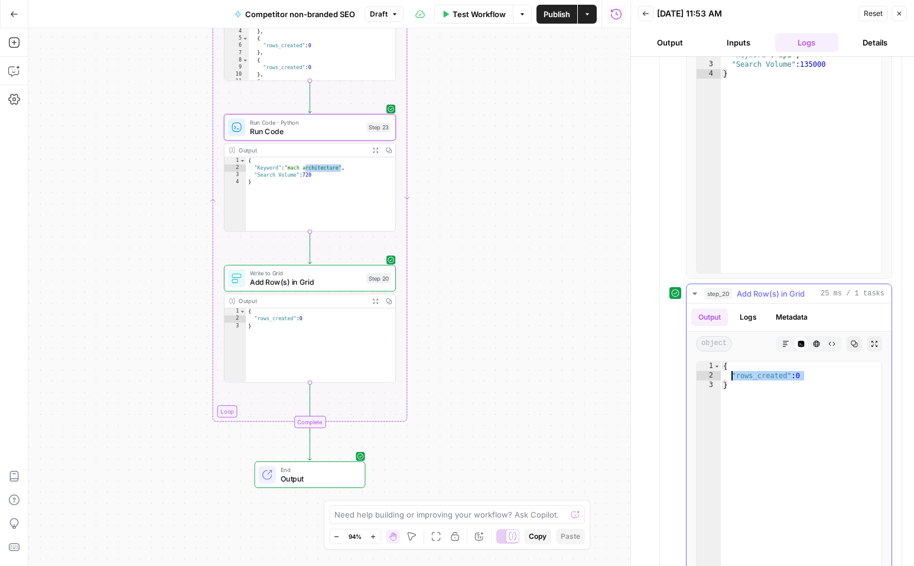
drag, startPoint x: 812, startPoint y: 377, endPoint x: 730, endPoint y: 377, distance: 81.5
click at [730, 377] on div "{ "rows_created" : 0 }" at bounding box center [800, 486] width 161 height 251
click at [767, 397] on div "{ "rows_created" : 0 }" at bounding box center [800, 486] width 161 height 251
type textarea "*"
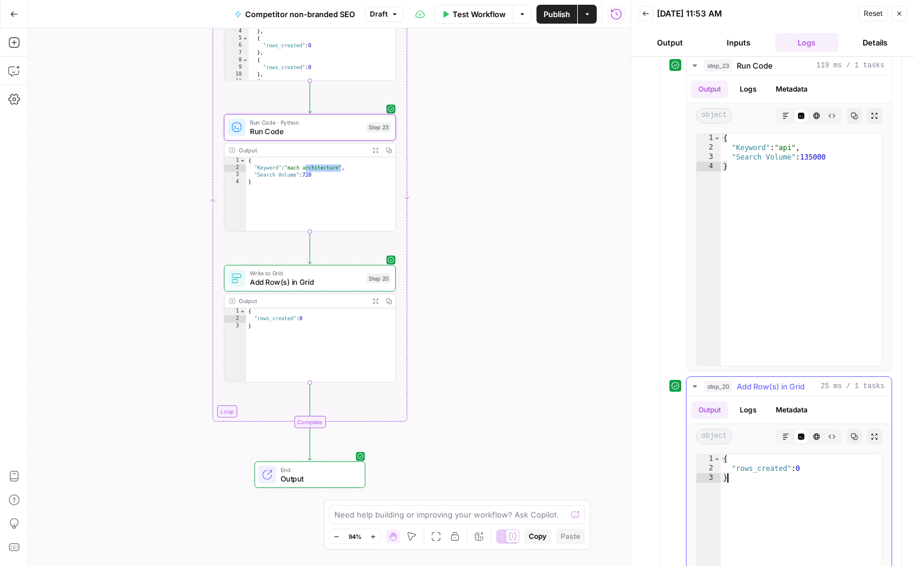
scroll to position [550, 0]
click at [326, 283] on span "Add Row(s) in Grid" at bounding box center [306, 281] width 112 height 11
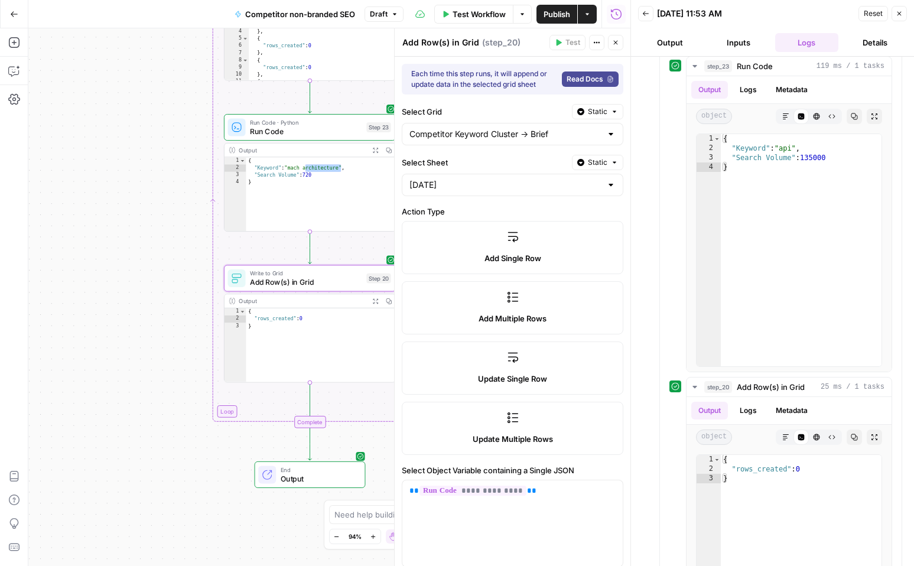
click at [900, 15] on icon "button" at bounding box center [899, 14] width 4 height 4
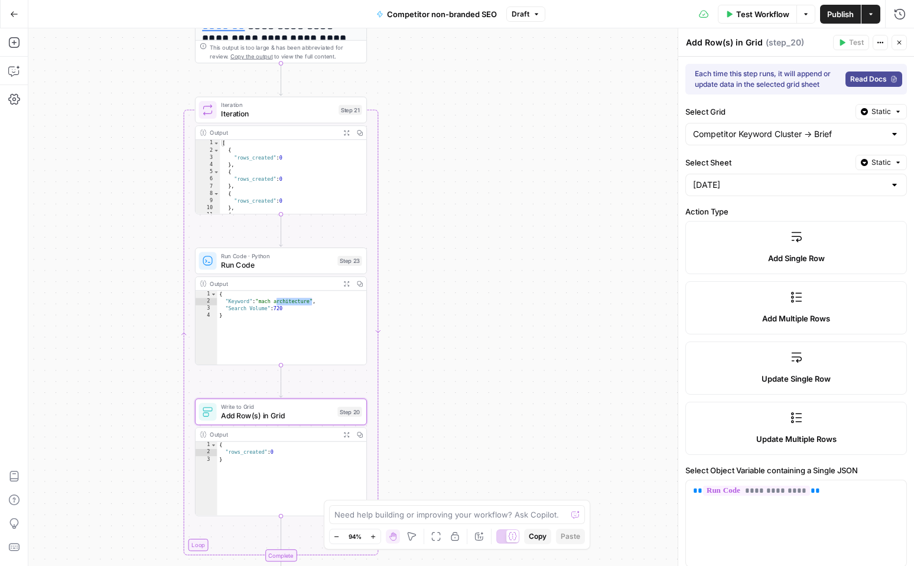
drag, startPoint x: 429, startPoint y: 168, endPoint x: 400, endPoint y: 302, distance: 136.6
click at [400, 302] on div "**********" at bounding box center [470, 296] width 885 height 537
click at [347, 88] on span "Test" at bounding box center [351, 89] width 14 height 10
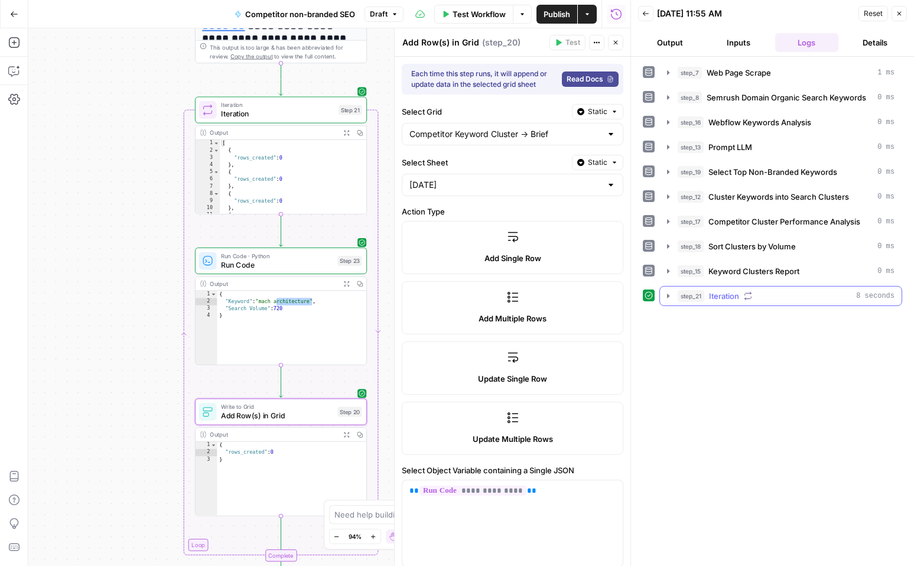
click at [670, 295] on icon "button" at bounding box center [667, 295] width 9 height 9
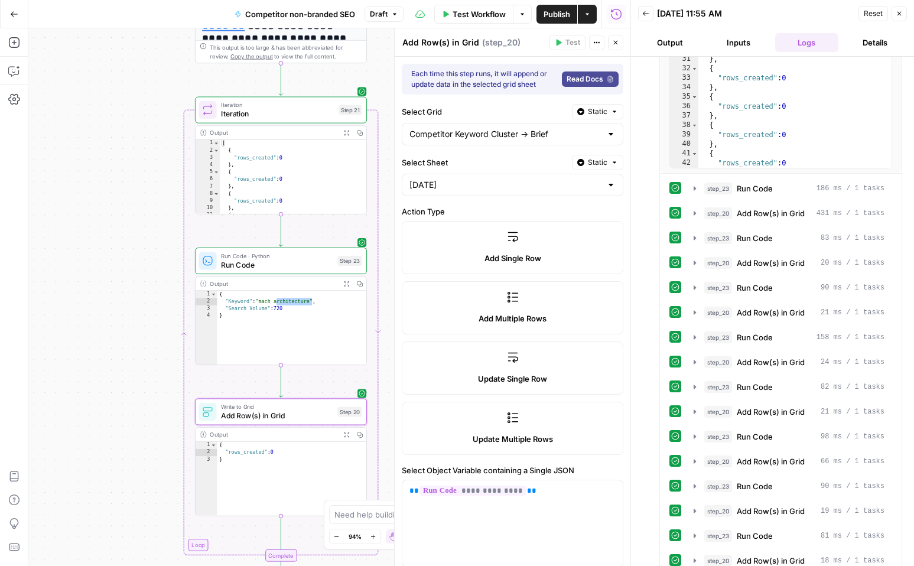
scroll to position [513, 0]
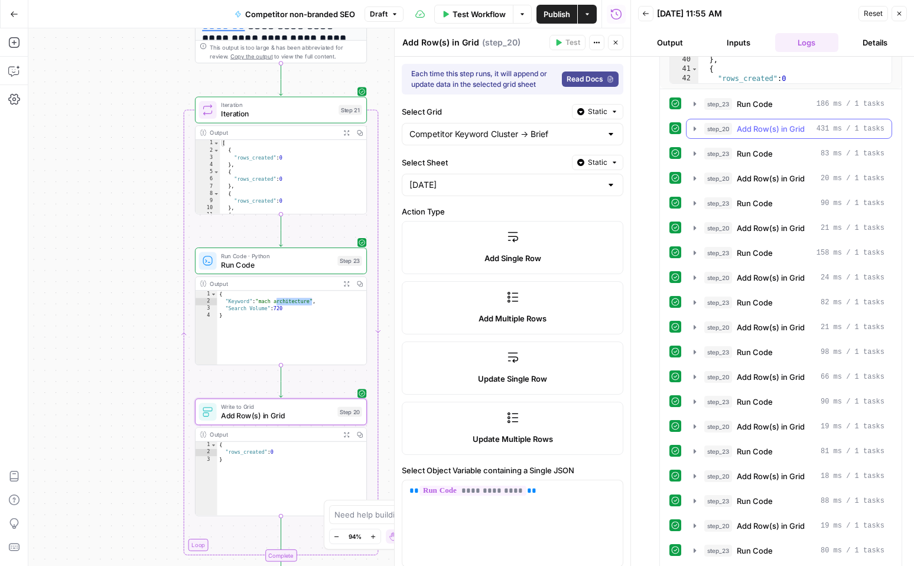
click at [693, 135] on button "step_20 Add Row(s) in Grid 431 ms / 1 tasks" at bounding box center [788, 128] width 205 height 19
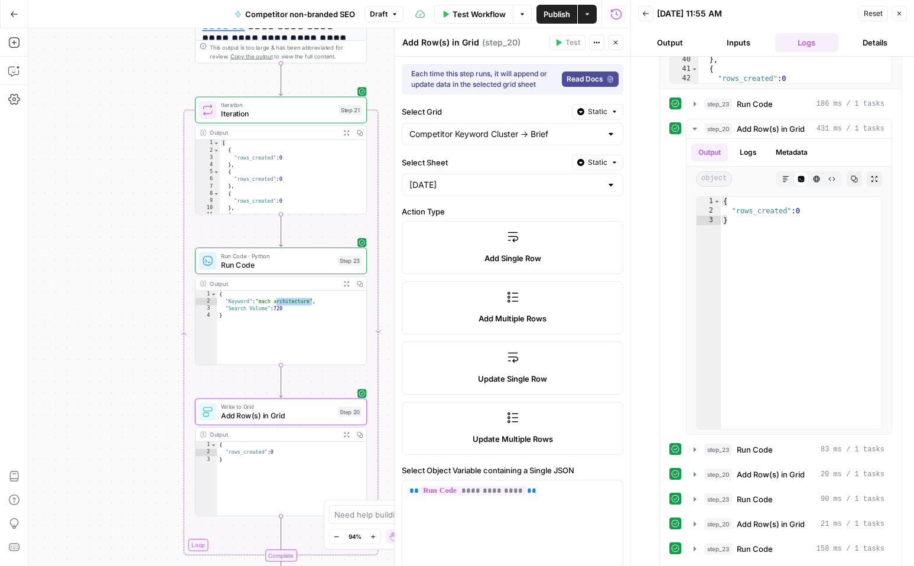
click at [898, 14] on icon "button" at bounding box center [899, 14] width 4 height 4
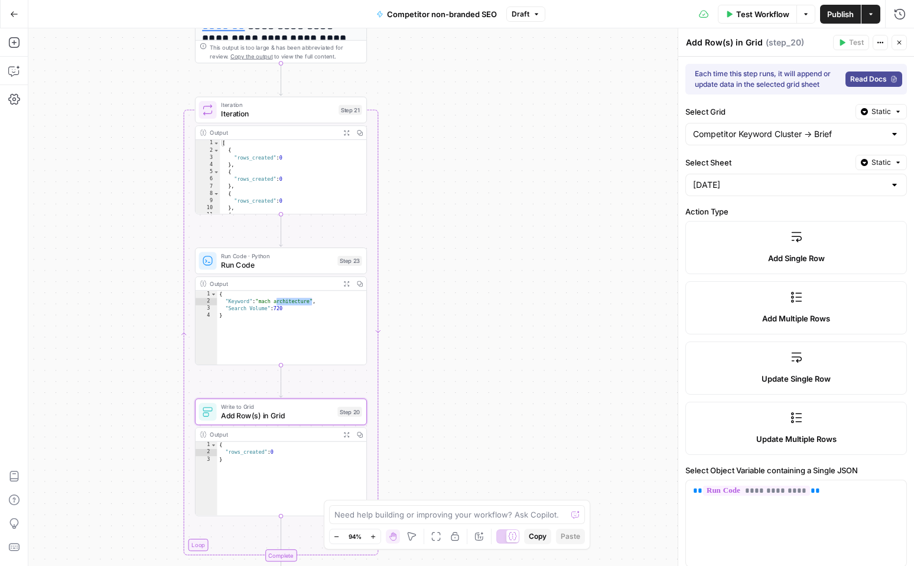
click at [797, 312] on label "Add Multiple Rows" at bounding box center [795, 307] width 221 height 53
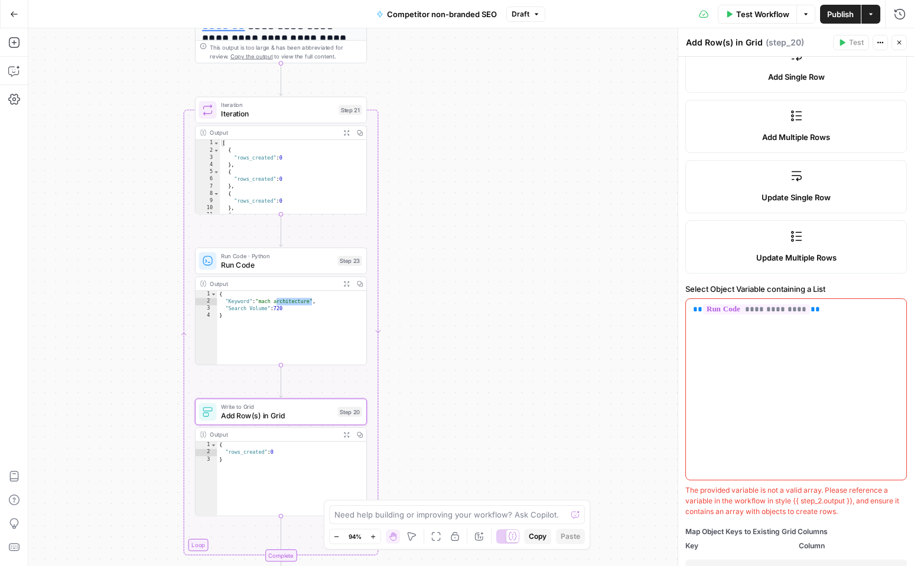
scroll to position [185, 0]
